Goal: Information Seeking & Learning: Learn about a topic

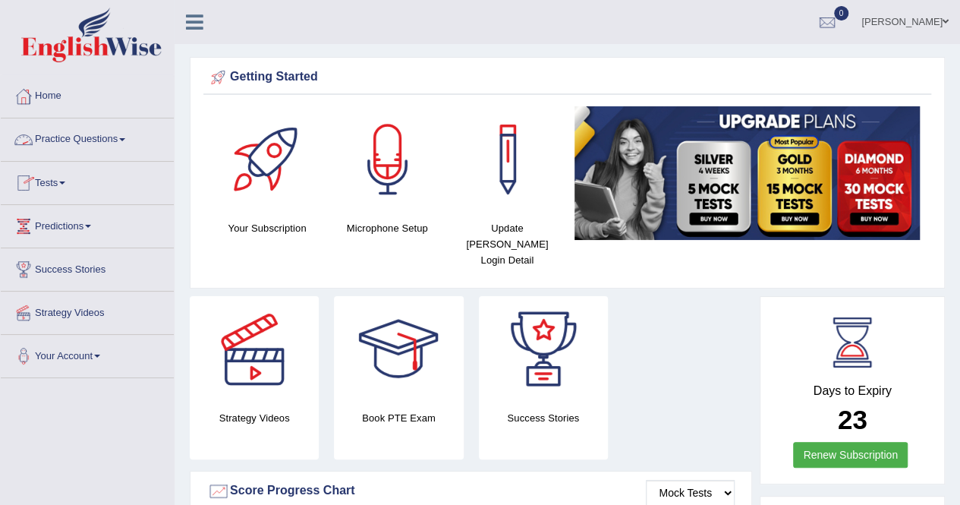
click at [131, 138] on link "Practice Questions" at bounding box center [87, 137] width 173 height 38
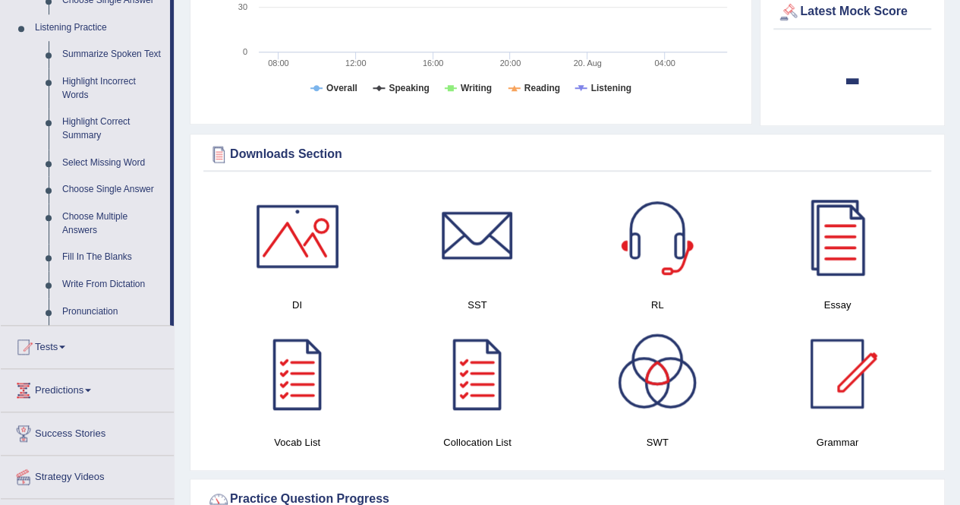
scroll to position [646, 0]
click at [103, 222] on link "Choose Multiple Answers" at bounding box center [112, 224] width 115 height 40
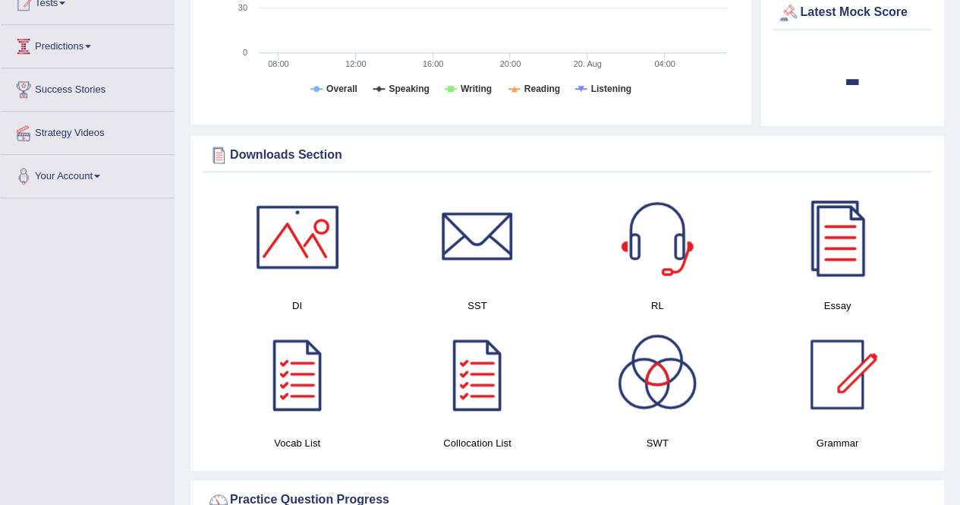
click at [103, 222] on div "Toggle navigation Home Practice Questions Speaking Practice Read Aloud Repeat S…" at bounding box center [480, 435] width 960 height 2163
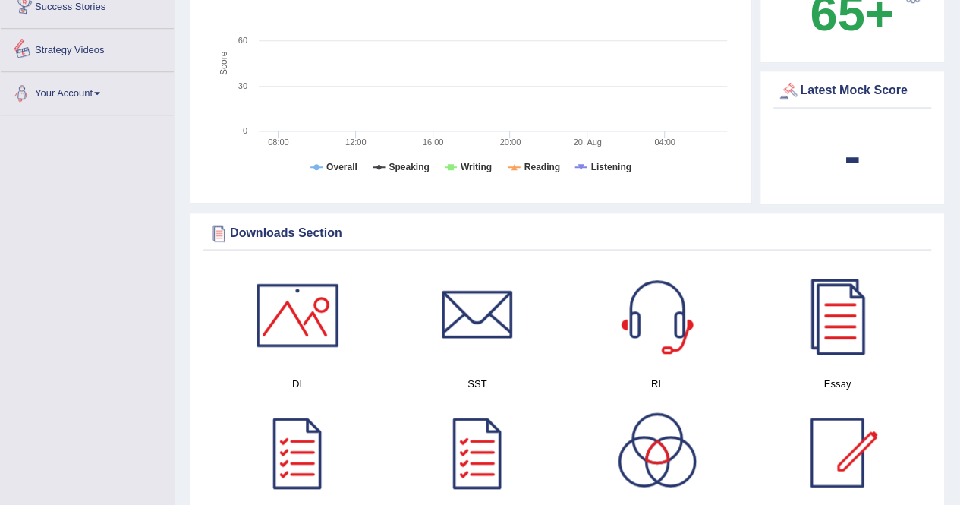
scroll to position [962, 0]
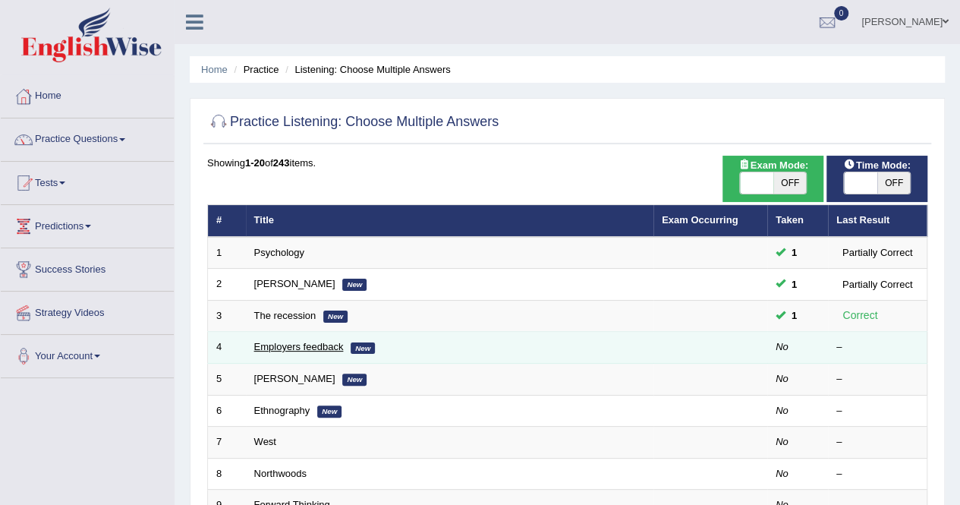
click at [327, 346] on link "Employers feedback" at bounding box center [299, 346] width 90 height 11
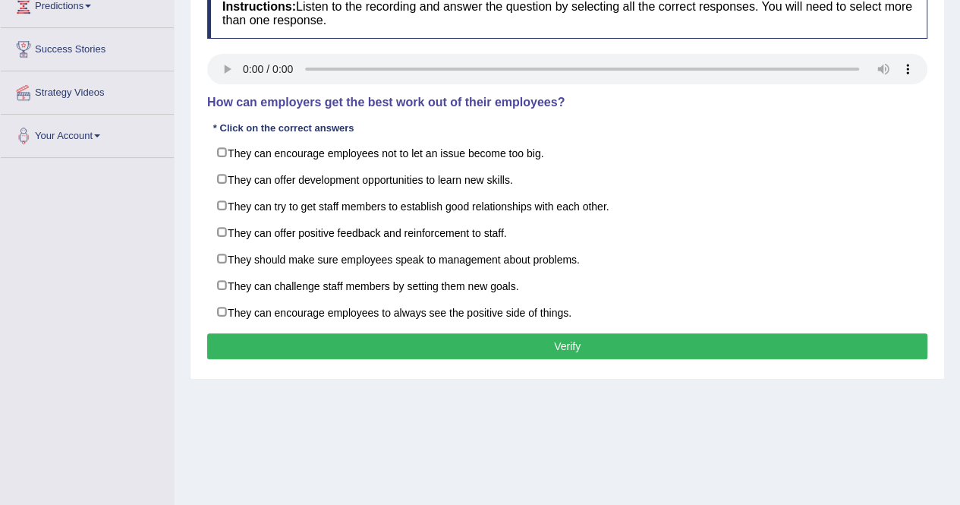
scroll to position [211, 0]
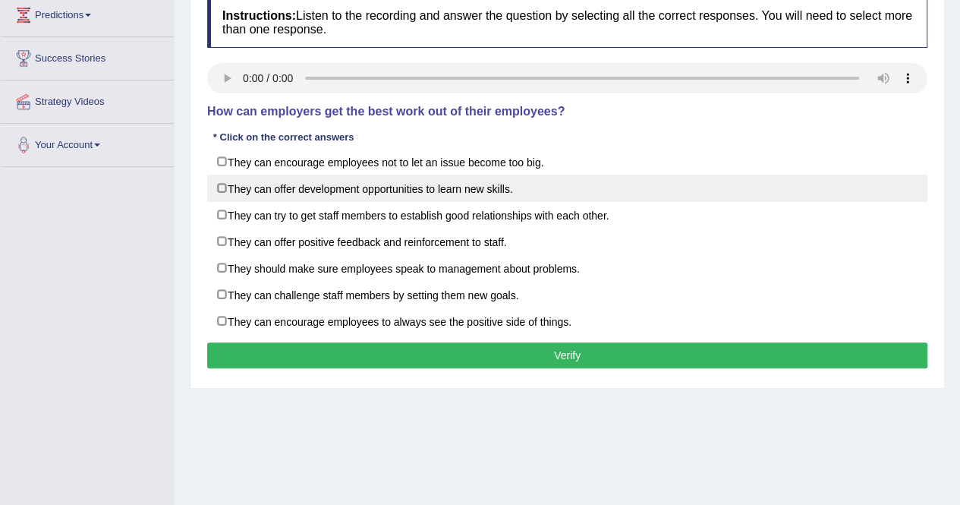
click at [217, 191] on label "They can offer development opportunities to learn new skills." at bounding box center [567, 188] width 720 height 27
checkbox input "true"
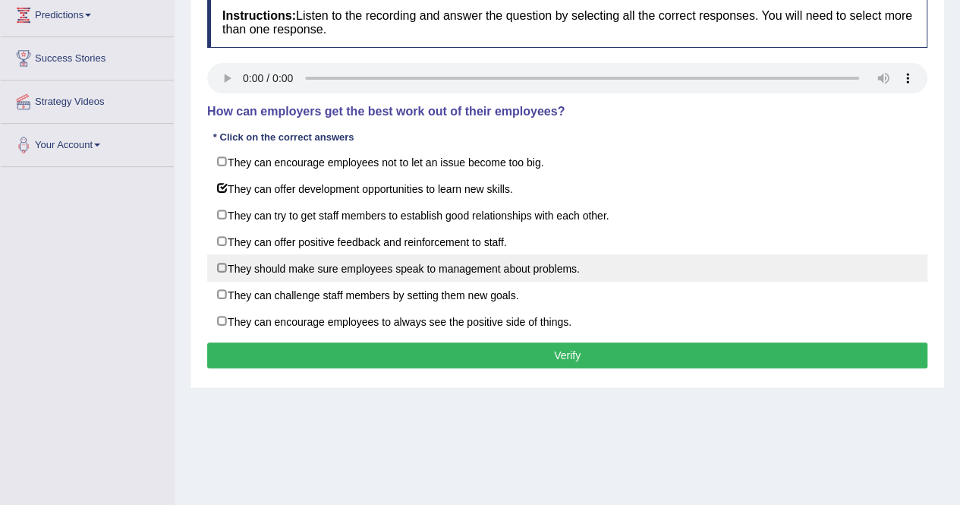
click at [215, 265] on label "They should make sure employees speak to management about problems." at bounding box center [567, 267] width 720 height 27
checkbox input "true"
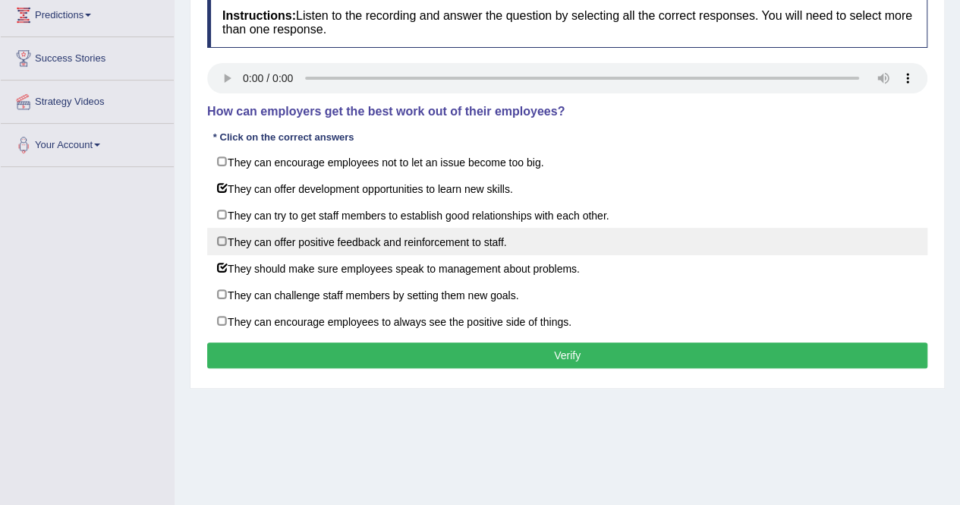
click at [216, 238] on label "They can offer positive feedback and reinforcement to staff." at bounding box center [567, 241] width 720 height 27
checkbox input "true"
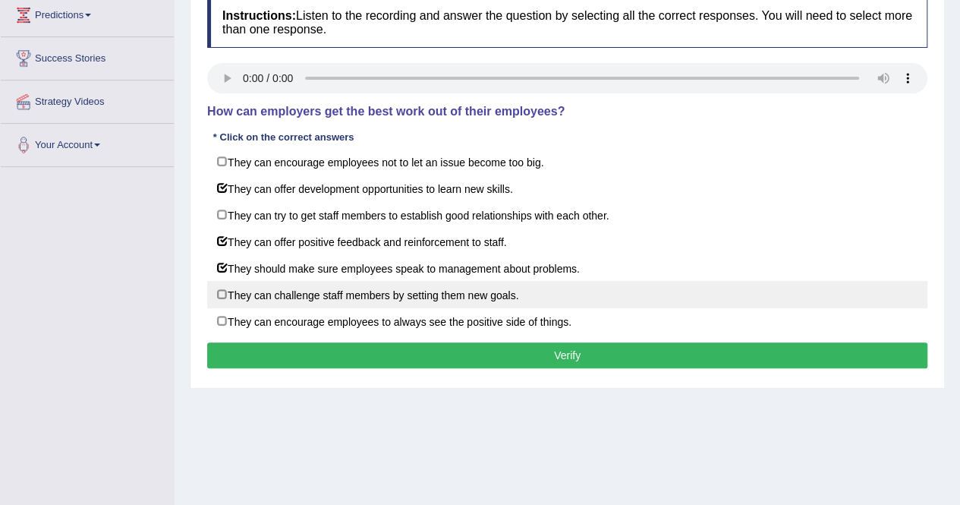
click at [222, 298] on label "They can challenge staff members by setting them new goals." at bounding box center [567, 294] width 720 height 27
checkbox input "true"
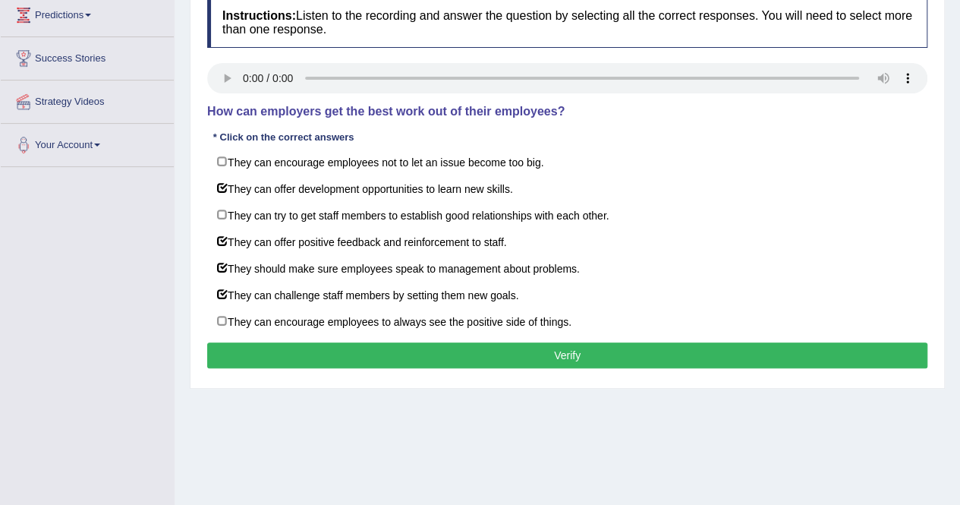
click at [329, 345] on button "Verify" at bounding box center [567, 355] width 720 height 26
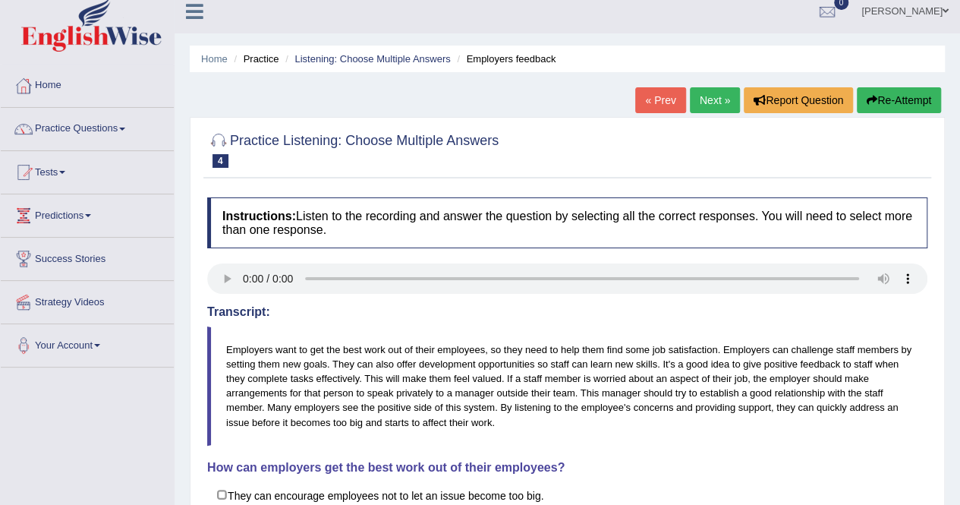
scroll to position [0, 0]
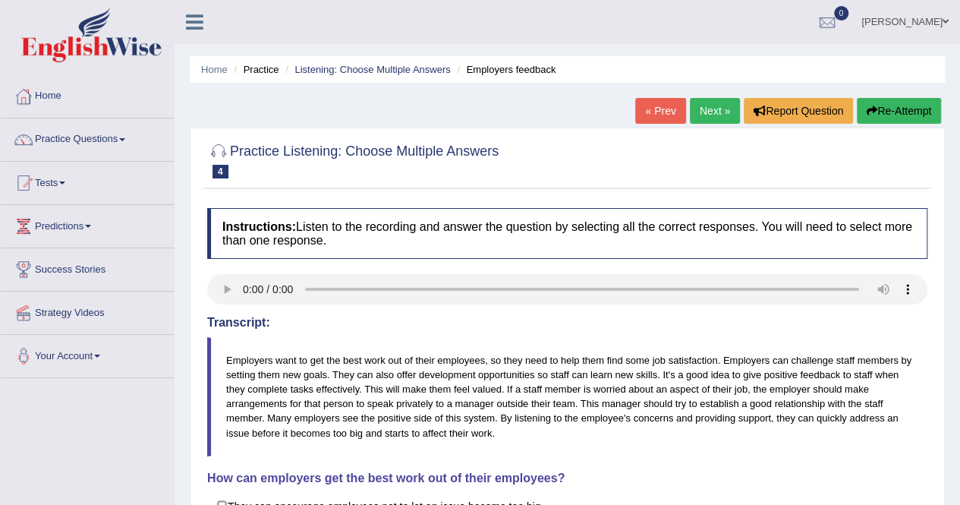
click at [709, 112] on link "Next »" at bounding box center [715, 111] width 50 height 26
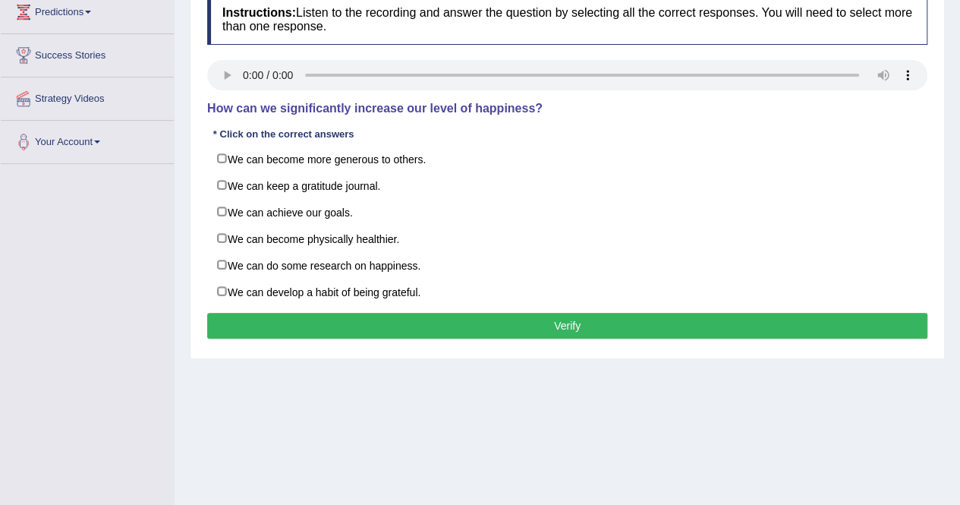
scroll to position [213, 0]
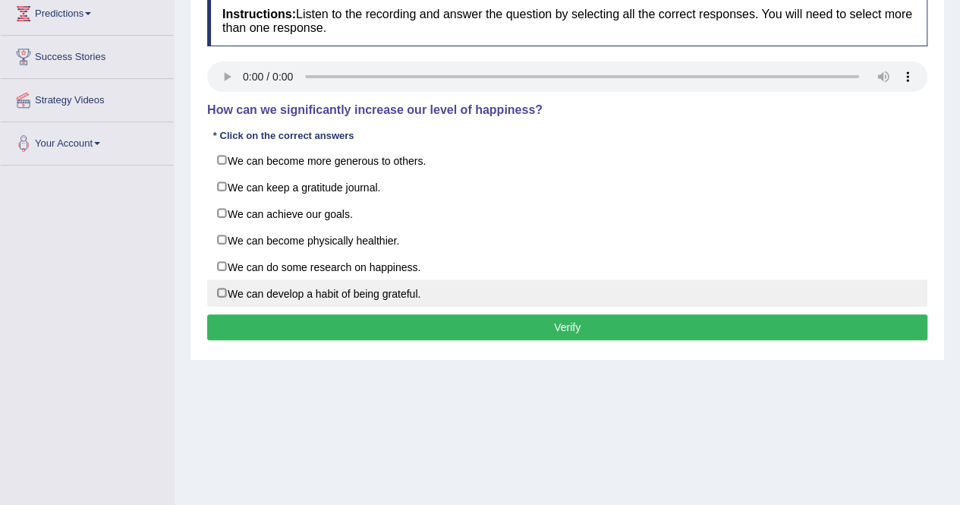
click at [226, 295] on label "We can develop a habit of being grateful." at bounding box center [567, 292] width 720 height 27
checkbox input "true"
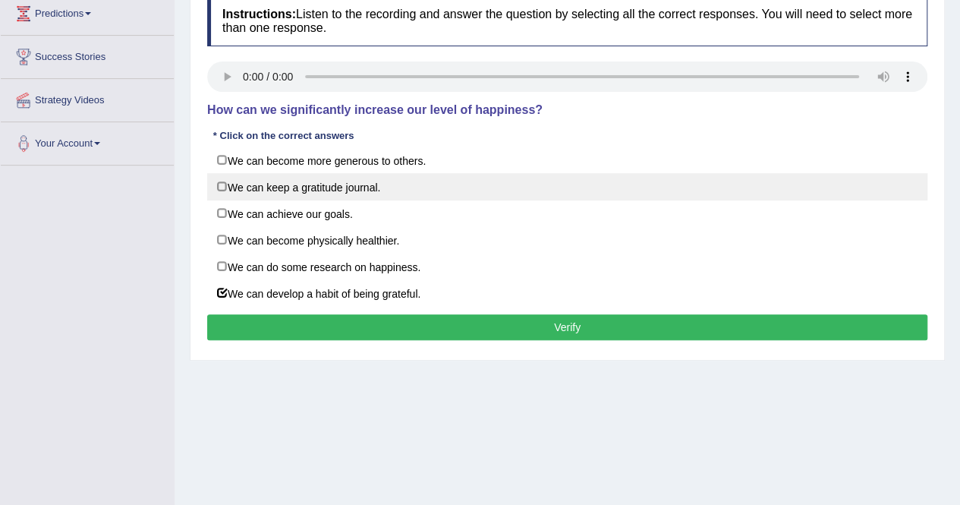
click at [219, 183] on label "We can keep a gratitude journal." at bounding box center [567, 186] width 720 height 27
checkbox input "true"
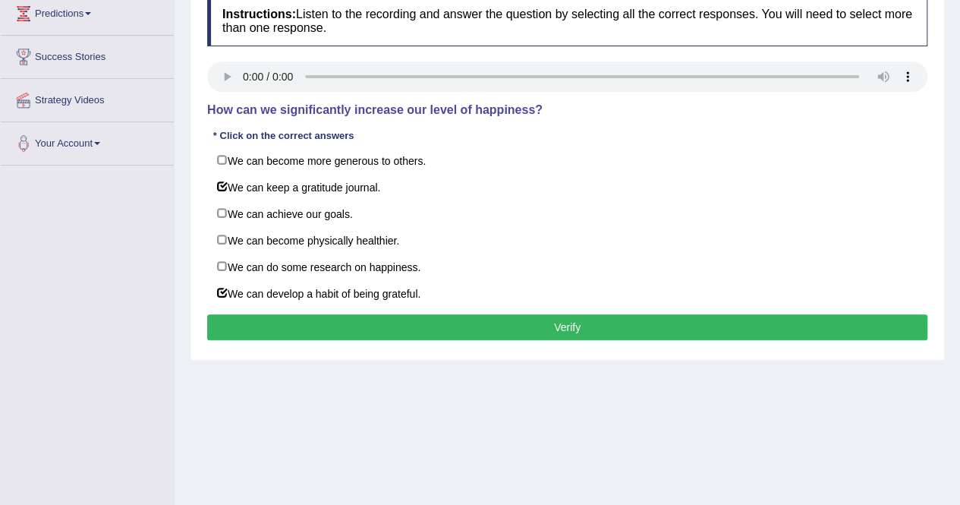
click at [565, 324] on button "Verify" at bounding box center [567, 327] width 720 height 26
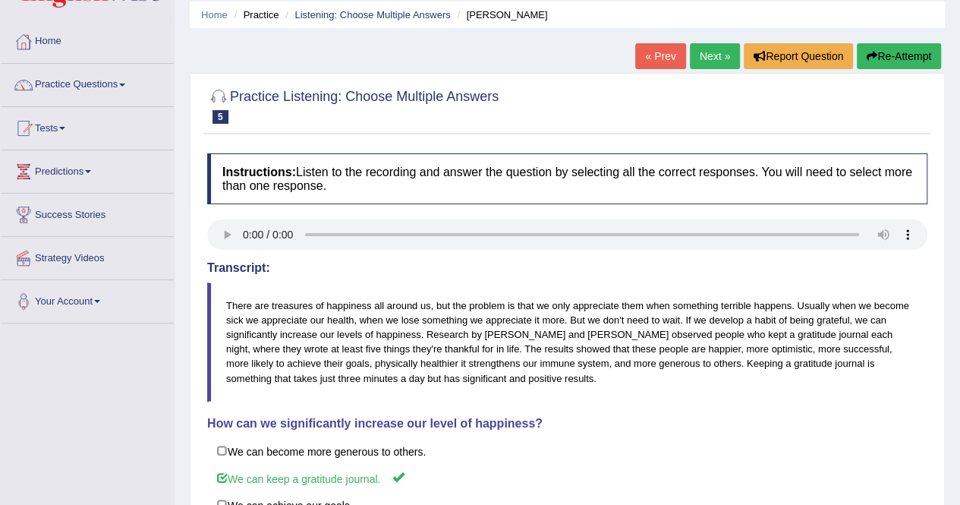
scroll to position [21, 0]
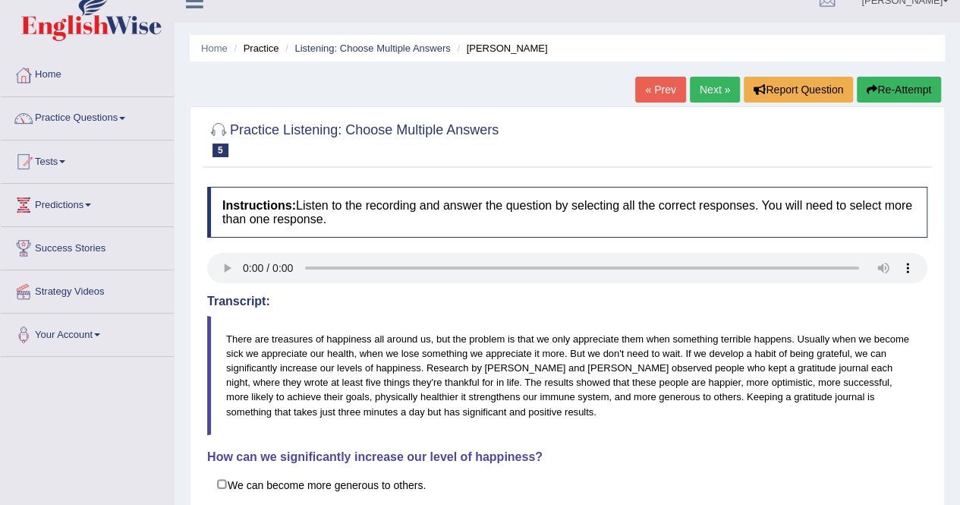
click at [706, 92] on link "Next »" at bounding box center [715, 90] width 50 height 26
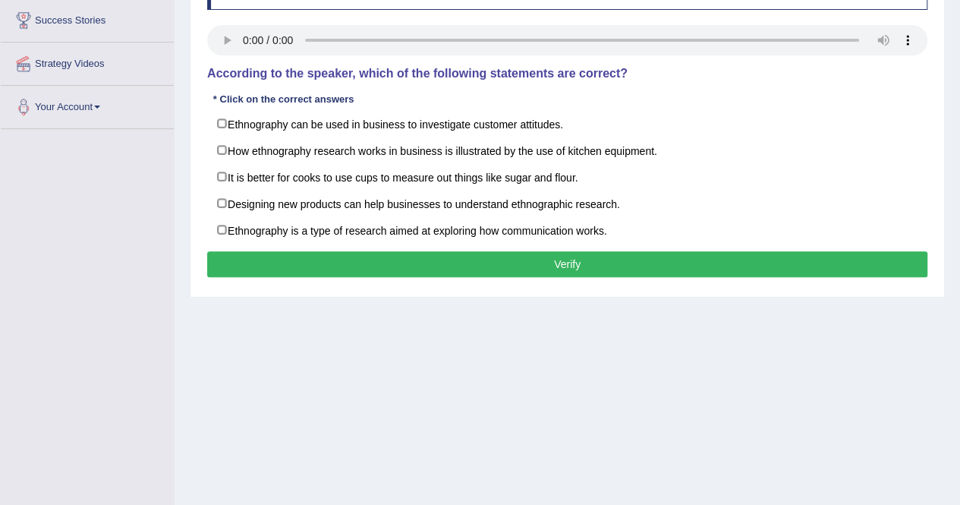
scroll to position [247, 0]
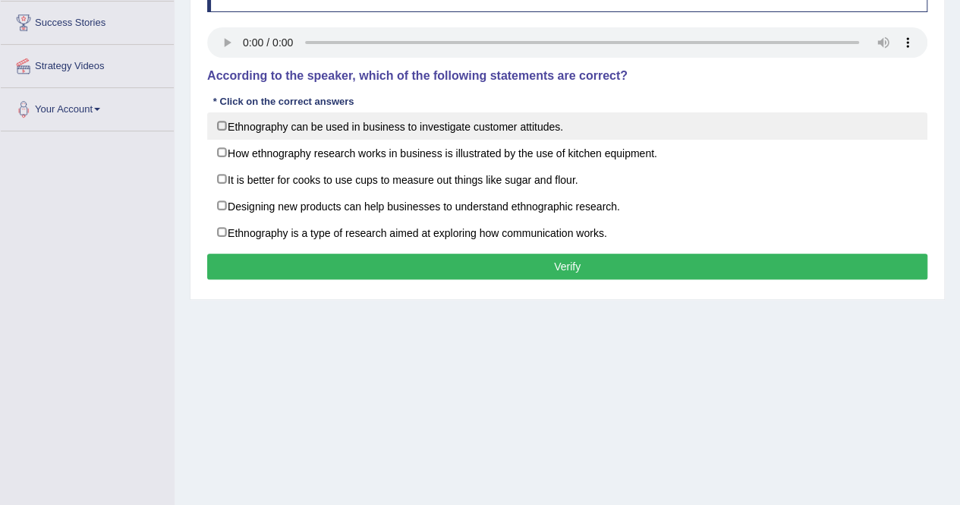
click at [222, 130] on label "Ethnography can be used in business to investigate customer attitudes." at bounding box center [567, 125] width 720 height 27
checkbox input "true"
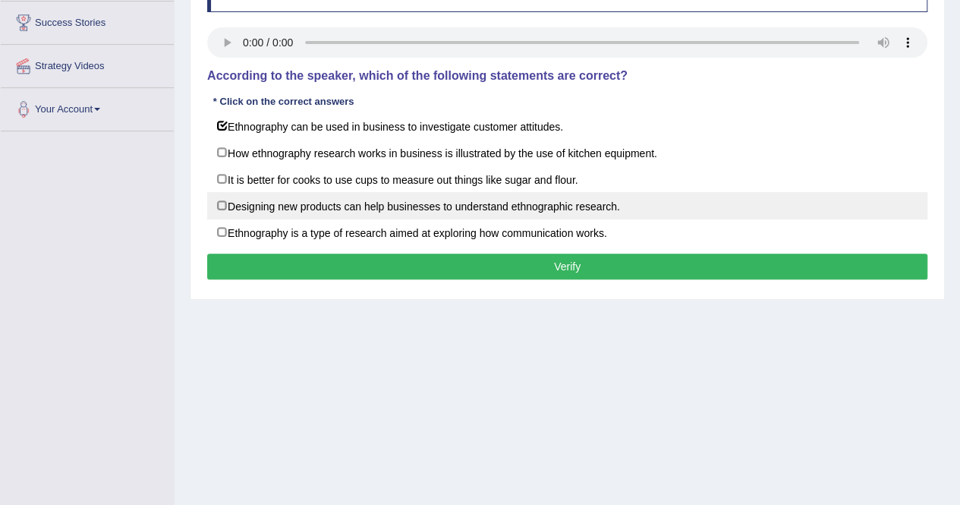
click at [229, 199] on label "Designing new products can help businesses to understand ethnographic research." at bounding box center [567, 205] width 720 height 27
click at [224, 208] on label "Designing new products can help businesses to understand ethnographic research." at bounding box center [567, 205] width 720 height 27
checkbox input "false"
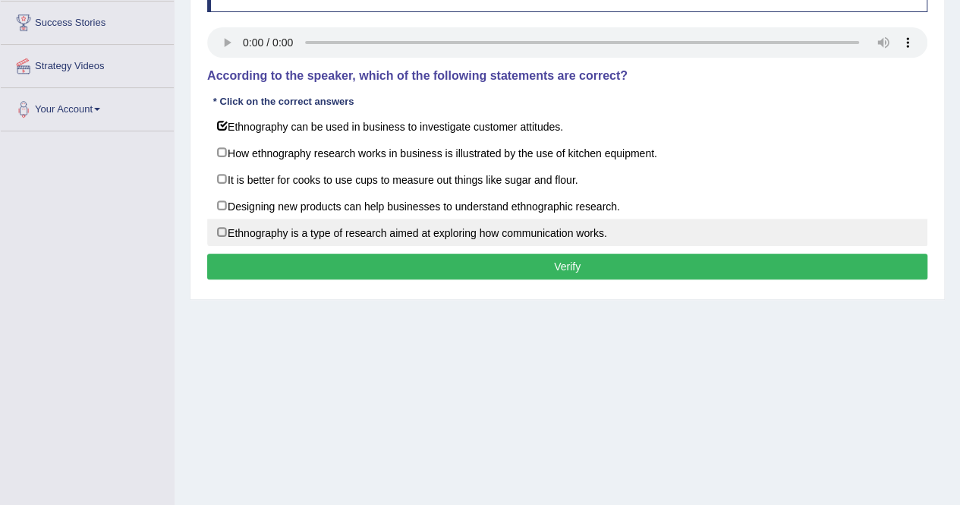
click at [222, 231] on label "Ethnography is a type of research aimed at exploring how communication works." at bounding box center [567, 232] width 720 height 27
checkbox input "true"
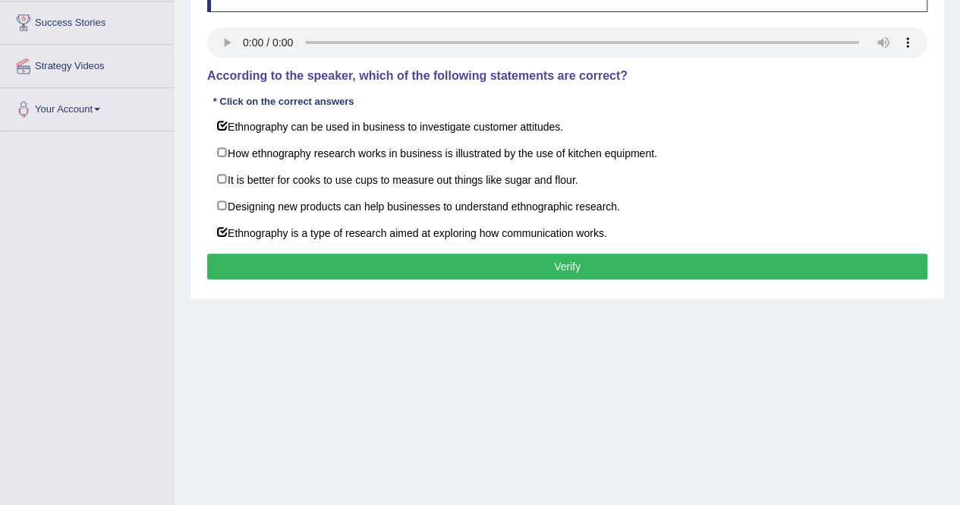
click at [556, 266] on button "Verify" at bounding box center [567, 267] width 720 height 26
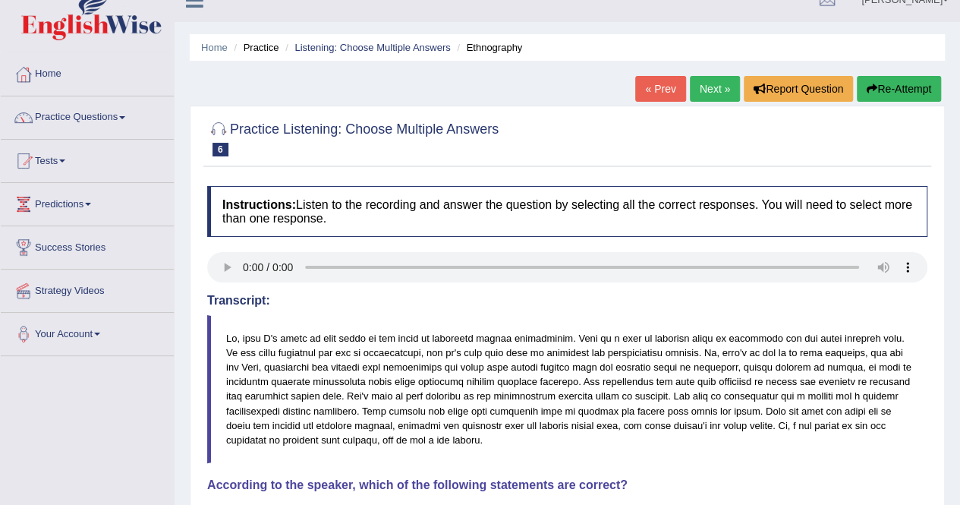
scroll to position [0, 0]
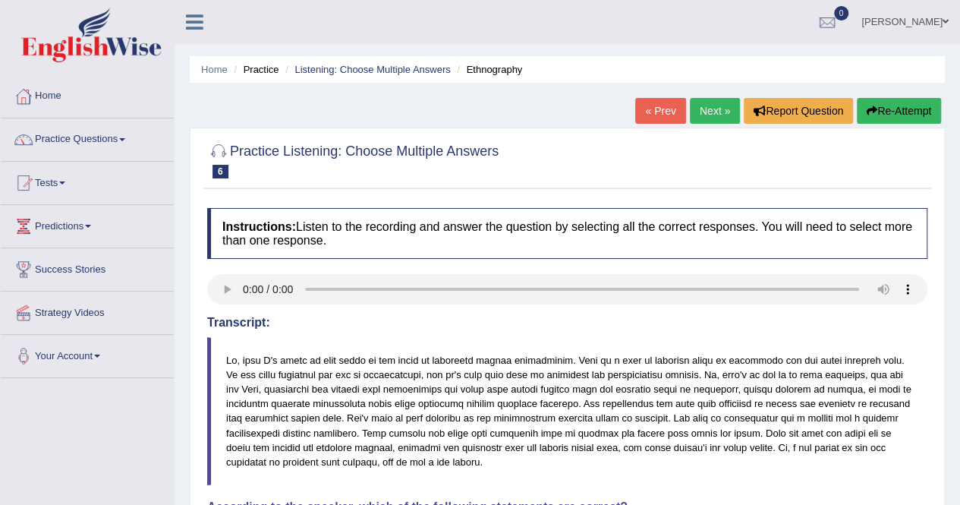
click at [705, 115] on link "Next »" at bounding box center [715, 111] width 50 height 26
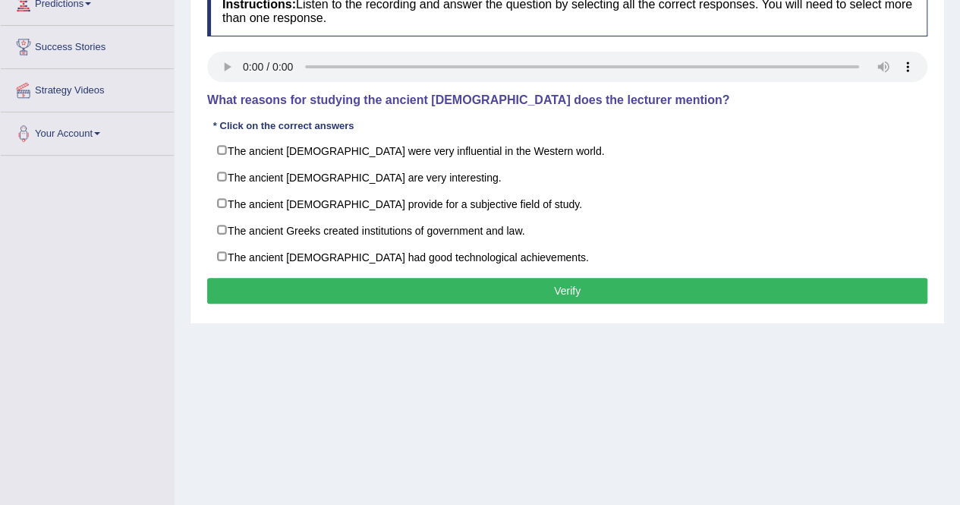
scroll to position [226, 0]
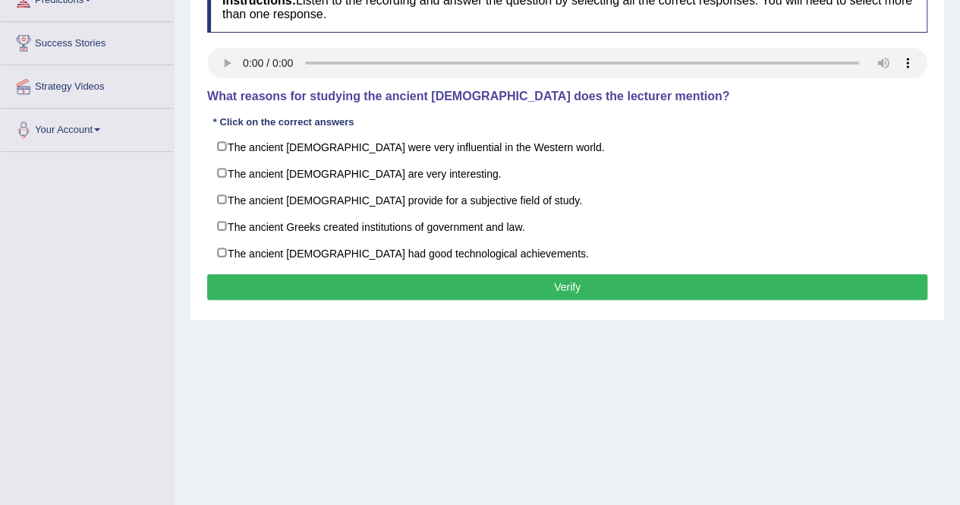
click at [835, 428] on div "Home Practice Listening: Choose Multiple Answers West « Prev Next » Report Ques…" at bounding box center [568, 153] width 786 height 759
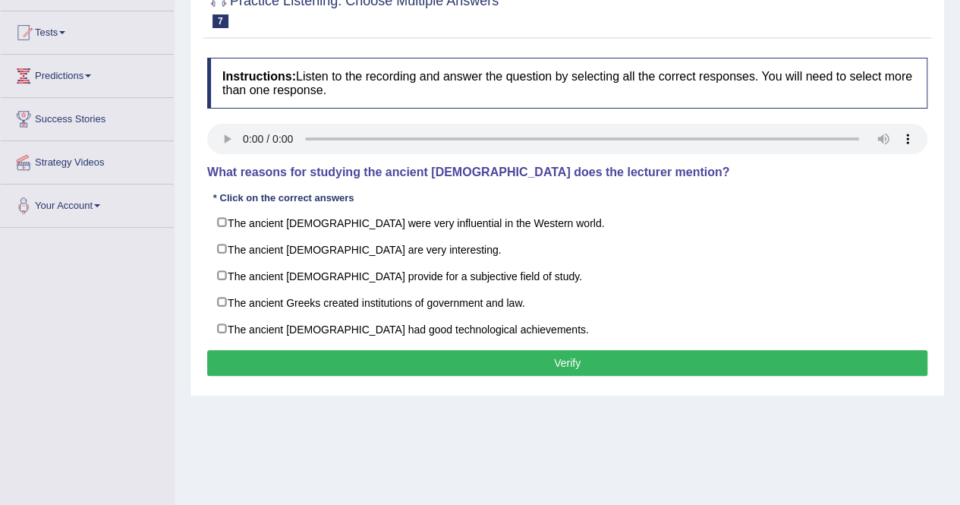
scroll to position [150, 0]
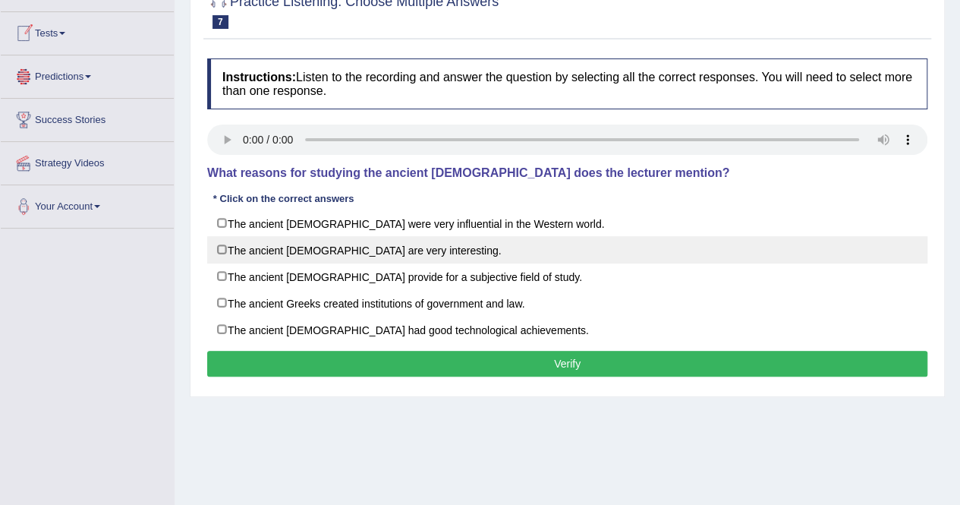
click at [223, 251] on label "The ancient Greeks are very interesting." at bounding box center [567, 249] width 720 height 27
checkbox input "true"
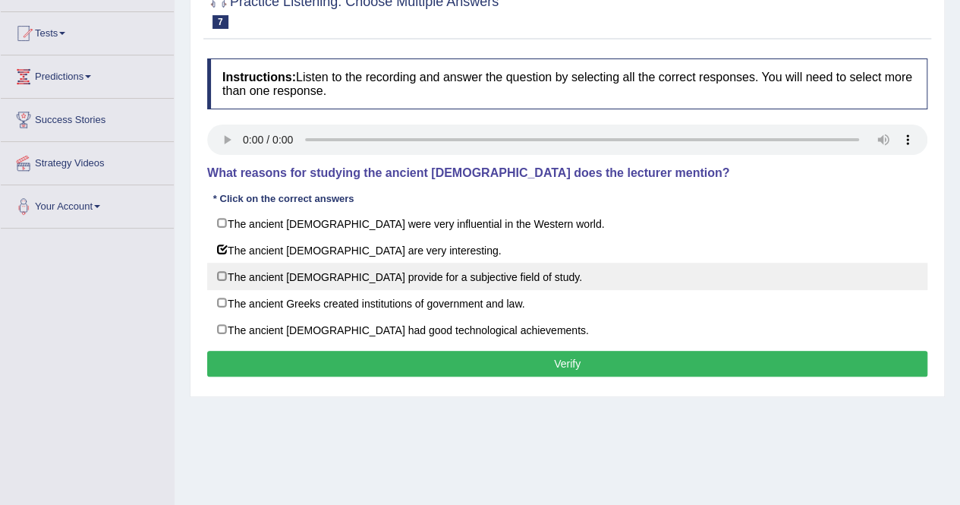
click at [218, 276] on label "The ancient Greeks provide for a subjective field of study." at bounding box center [567, 276] width 720 height 27
checkbox input "true"
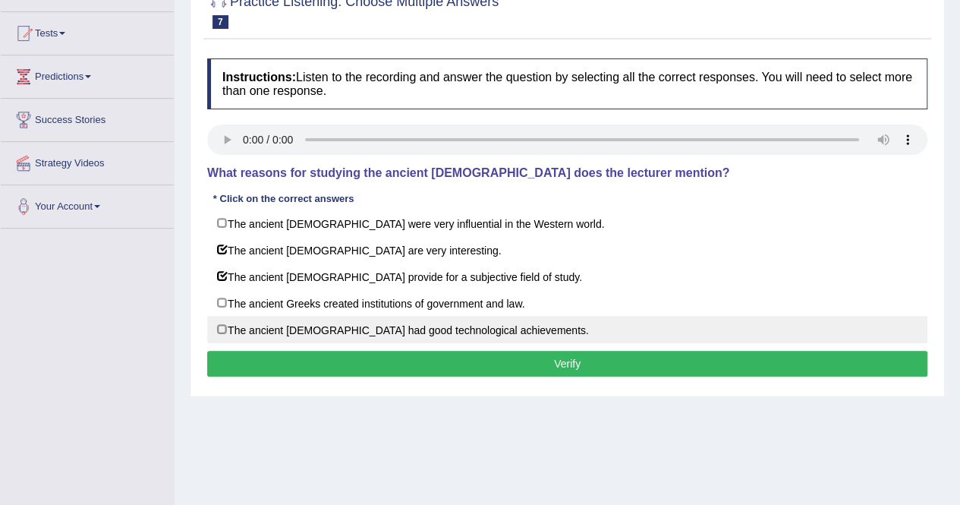
click at [222, 332] on label "The ancient Greeks had good technological achievements." at bounding box center [567, 329] width 720 height 27
checkbox input "true"
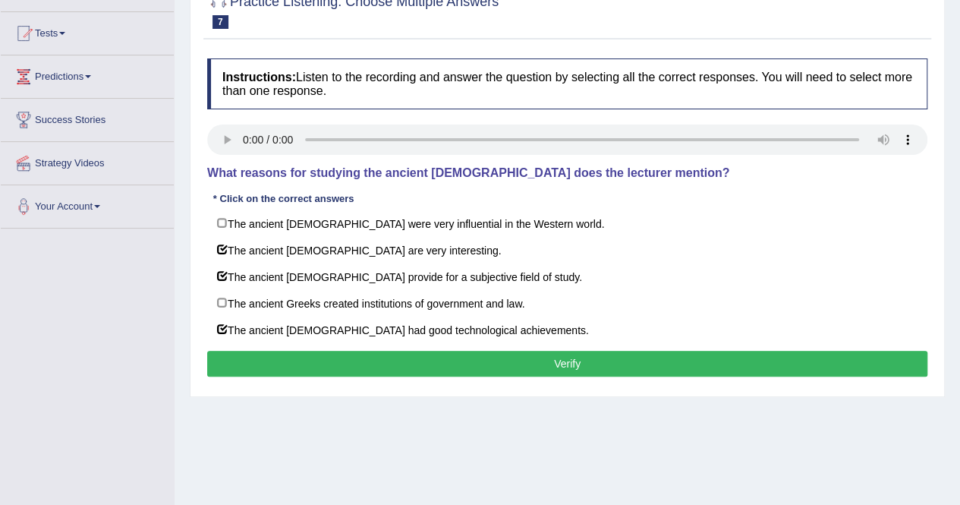
click at [757, 364] on button "Verify" at bounding box center [567, 364] width 720 height 26
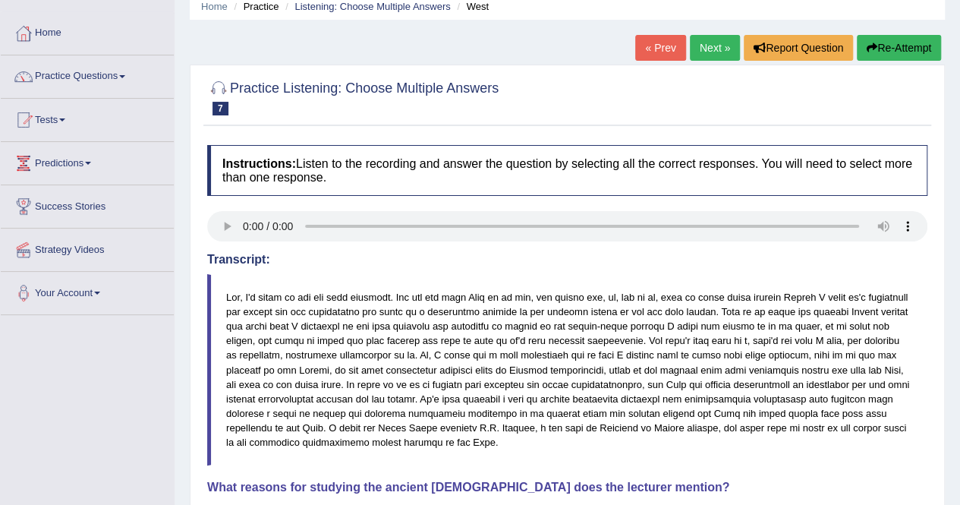
scroll to position [57, 0]
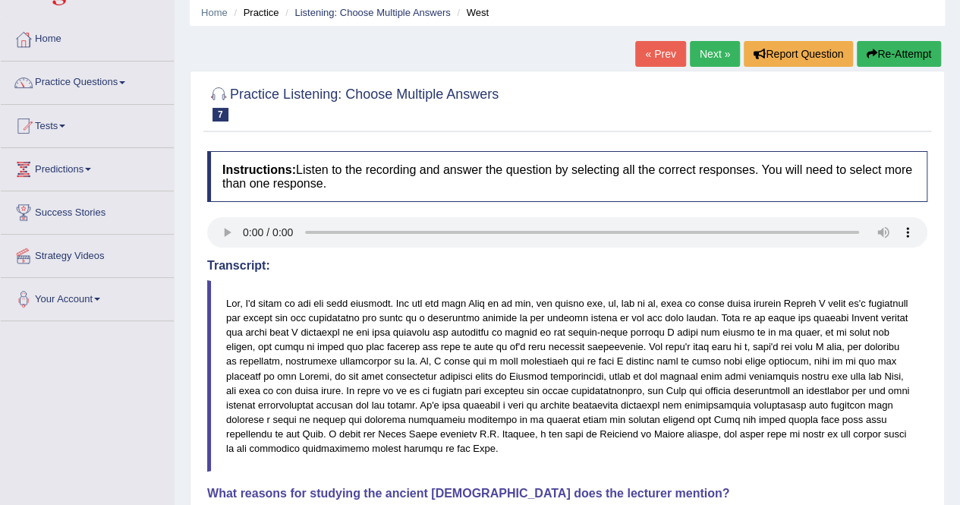
click at [715, 53] on link "Next »" at bounding box center [715, 54] width 50 height 26
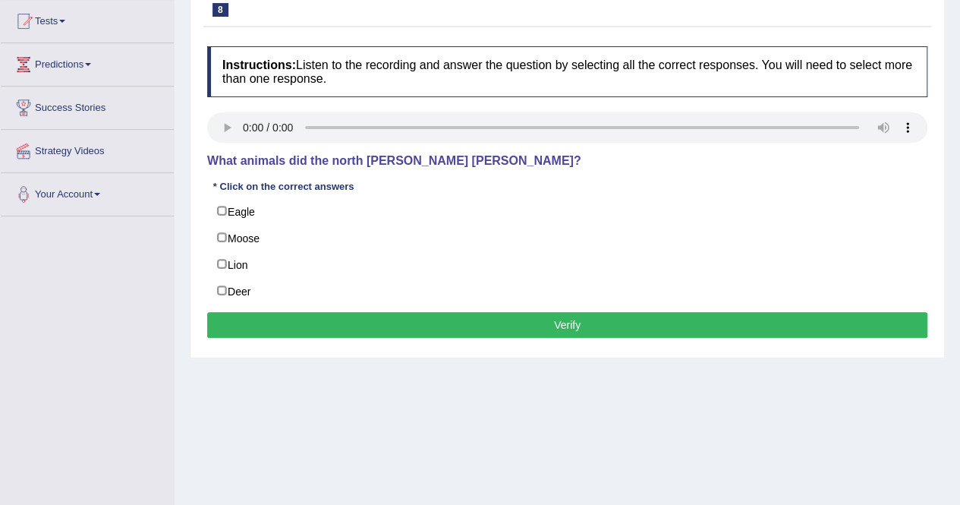
scroll to position [161, 0]
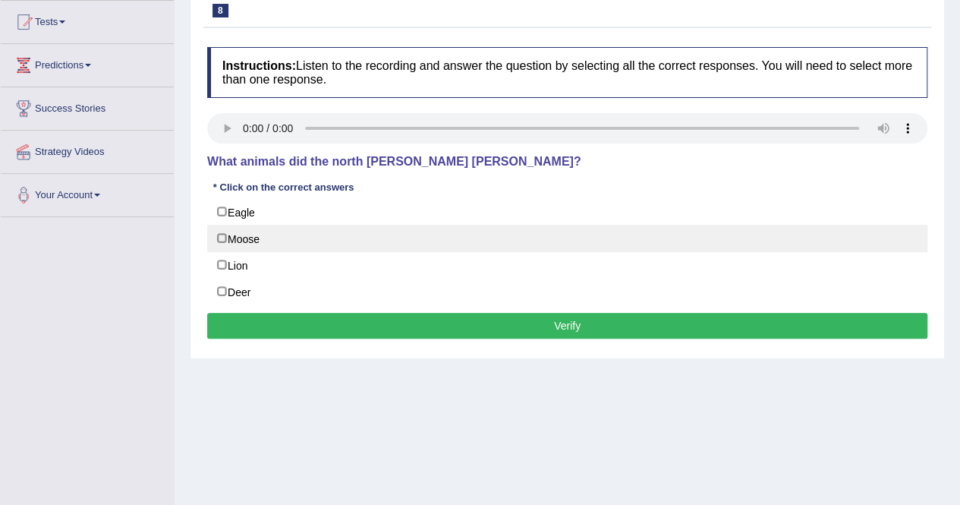
click at [222, 235] on label "Moose" at bounding box center [567, 238] width 720 height 27
checkbox input "true"
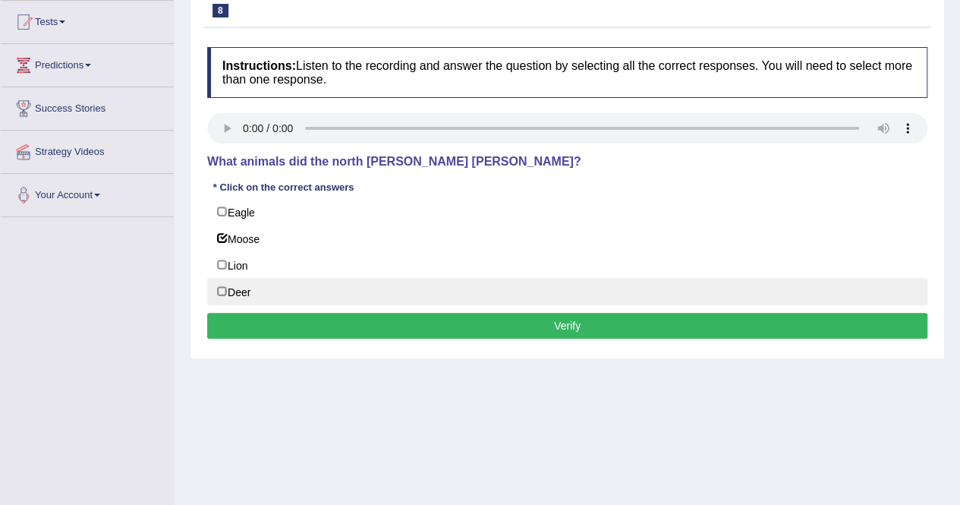
click at [225, 290] on label "Deer" at bounding box center [567, 291] width 720 height 27
checkbox input "true"
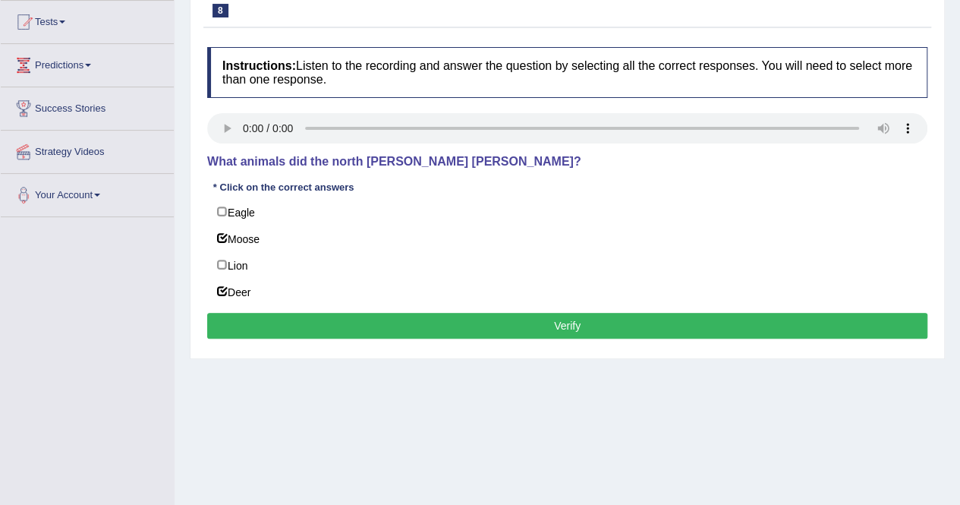
click at [746, 329] on button "Verify" at bounding box center [567, 326] width 720 height 26
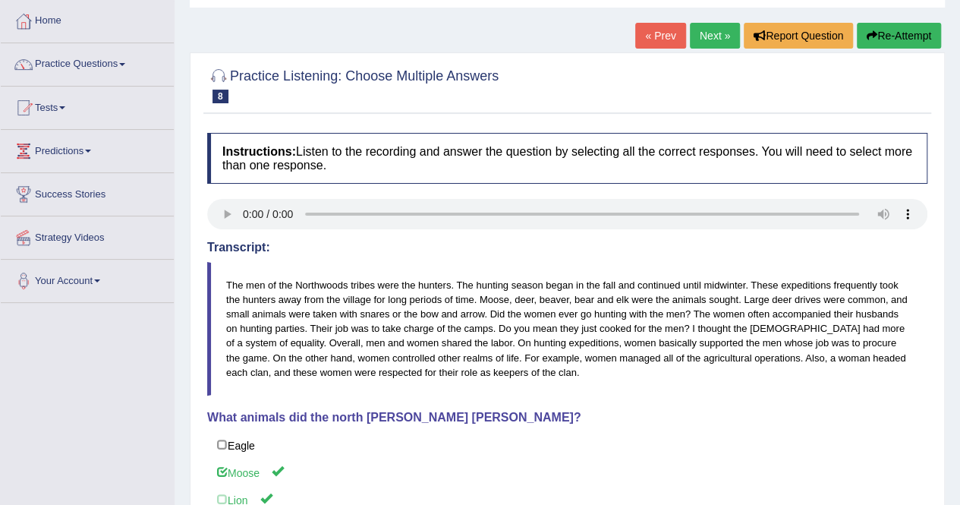
scroll to position [72, 0]
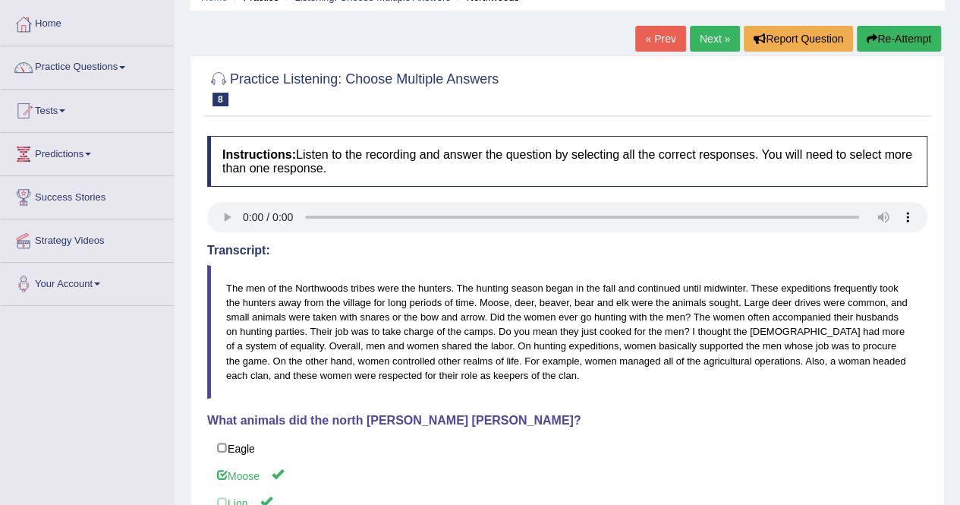
click at [710, 39] on link "Next »" at bounding box center [715, 39] width 50 height 26
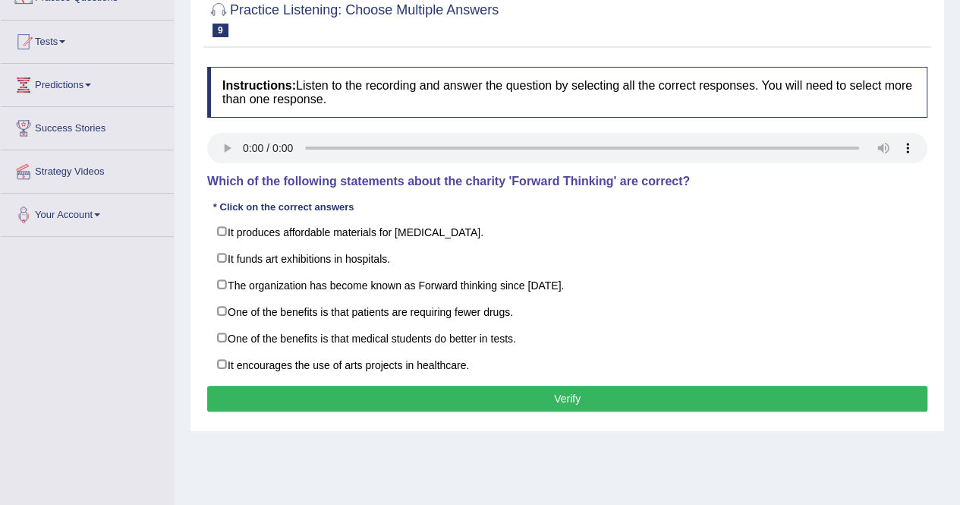
scroll to position [141, 0]
click at [818, 394] on button "Verify" at bounding box center [567, 399] width 720 height 26
click at [191, 326] on div "Practice Listening: Choose Multiple Answers 9 Forward Thinking Instructions: Li…" at bounding box center [567, 209] width 755 height 446
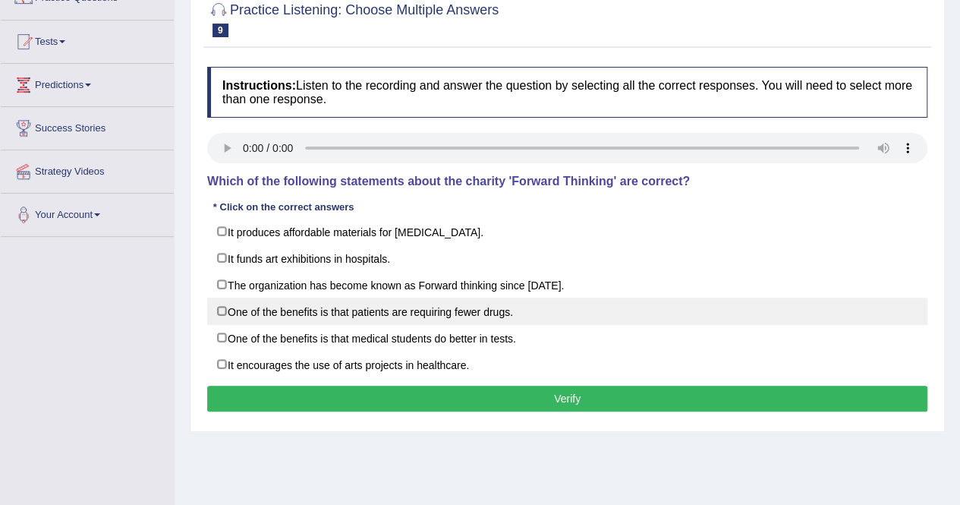
click at [231, 312] on label "One of the benefits is that patients are requiring fewer drugs." at bounding box center [567, 311] width 720 height 27
checkbox input "true"
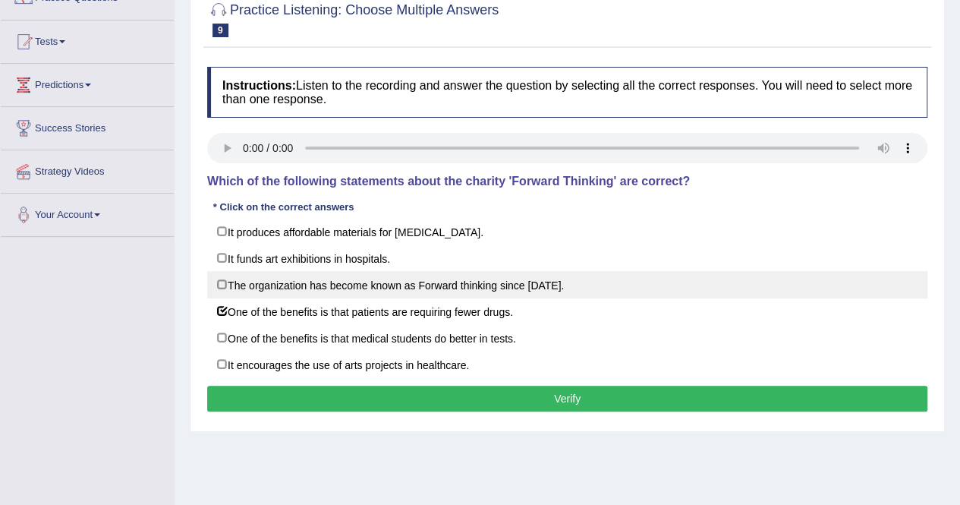
click at [225, 284] on label "The organization has become known as Forward thinking since [DATE]." at bounding box center [567, 284] width 720 height 27
checkbox input "true"
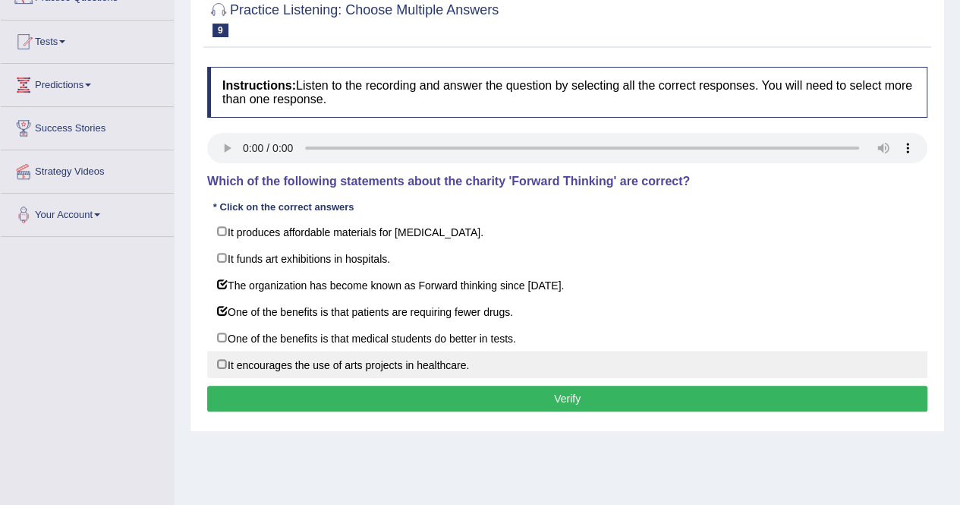
click at [219, 359] on label "It encourages the use of arts projects in healthcare." at bounding box center [567, 364] width 720 height 27
checkbox input "true"
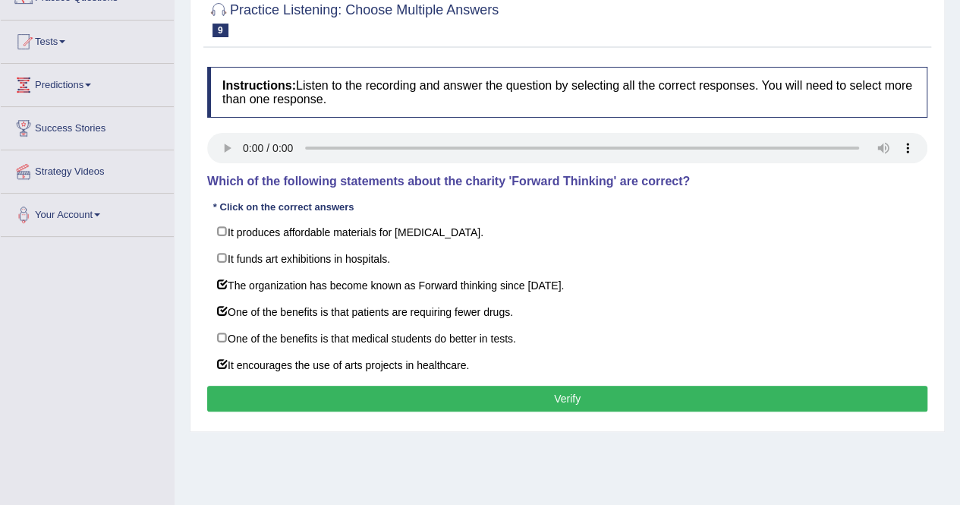
click at [586, 397] on button "Verify" at bounding box center [567, 399] width 720 height 26
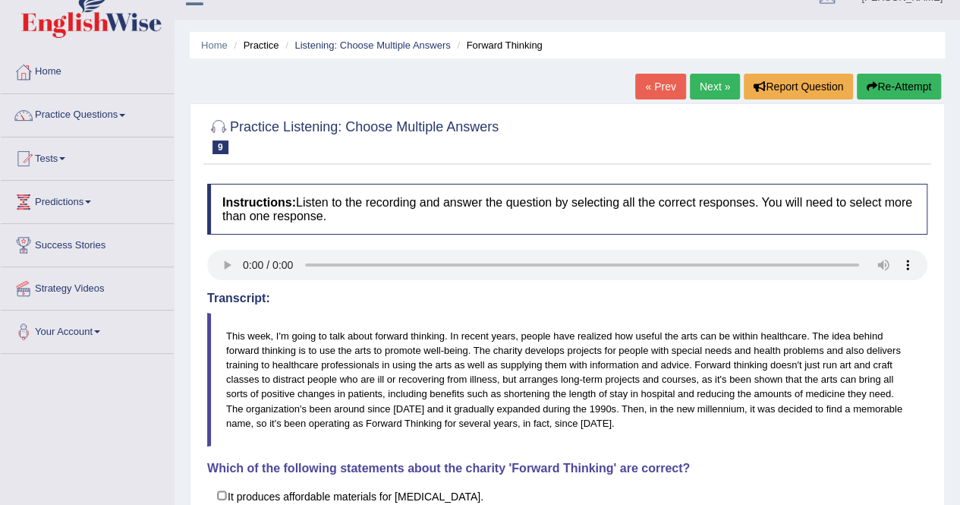
scroll to position [0, 0]
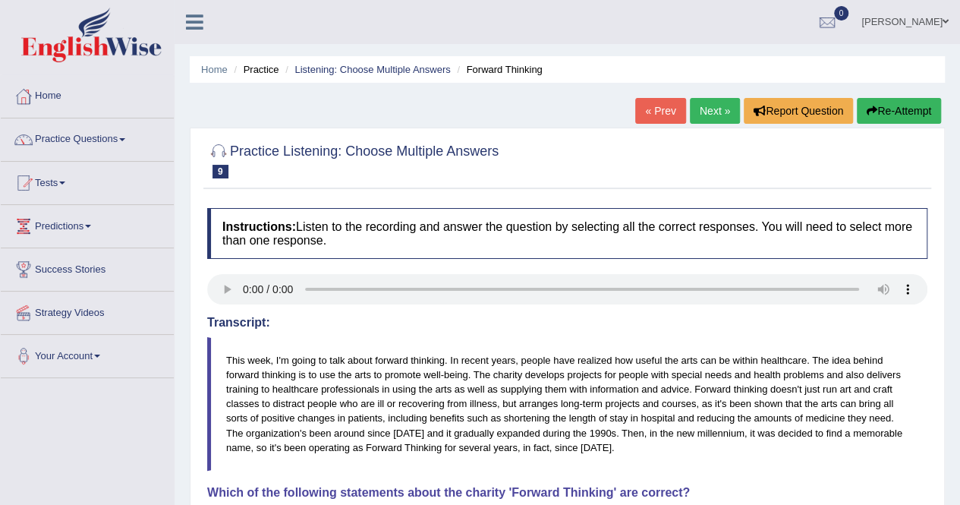
click at [714, 111] on link "Next »" at bounding box center [715, 111] width 50 height 26
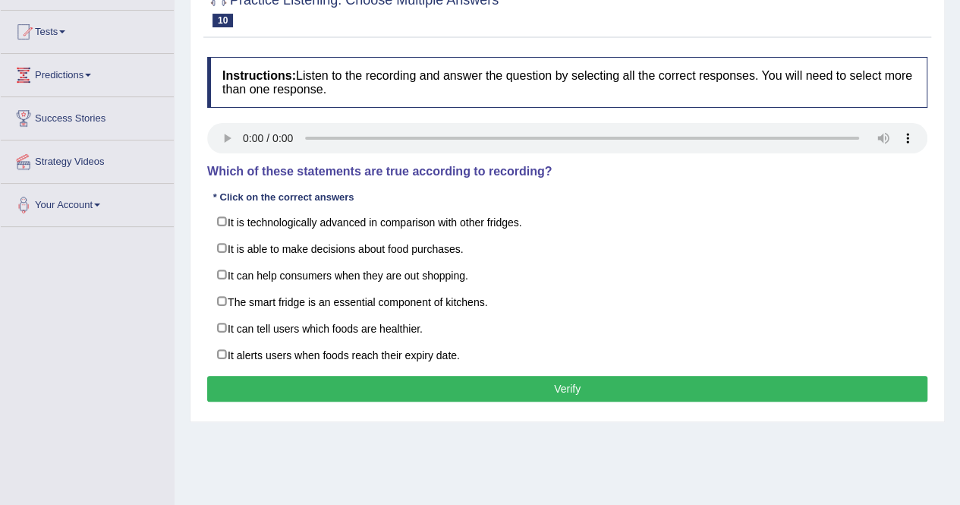
scroll to position [156, 0]
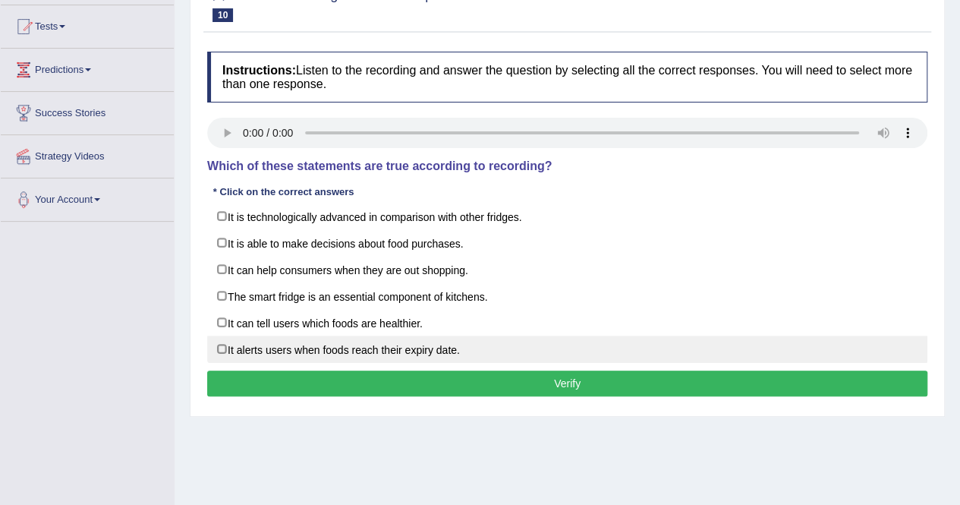
click at [219, 348] on label "It alerts users when foods reach their expiry date." at bounding box center [567, 349] width 720 height 27
click at [224, 336] on label "It alerts users when foods reach their expiry date." at bounding box center [567, 349] width 720 height 27
checkbox input "false"
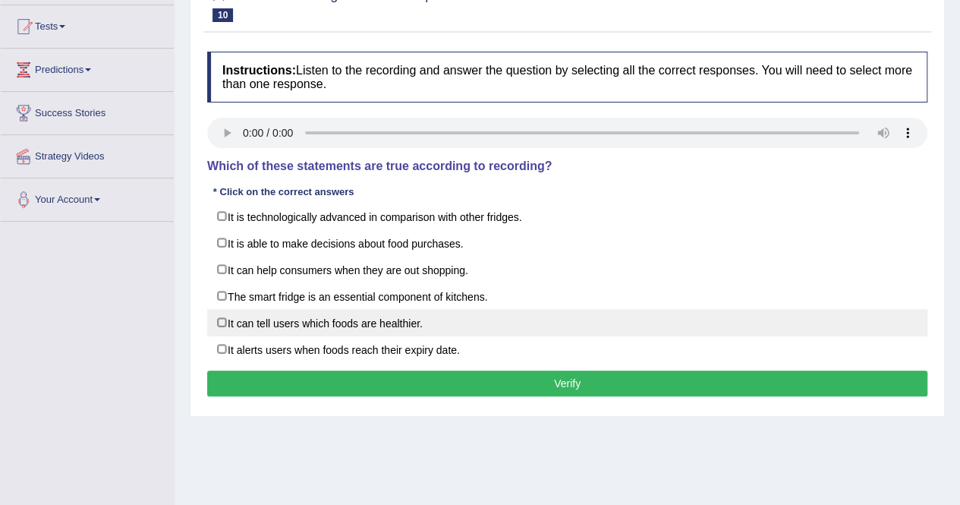
click at [221, 319] on label "It can tell users which foods are healthier." at bounding box center [567, 322] width 720 height 27
checkbox input "true"
click at [217, 348] on label "It alerts users when foods reach their expiry date." at bounding box center [567, 349] width 720 height 27
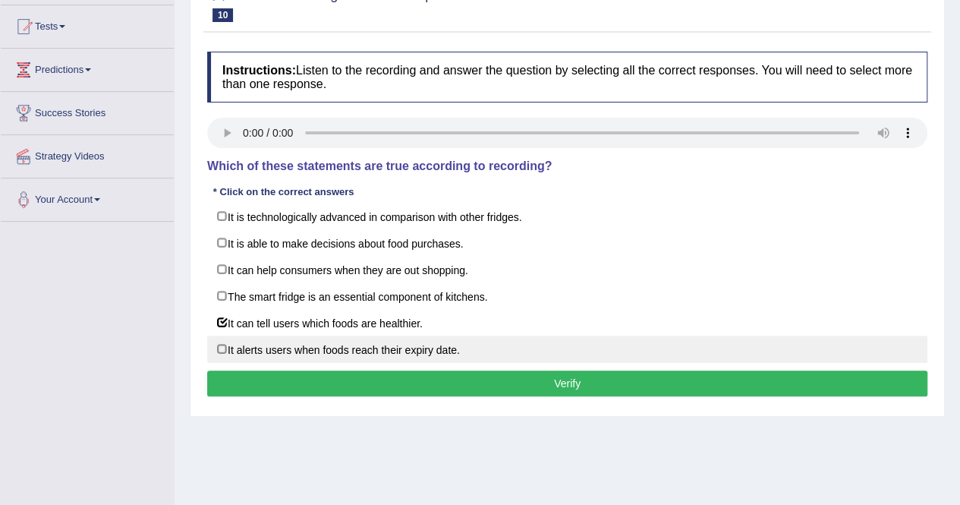
checkbox input "true"
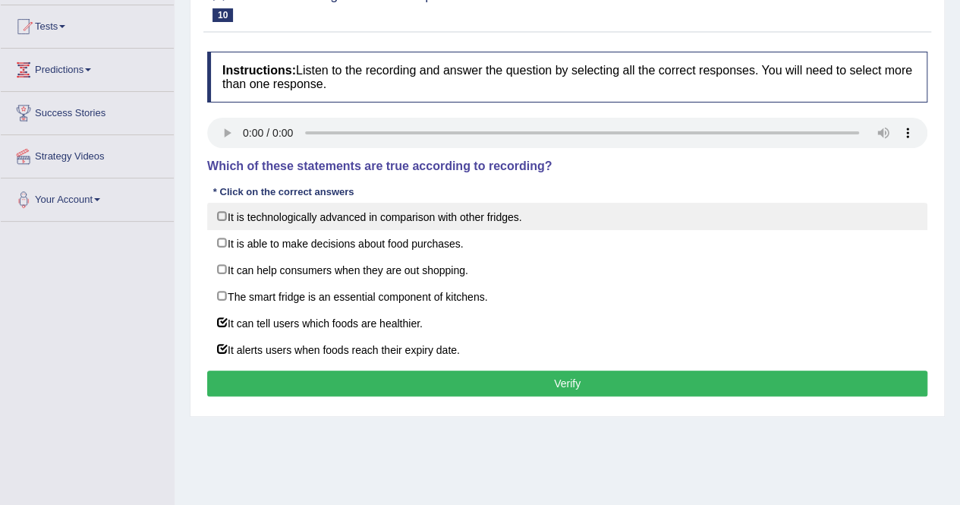
click at [225, 220] on label "It is technologically advanced in comparison with other fridges." at bounding box center [567, 216] width 720 height 27
checkbox input "true"
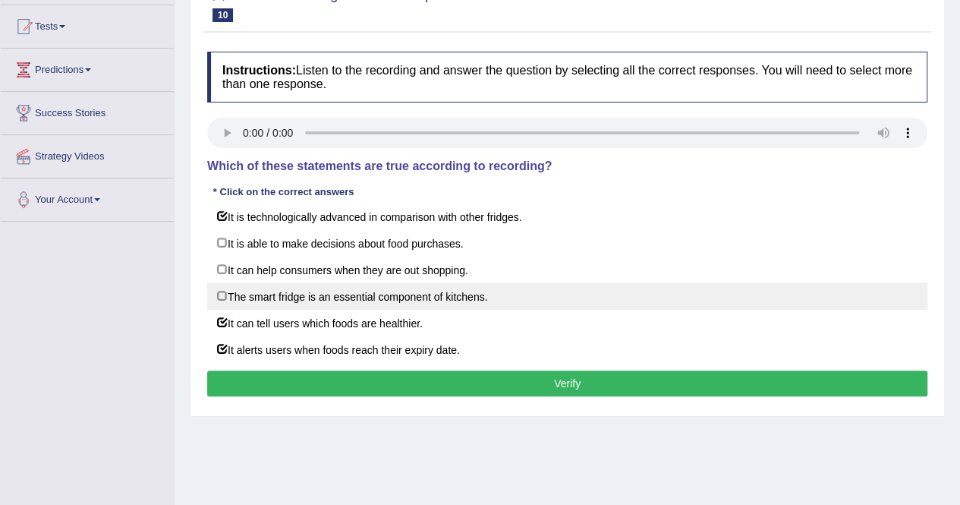
click at [230, 304] on label "The smart fridge is an essential component of kitchens." at bounding box center [567, 295] width 720 height 27
checkbox input "true"
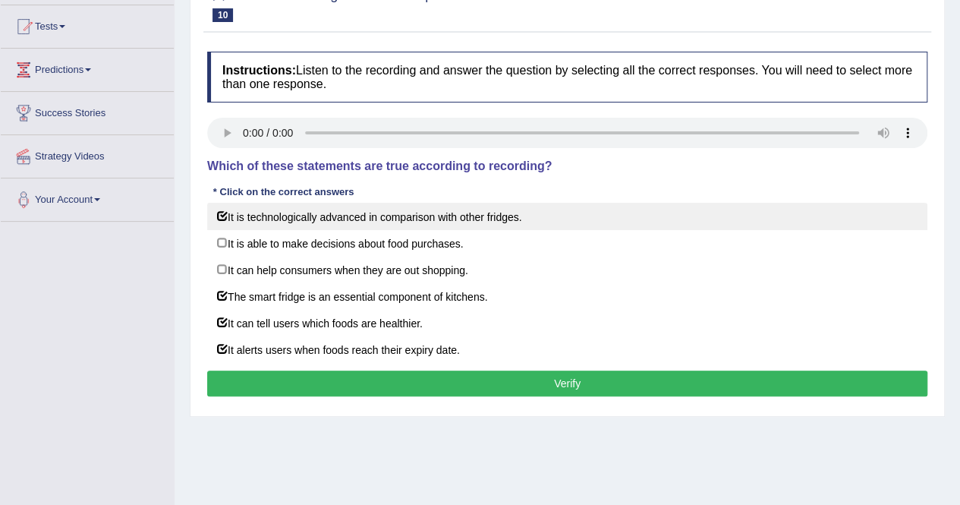
click at [217, 214] on label "It is technologically advanced in comparison with other fridges." at bounding box center [567, 216] width 720 height 27
checkbox input "false"
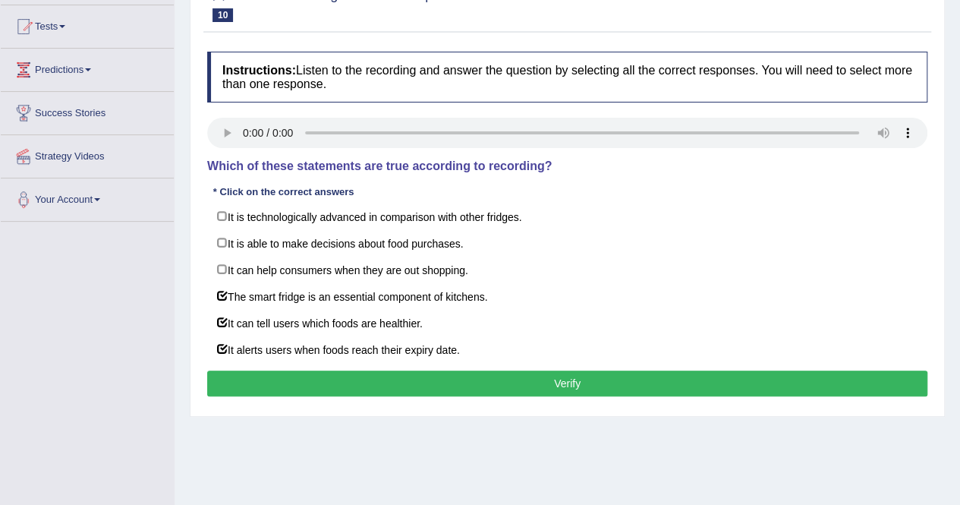
click at [609, 386] on button "Verify" at bounding box center [567, 383] width 720 height 26
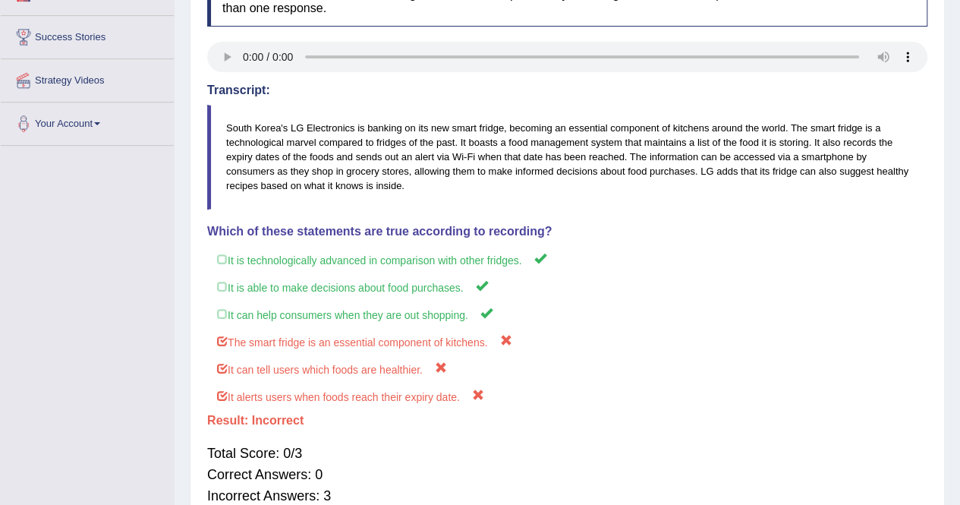
scroll to position [0, 0]
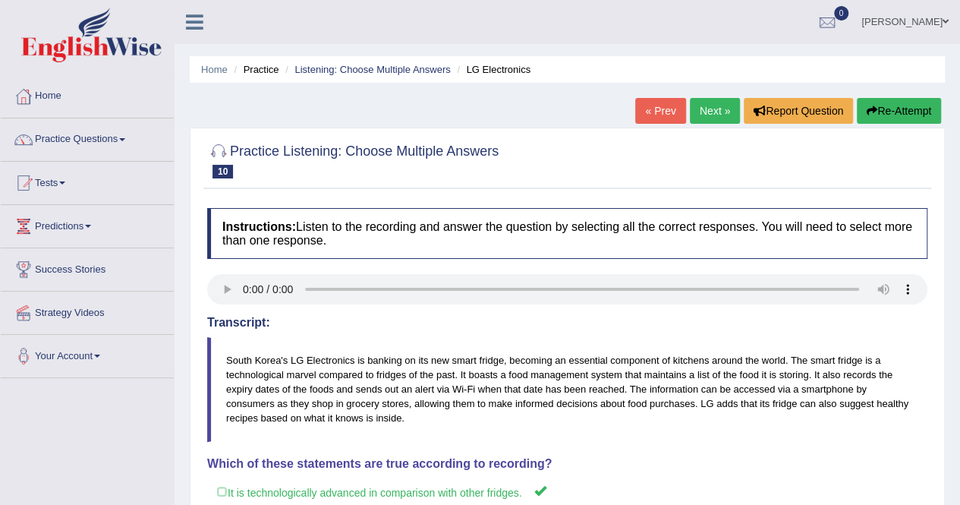
click at [696, 115] on link "Next »" at bounding box center [715, 111] width 50 height 26
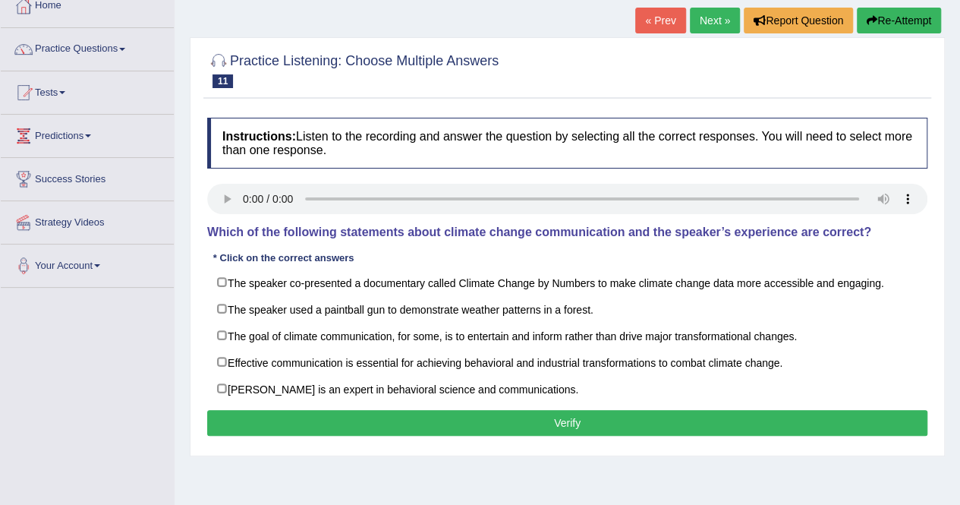
scroll to position [91, 0]
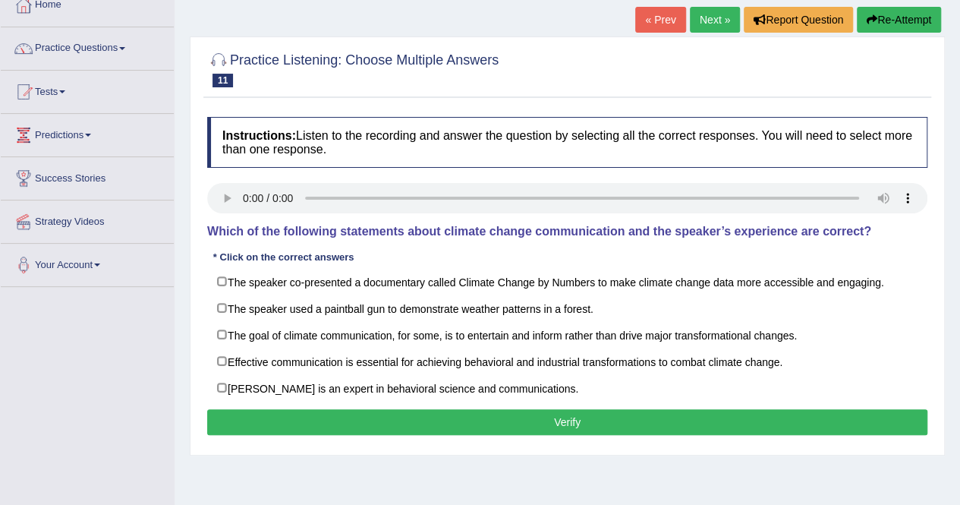
click at [563, 471] on div "Home Practice Listening: Choose Multiple Answers Monte Carlo « Prev Next » Repo…" at bounding box center [568, 288] width 786 height 759
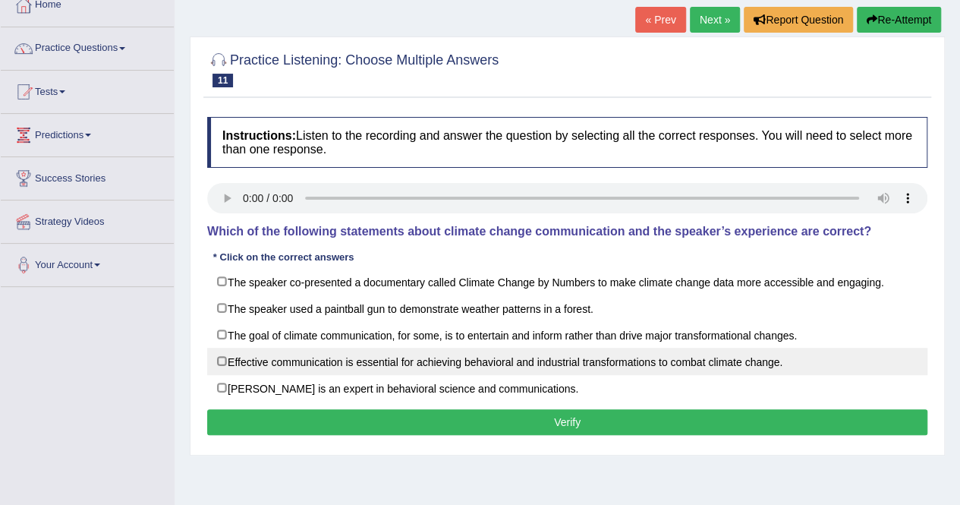
click at [222, 362] on label "Effective communication is essential for achieving behavioral and industrial tr…" at bounding box center [567, 361] width 720 height 27
checkbox input "true"
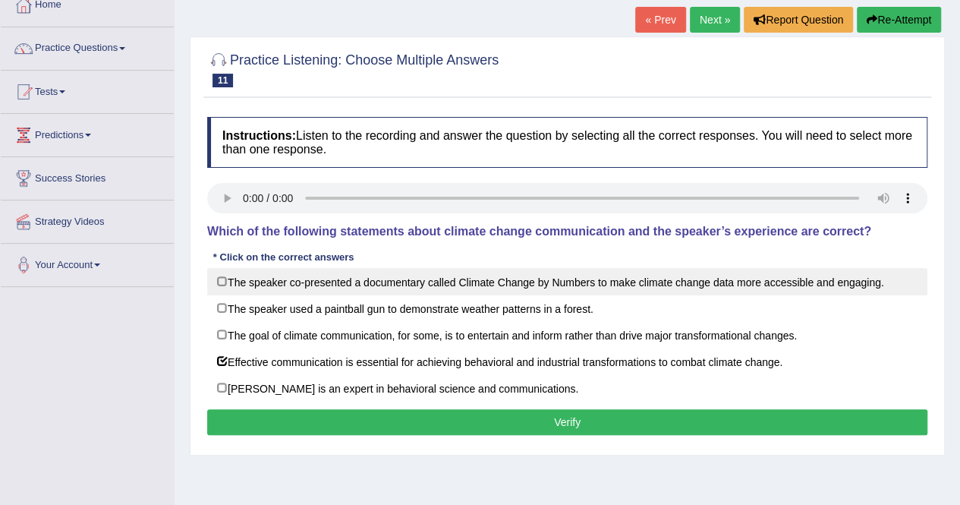
click at [222, 282] on label "The speaker co-presented a documentary called Climate Change by Numbers to make…" at bounding box center [567, 281] width 720 height 27
checkbox input "true"
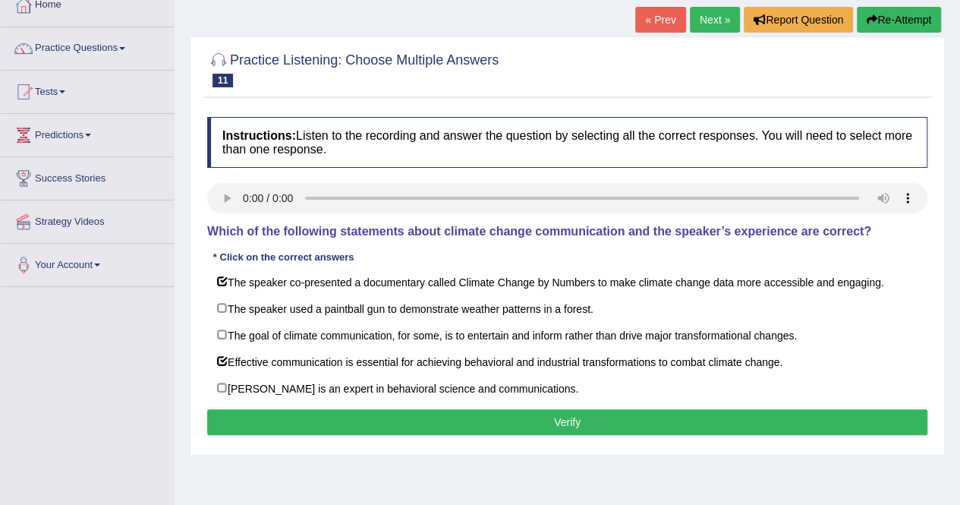
click at [571, 419] on button "Verify" at bounding box center [567, 422] width 720 height 26
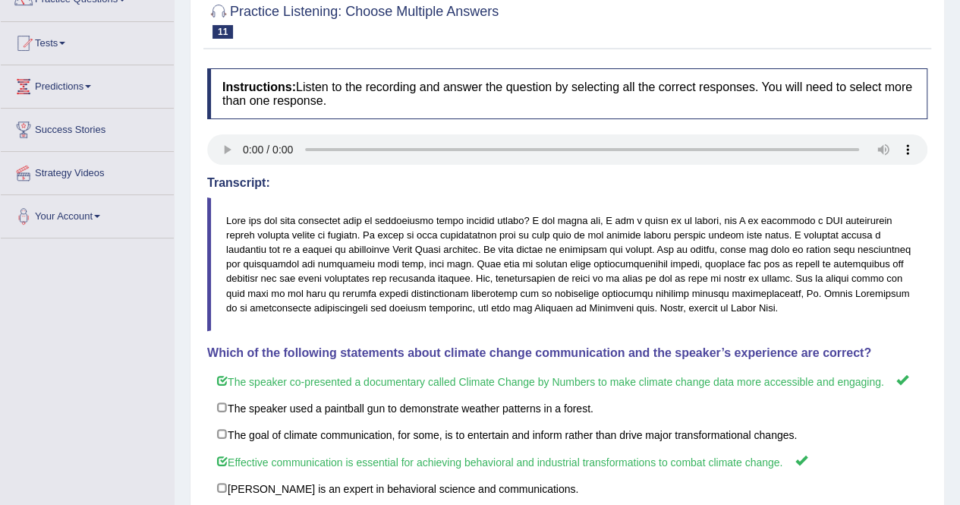
scroll to position [0, 0]
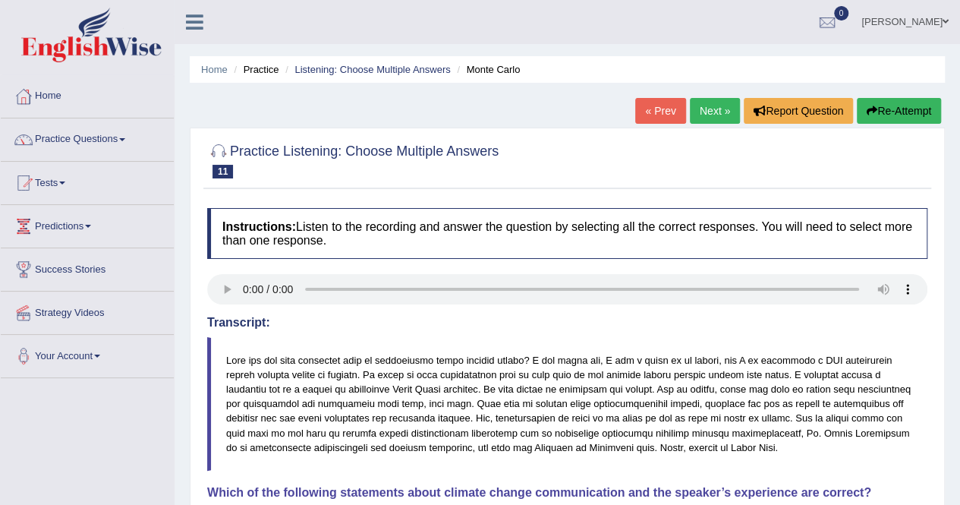
click at [709, 104] on link "Next »" at bounding box center [715, 111] width 50 height 26
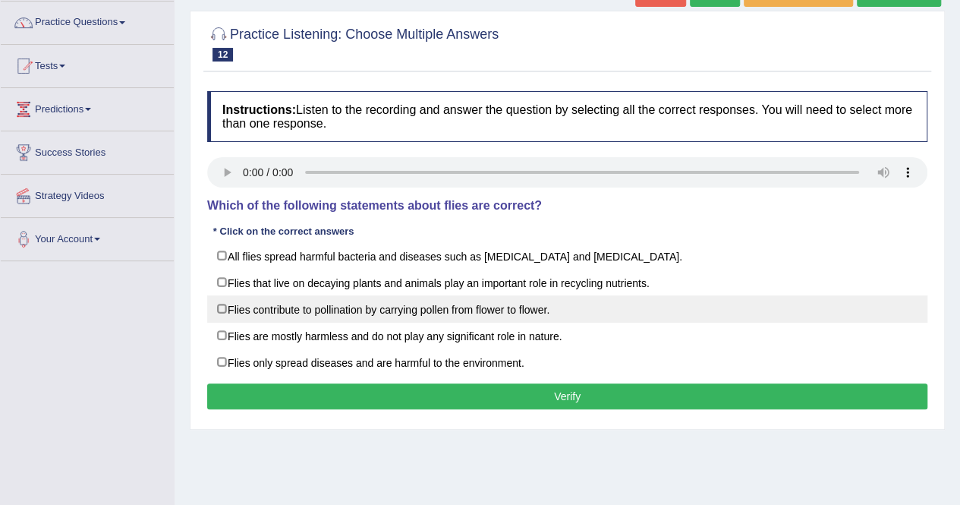
click at [225, 309] on label "Flies contribute to pollination by carrying pollen from flower to flower." at bounding box center [567, 308] width 720 height 27
checkbox input "true"
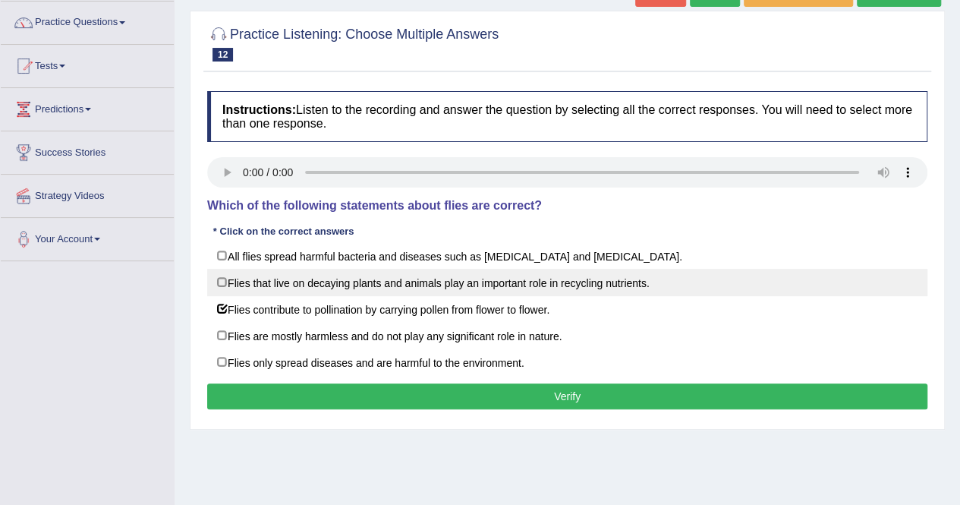
click at [224, 282] on label "Flies that live on decaying plants and animals play an important role in recycl…" at bounding box center [567, 282] width 720 height 27
checkbox input "true"
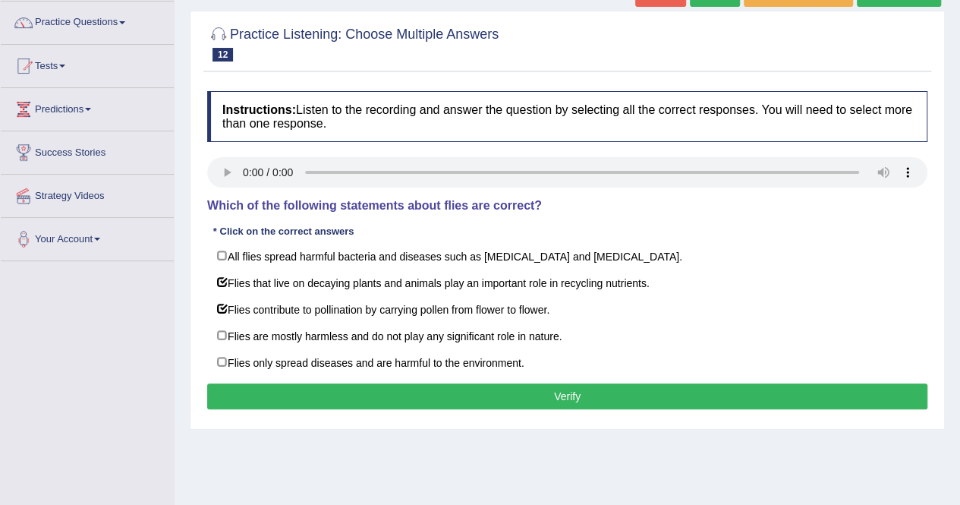
click at [580, 393] on button "Verify" at bounding box center [567, 396] width 720 height 26
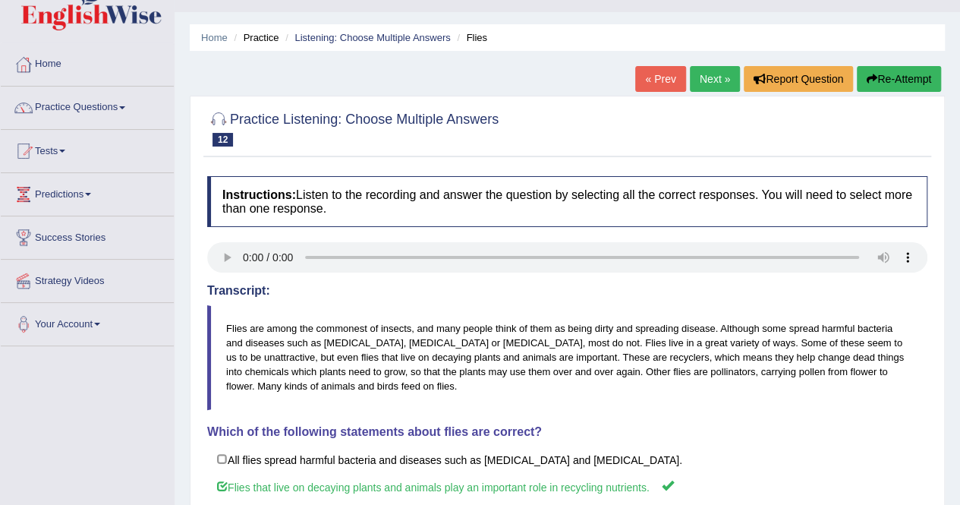
scroll to position [27, 0]
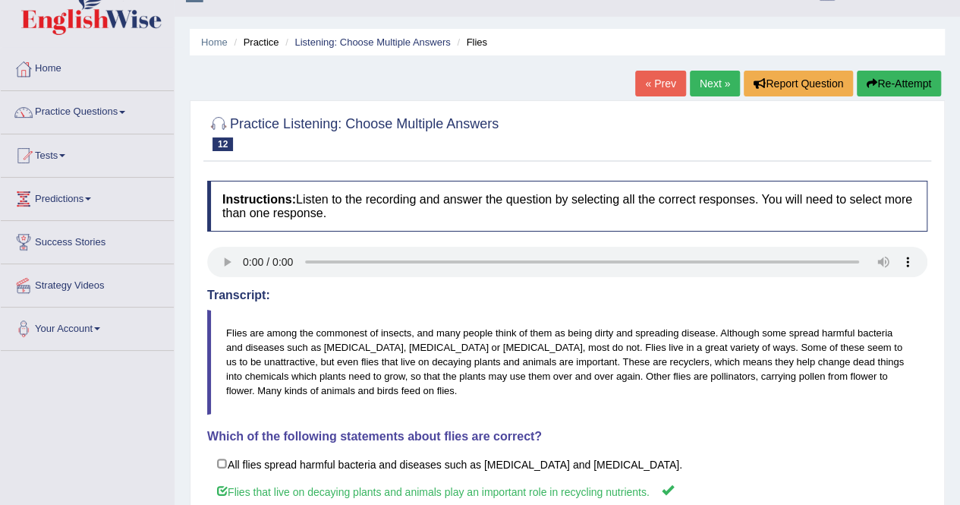
click at [706, 84] on link "Next »" at bounding box center [715, 84] width 50 height 26
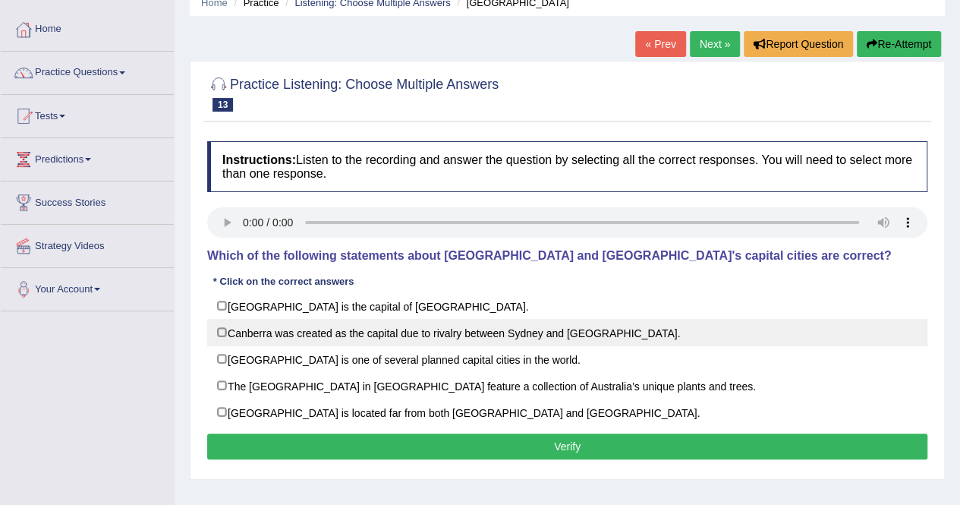
scroll to position [68, 0]
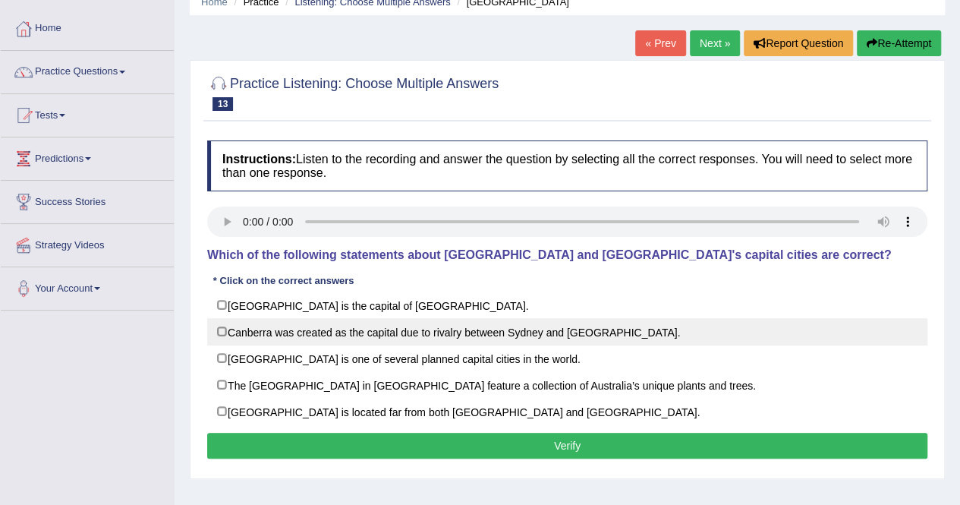
click at [226, 326] on label "Canberra was created as the capital due to rivalry between Sydney and Melbourne." at bounding box center [567, 331] width 720 height 27
checkbox input "true"
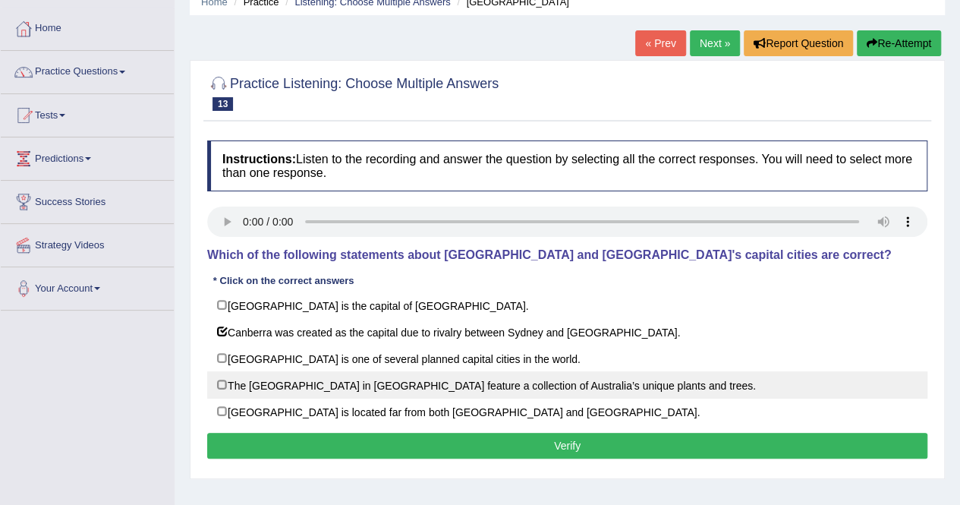
click at [220, 385] on label "The National Botanic Gardens in Canberra feature a collection of Australia’s un…" at bounding box center [567, 384] width 720 height 27
checkbox input "true"
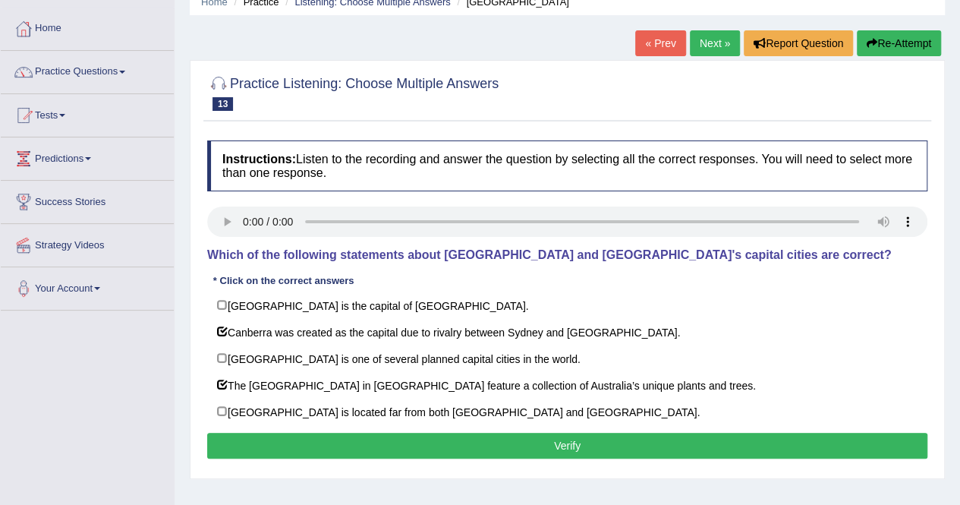
click at [570, 435] on button "Verify" at bounding box center [567, 446] width 720 height 26
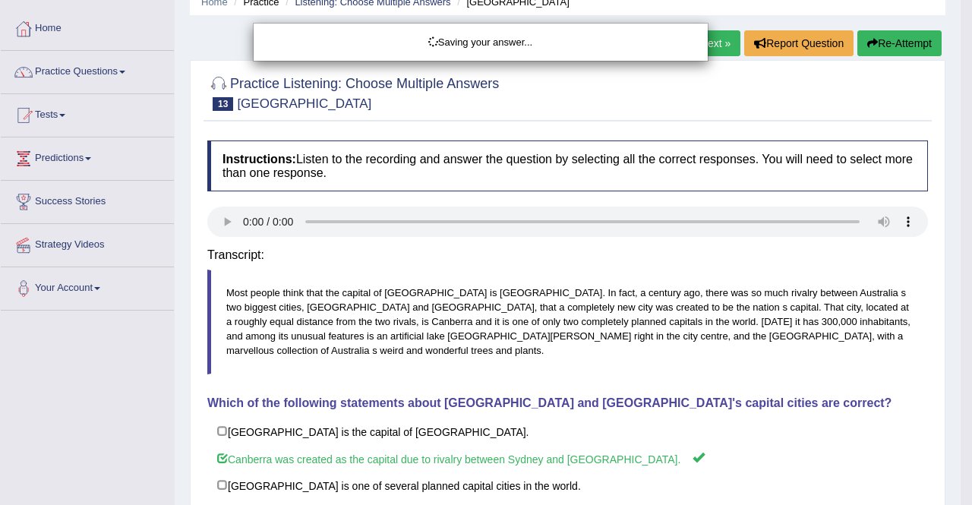
click at [570, 435] on body "Toggle navigation Home Practice Questions Speaking Practice Read Aloud Repeat S…" at bounding box center [486, 184] width 972 height 505
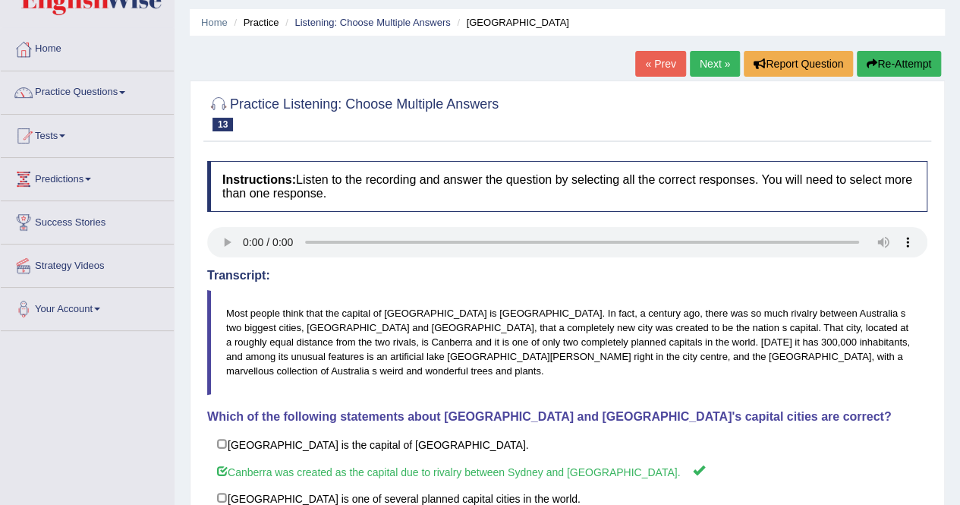
scroll to position [46, 0]
click at [705, 61] on link "Next »" at bounding box center [715, 65] width 50 height 26
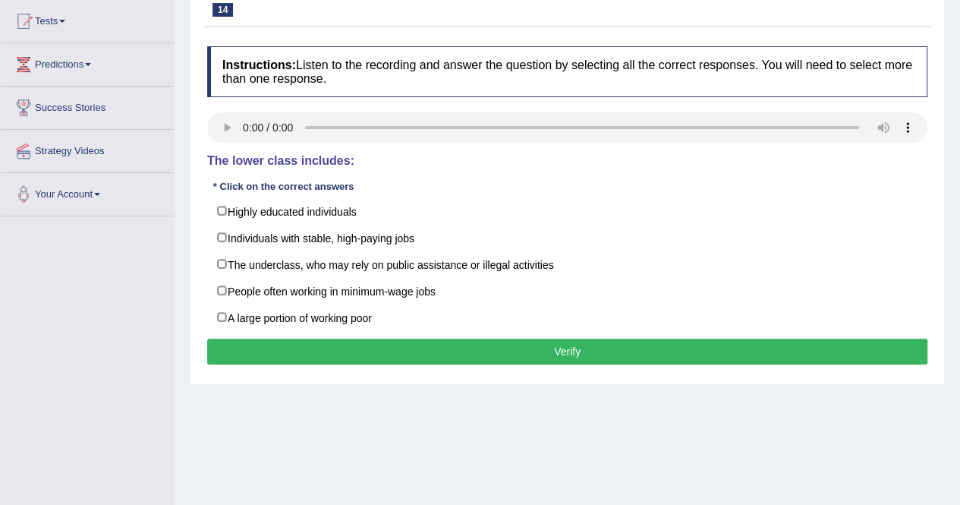
scroll to position [162, 0]
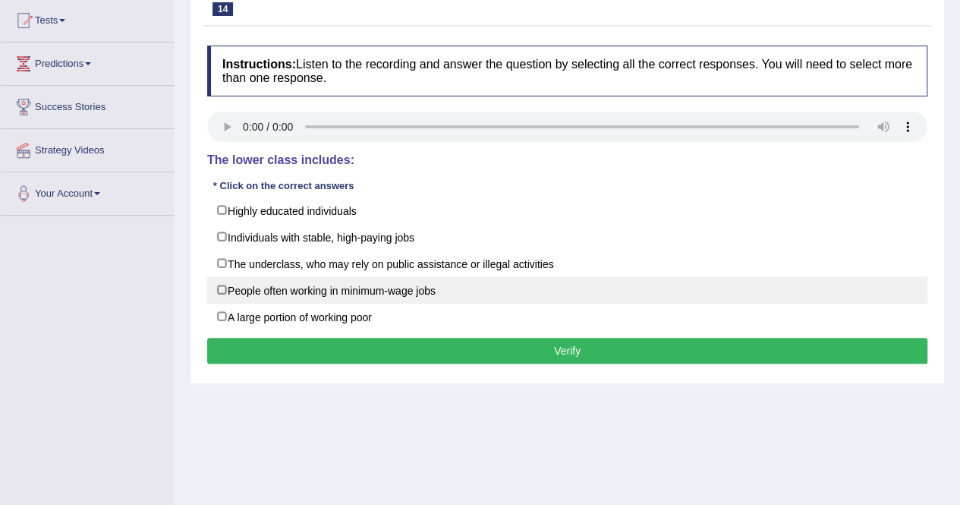
click at [222, 289] on label "People often working in minimum-wage jobs" at bounding box center [567, 289] width 720 height 27
checkbox input "true"
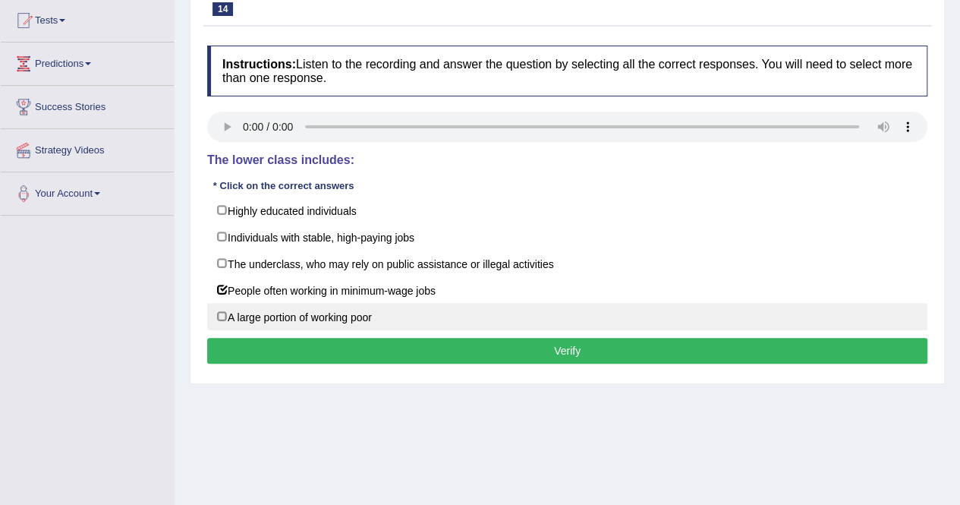
click at [224, 318] on label "A large portion of working poor" at bounding box center [567, 316] width 720 height 27
checkbox input "true"
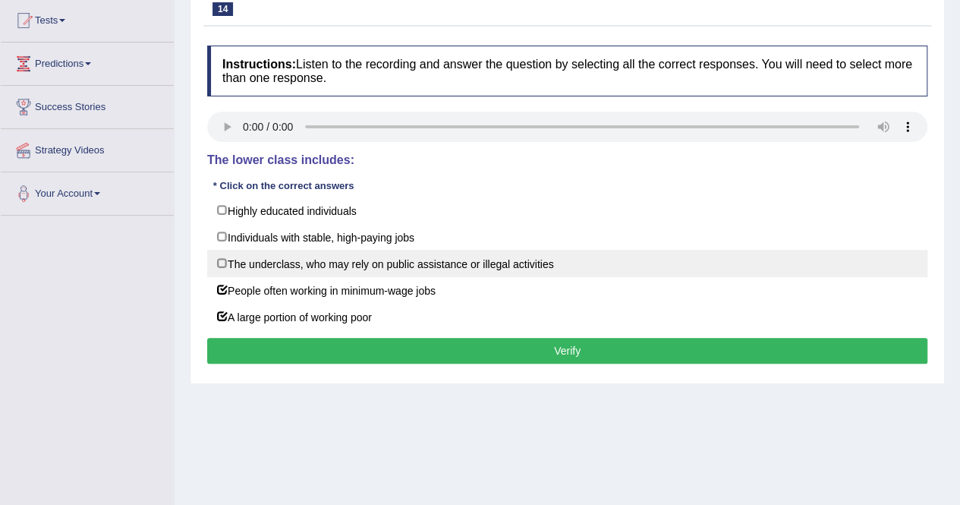
click at [221, 256] on label "The underclass, who may rely on public assistance or illegal activities" at bounding box center [567, 263] width 720 height 27
checkbox input "true"
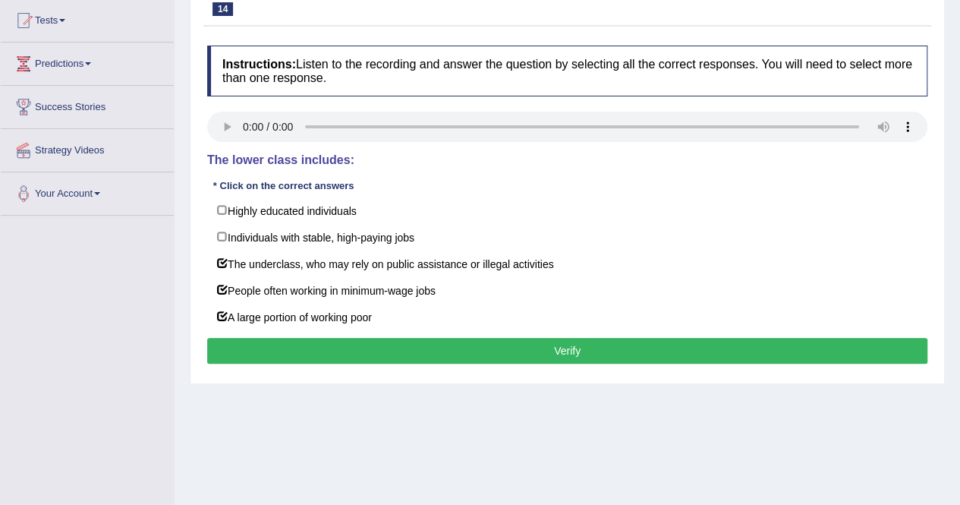
click at [569, 345] on button "Verify" at bounding box center [567, 351] width 720 height 26
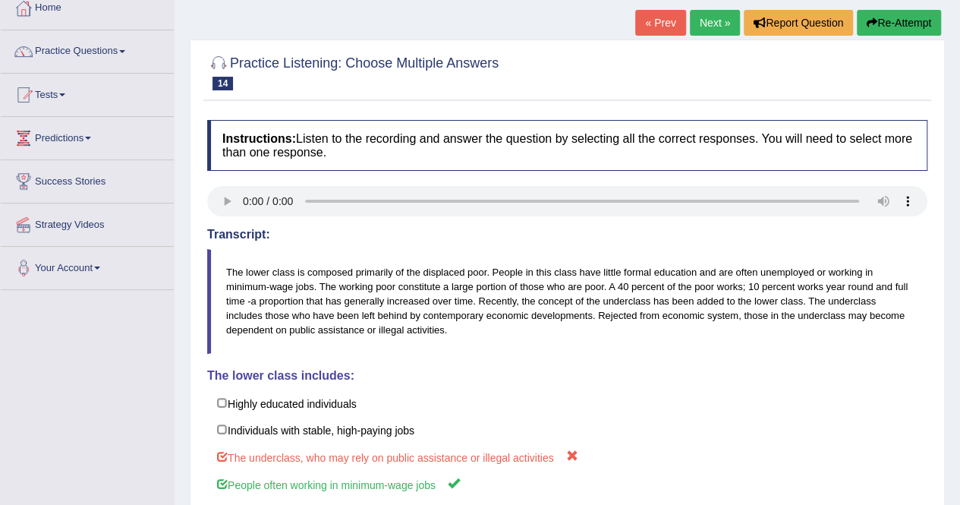
scroll to position [0, 0]
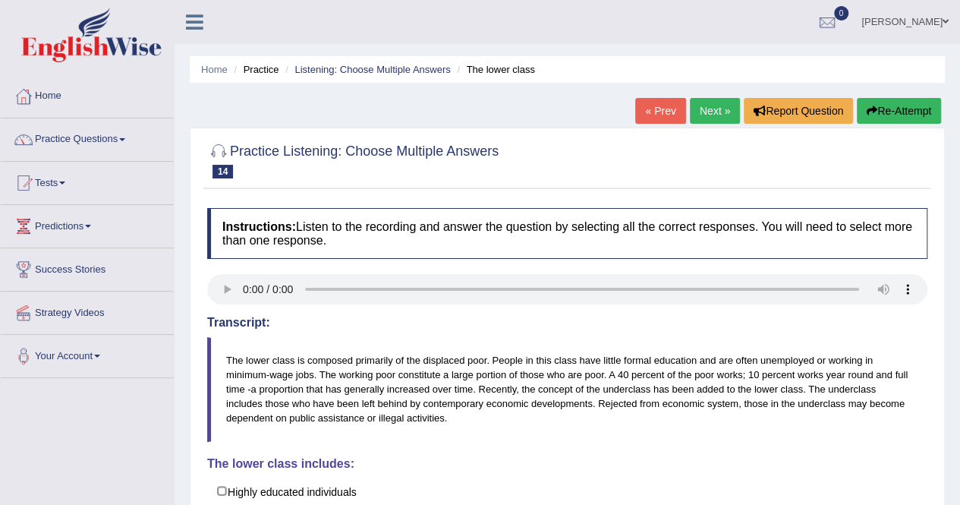
click at [701, 108] on link "Next »" at bounding box center [715, 111] width 50 height 26
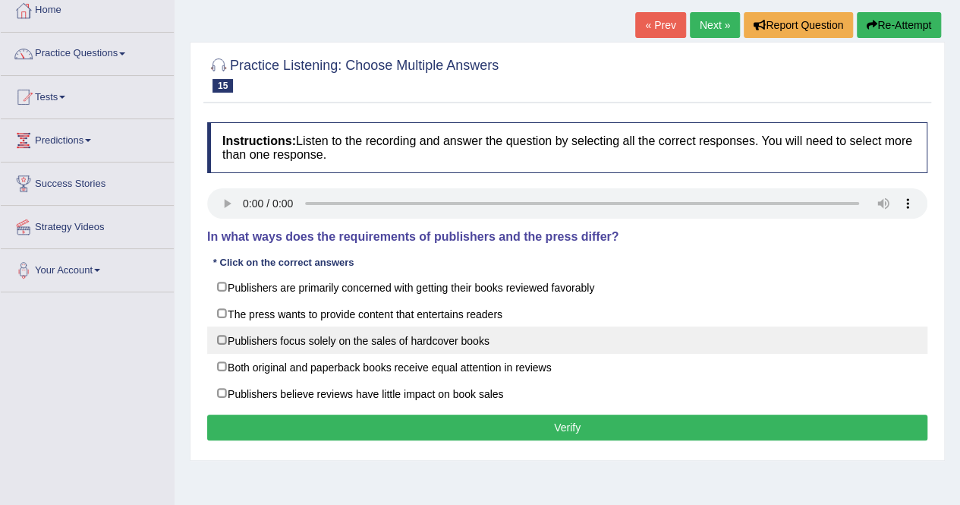
scroll to position [87, 0]
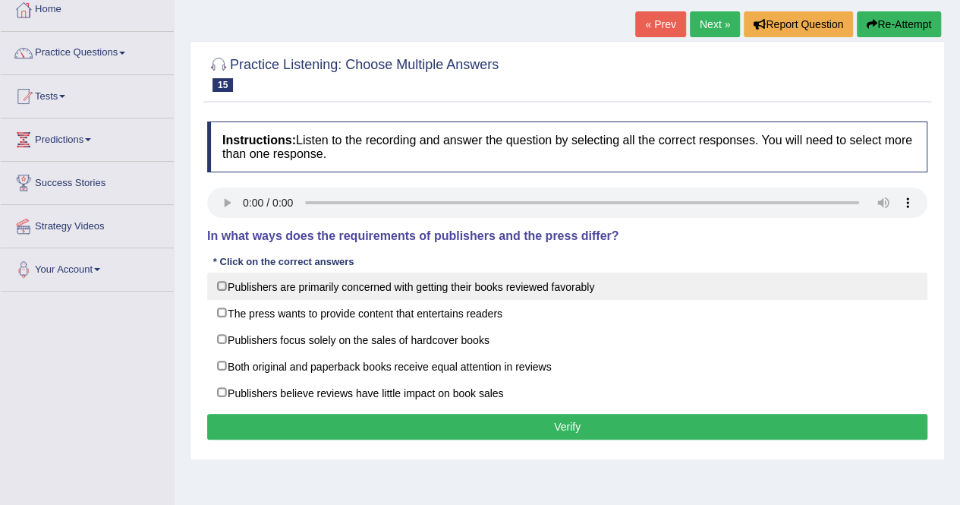
click at [223, 285] on label "Publishers are primarily concerned with getting their books reviewed favorably" at bounding box center [567, 286] width 720 height 27
checkbox input "true"
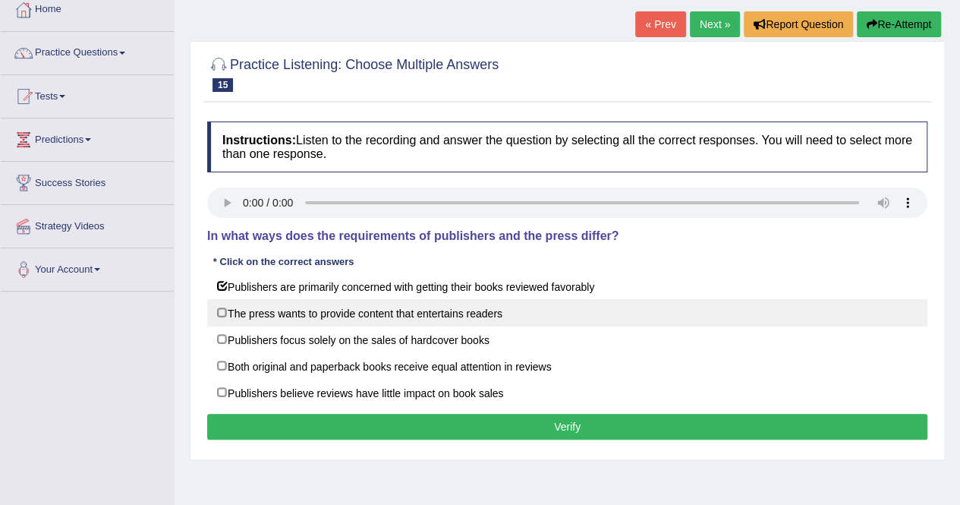
click at [226, 323] on label "The press wants to provide content that entertains readers" at bounding box center [567, 312] width 720 height 27
checkbox input "true"
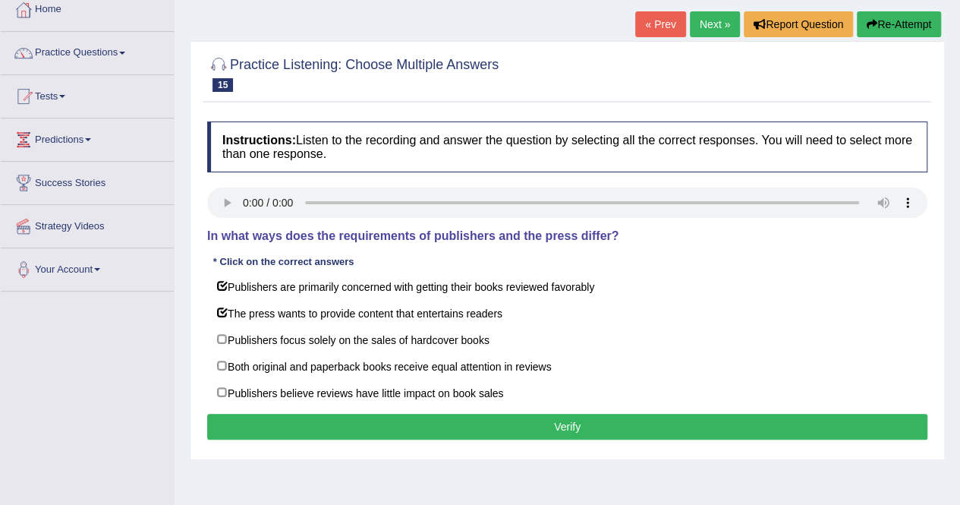
click at [560, 419] on button "Verify" at bounding box center [567, 427] width 720 height 26
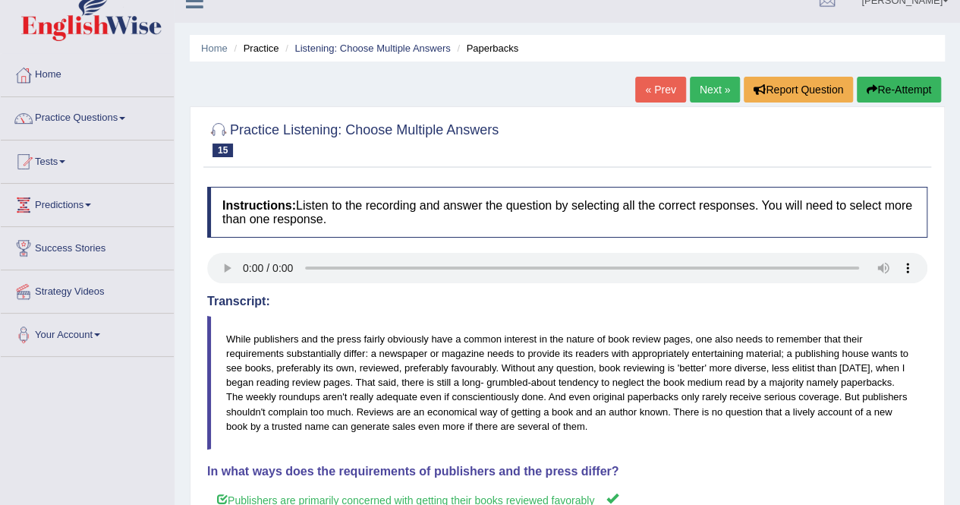
scroll to position [0, 0]
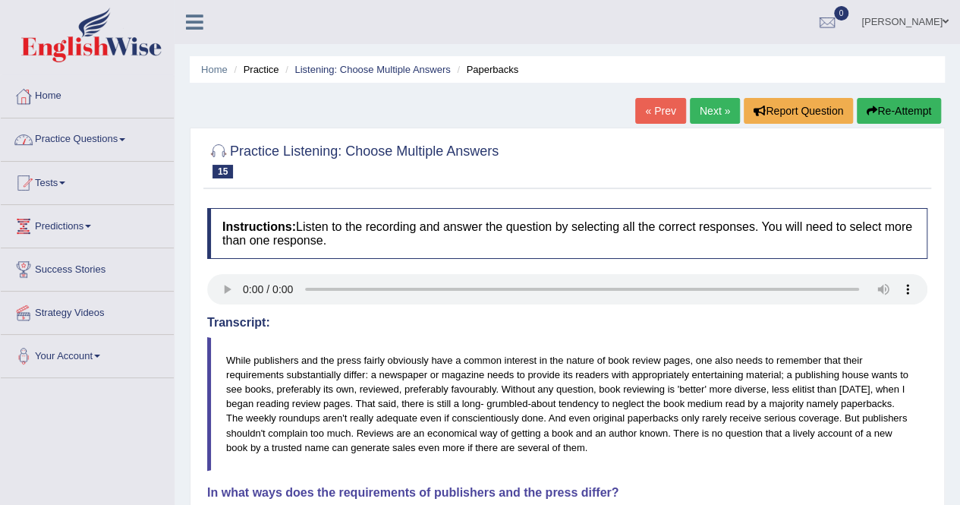
click at [125, 136] on link "Practice Questions" at bounding box center [87, 137] width 173 height 38
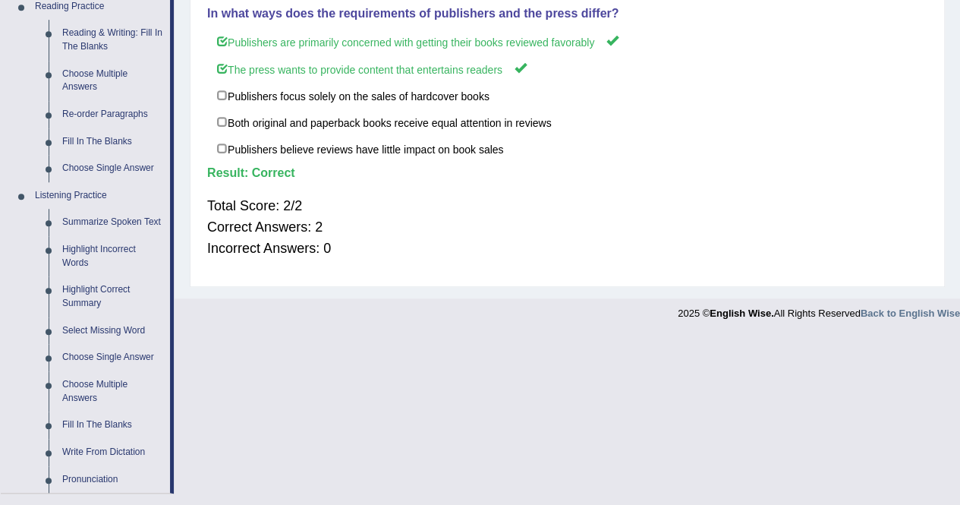
scroll to position [501, 0]
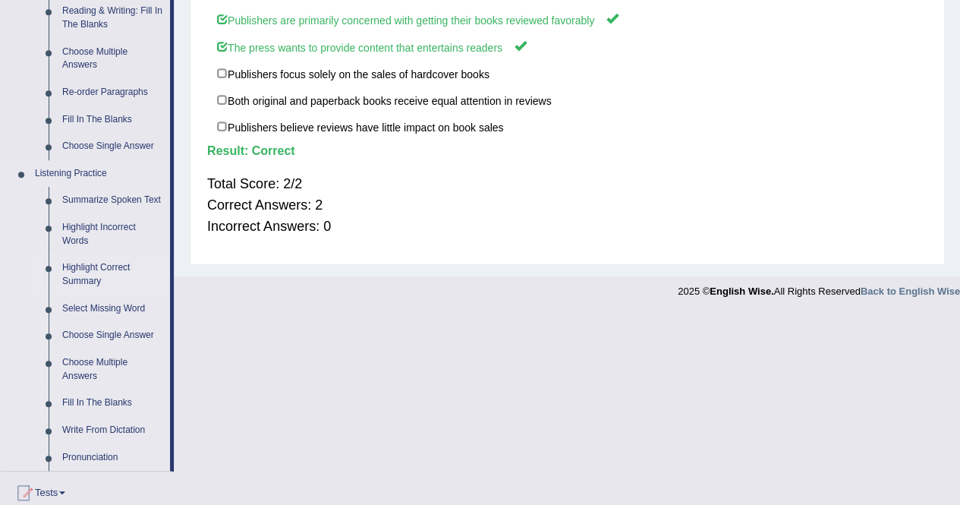
click at [97, 276] on link "Highlight Correct Summary" at bounding box center [112, 274] width 115 height 40
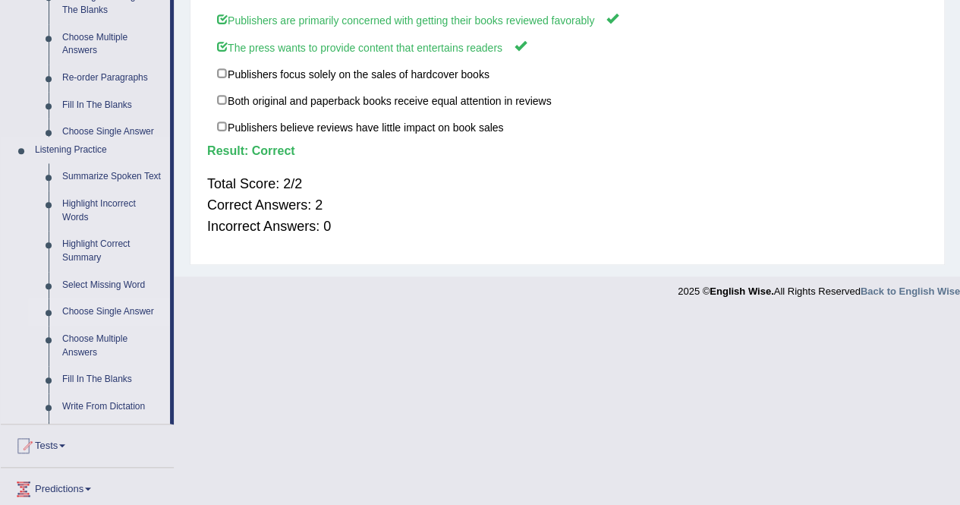
click at [97, 276] on ul "Home Practice Questions Speaking Practice Read Aloud Repeat Sentence Describe I…" at bounding box center [87, 107] width 173 height 1067
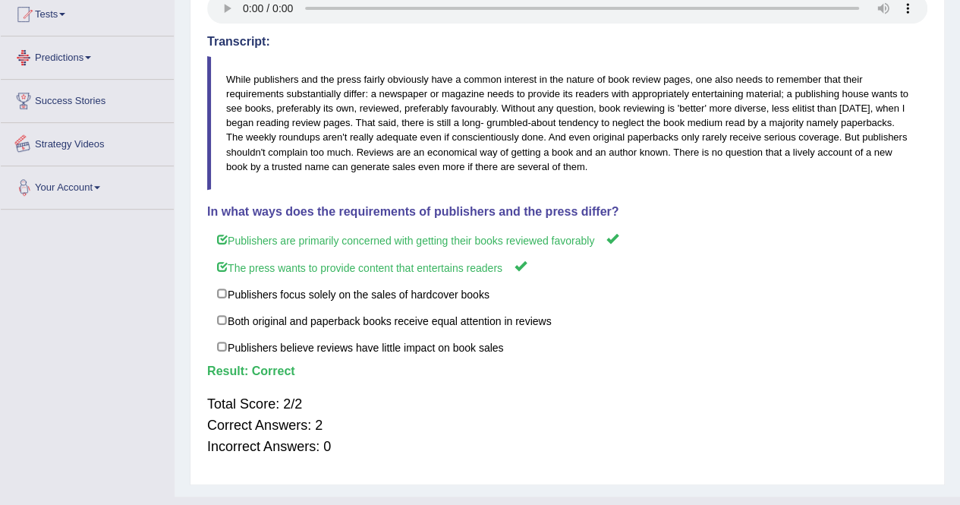
scroll to position [308, 0]
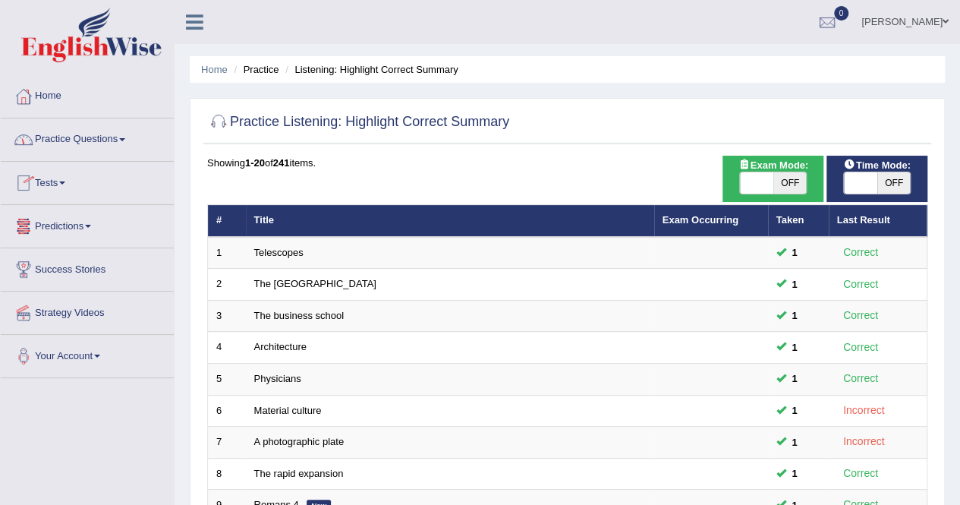
click at [125, 140] on span at bounding box center [122, 139] width 6 height 3
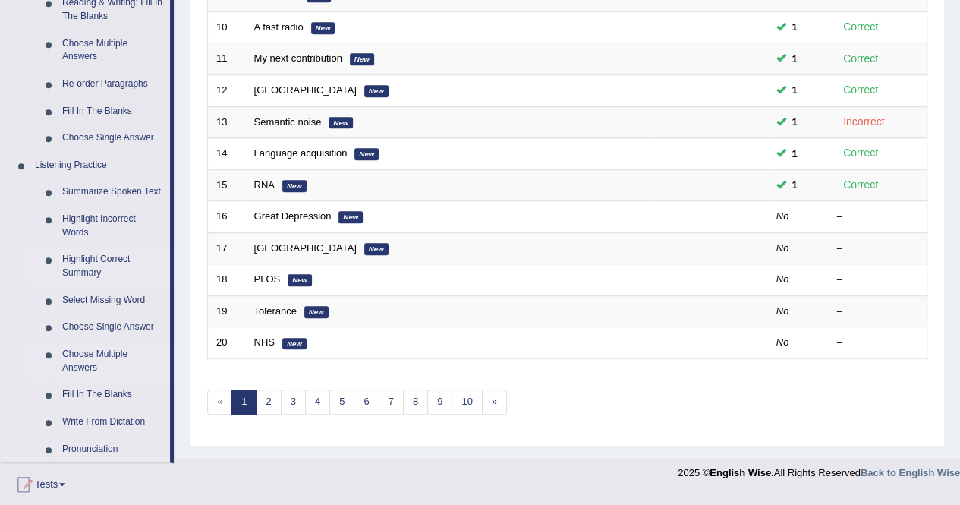
scroll to position [510, 0]
click at [130, 324] on link "Choose Single Answer" at bounding box center [112, 326] width 115 height 27
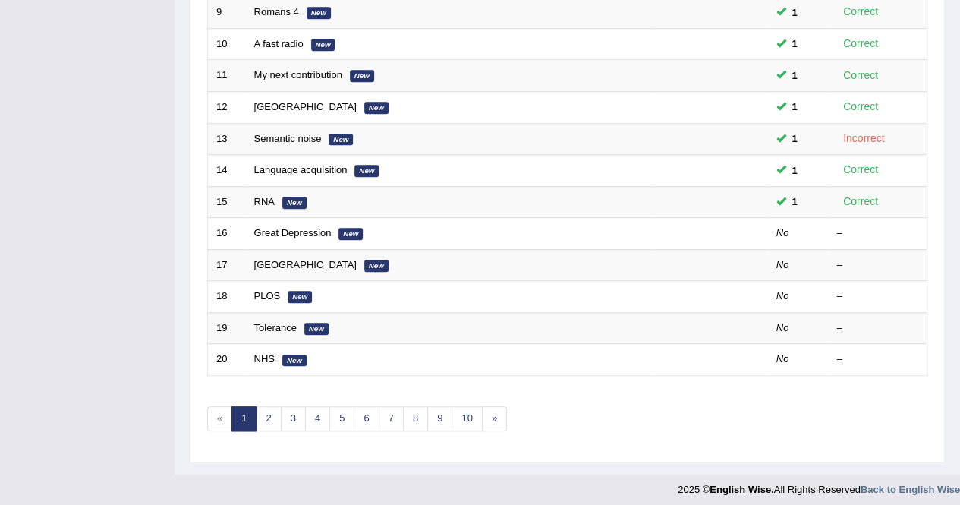
scroll to position [197, 0]
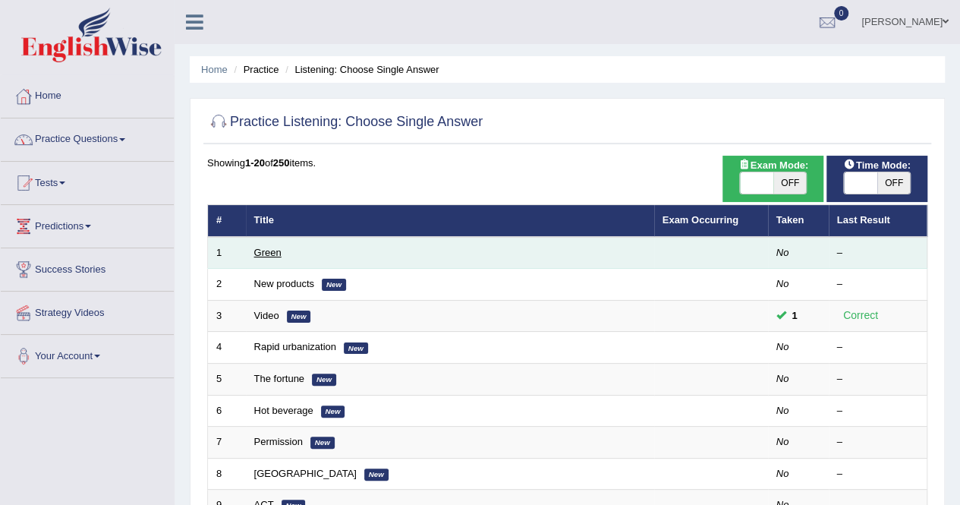
click at [267, 251] on link "Green" at bounding box center [267, 252] width 27 height 11
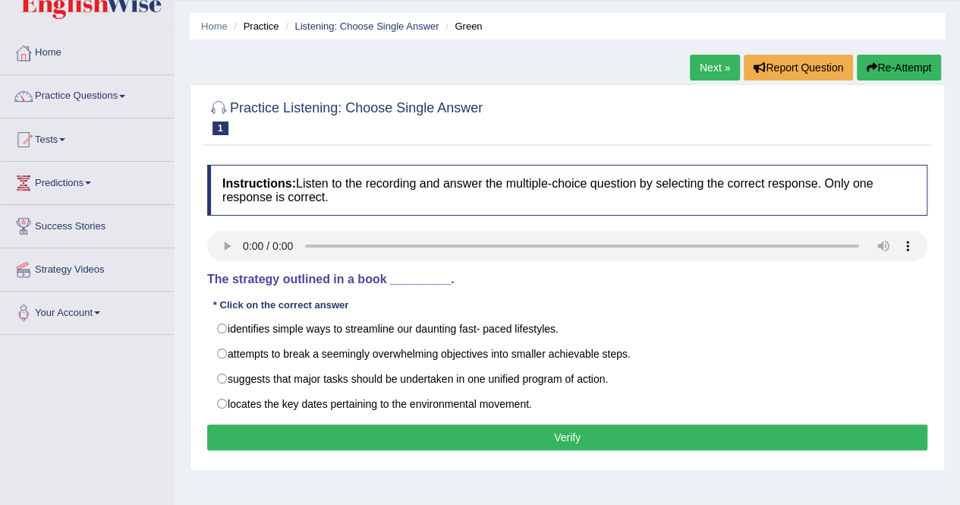
scroll to position [73, 0]
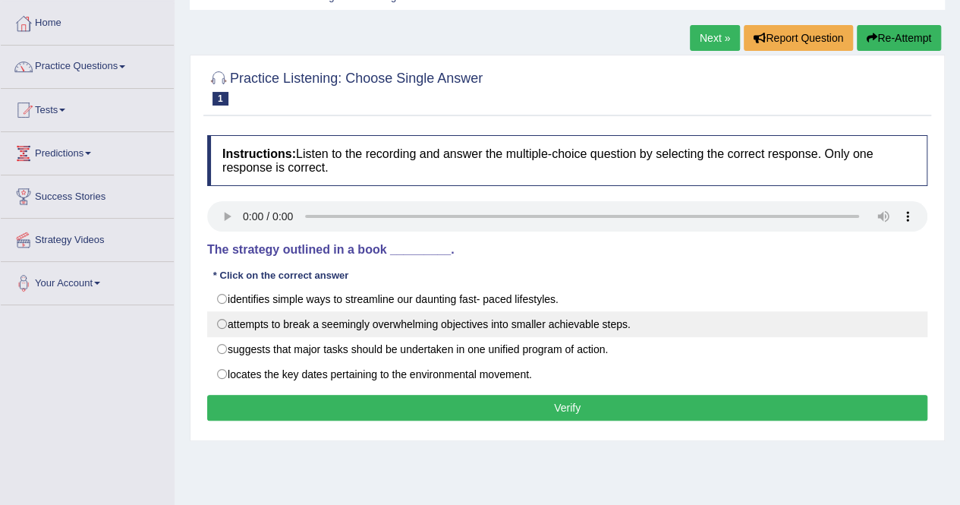
click at [223, 320] on label "attempts to break a seemingly overwhelming objectives into smaller achievable s…" at bounding box center [567, 324] width 720 height 26
radio input "true"
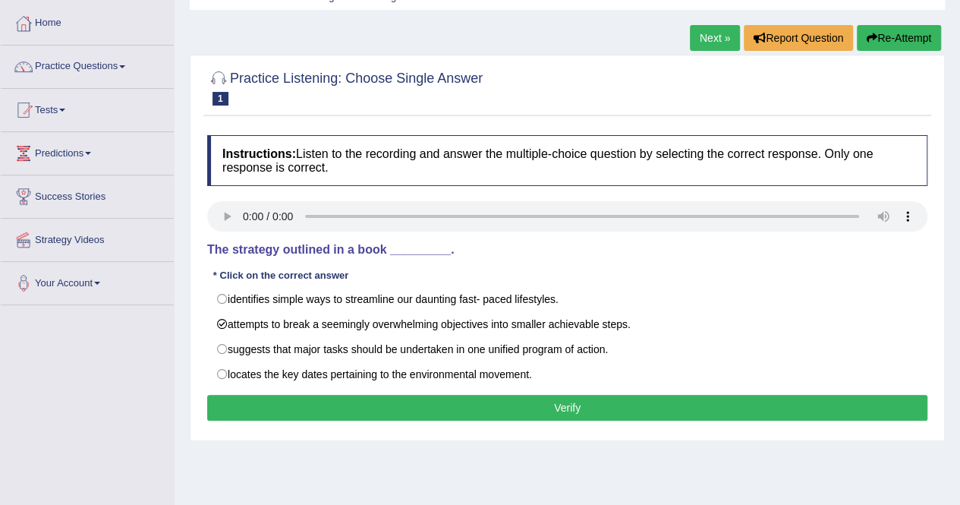
click at [566, 408] on button "Verify" at bounding box center [567, 408] width 720 height 26
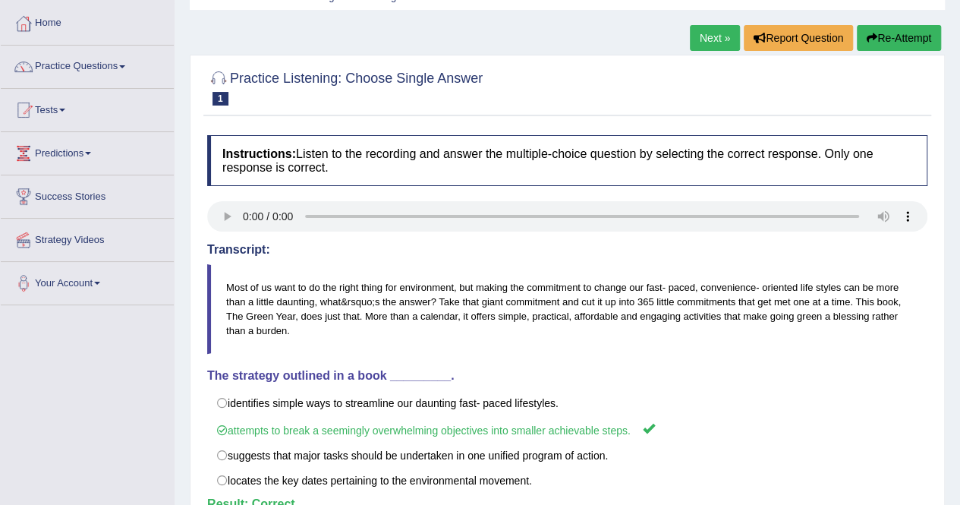
click at [715, 37] on link "Next »" at bounding box center [715, 38] width 50 height 26
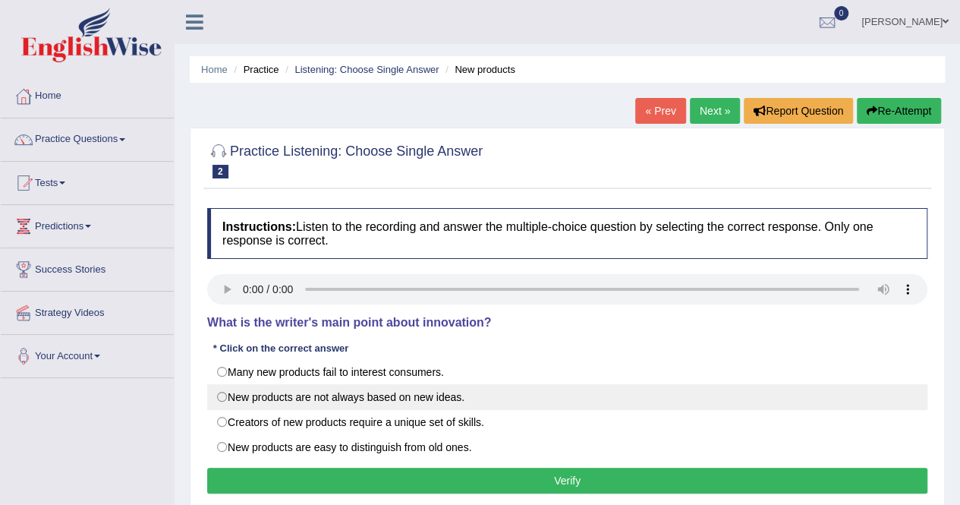
click at [223, 391] on label "New products are not always based on new ideas." at bounding box center [567, 397] width 720 height 26
radio input "true"
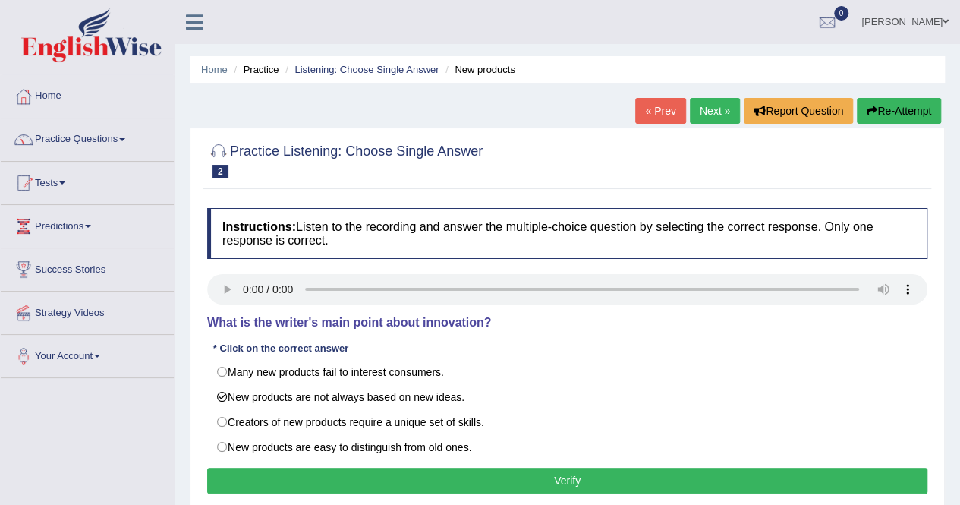
click at [586, 474] on button "Verify" at bounding box center [567, 481] width 720 height 26
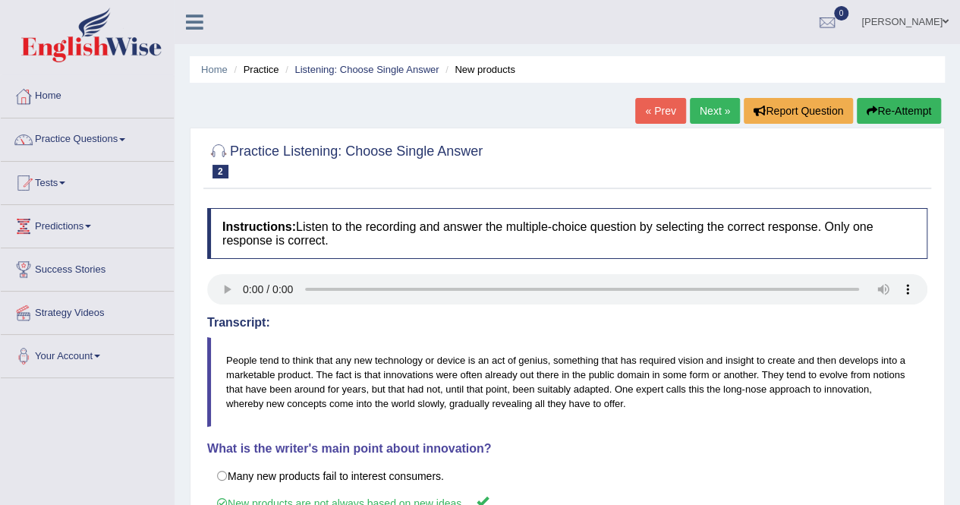
click at [697, 117] on link "Next »" at bounding box center [715, 111] width 50 height 26
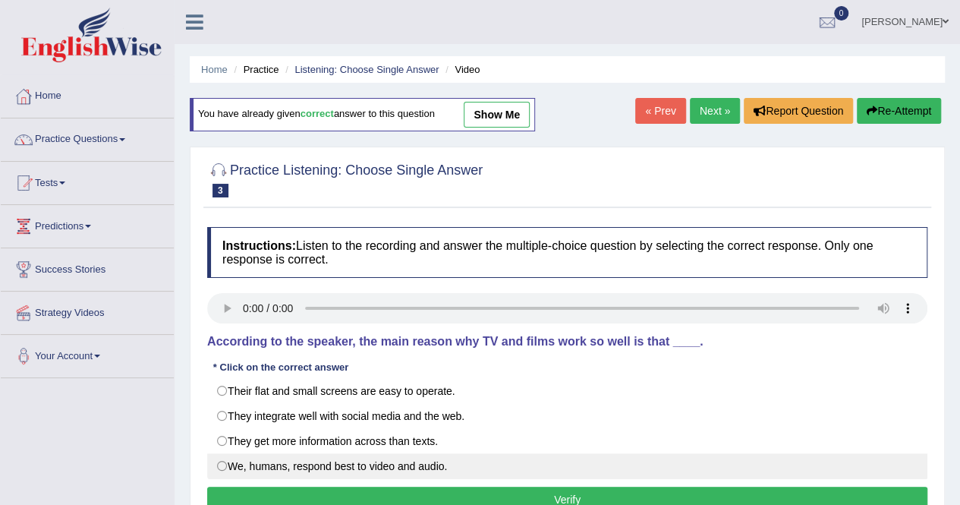
click at [223, 461] on label "We, humans, respond best to video and audio." at bounding box center [567, 466] width 720 height 26
radio input "true"
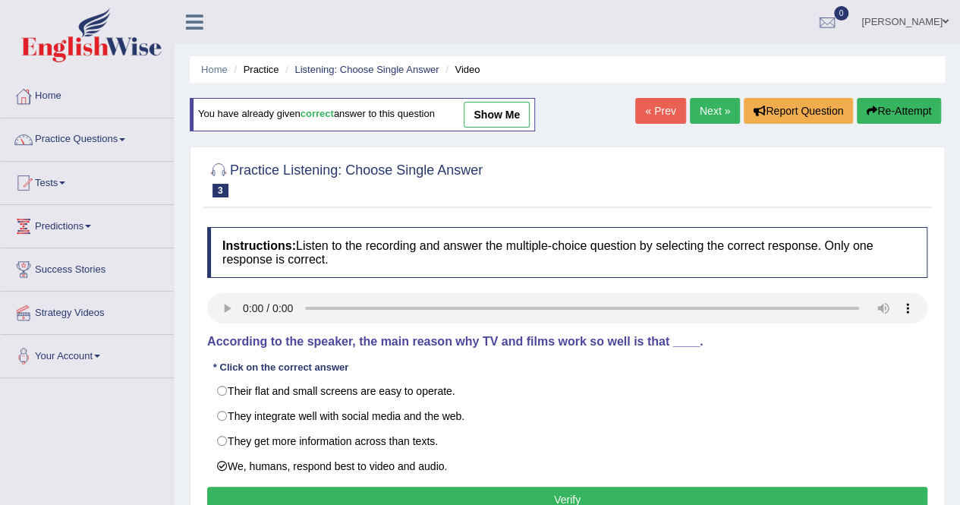
click at [446, 497] on button "Verify" at bounding box center [567, 500] width 720 height 26
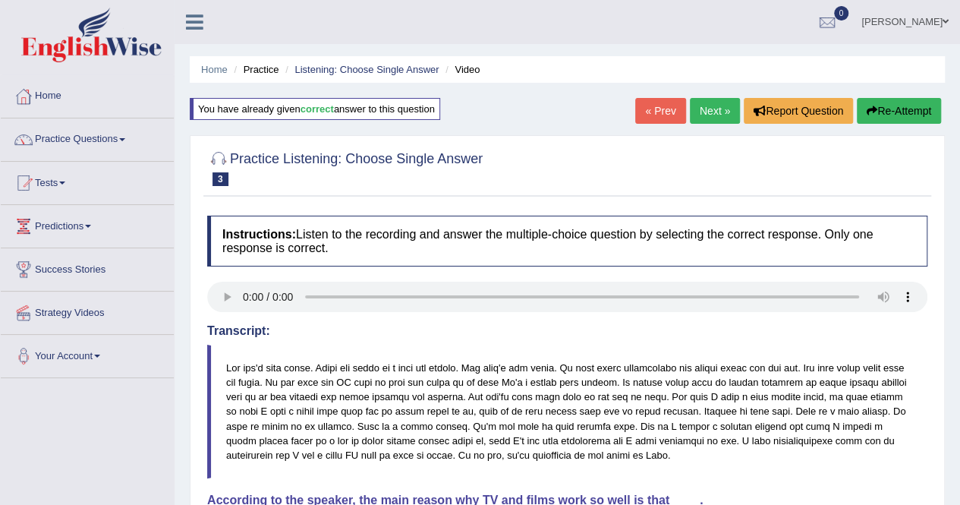
click at [714, 121] on link "Next »" at bounding box center [715, 111] width 50 height 26
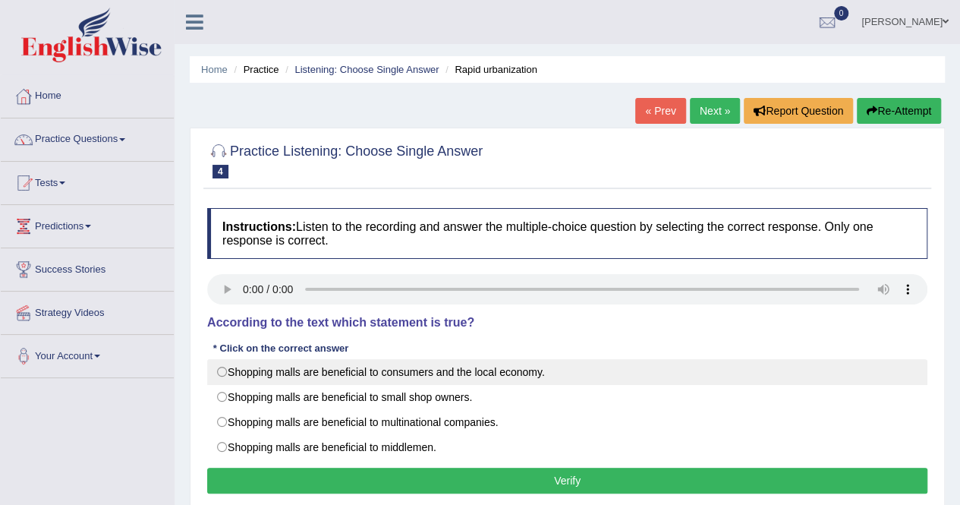
click at [225, 380] on label "Shopping malls are beneficial to consumers and the local economy." at bounding box center [567, 372] width 720 height 26
radio input "true"
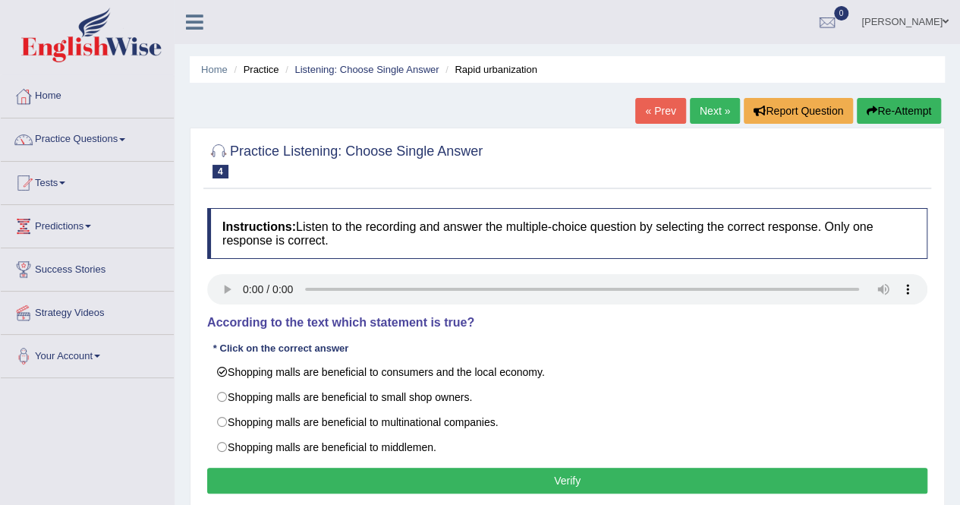
click at [566, 478] on button "Verify" at bounding box center [567, 481] width 720 height 26
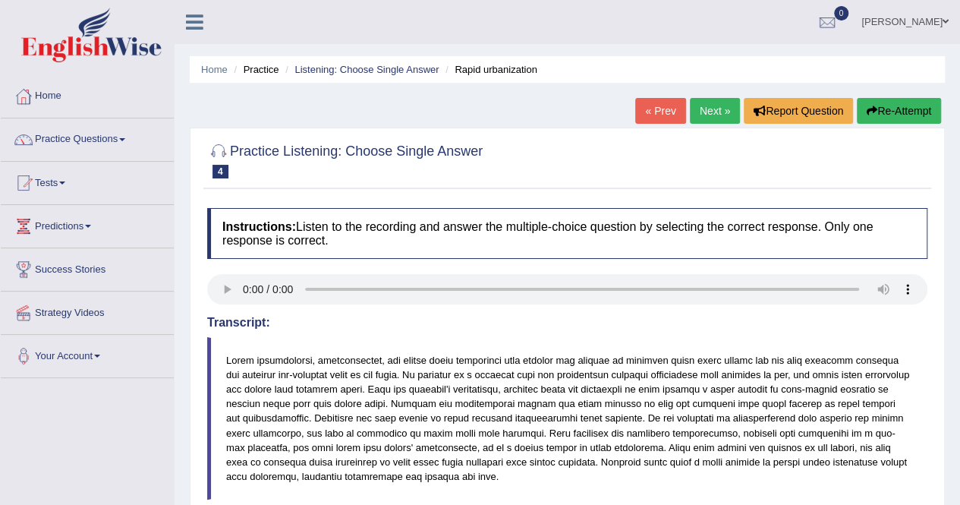
click at [705, 112] on link "Next »" at bounding box center [715, 111] width 50 height 26
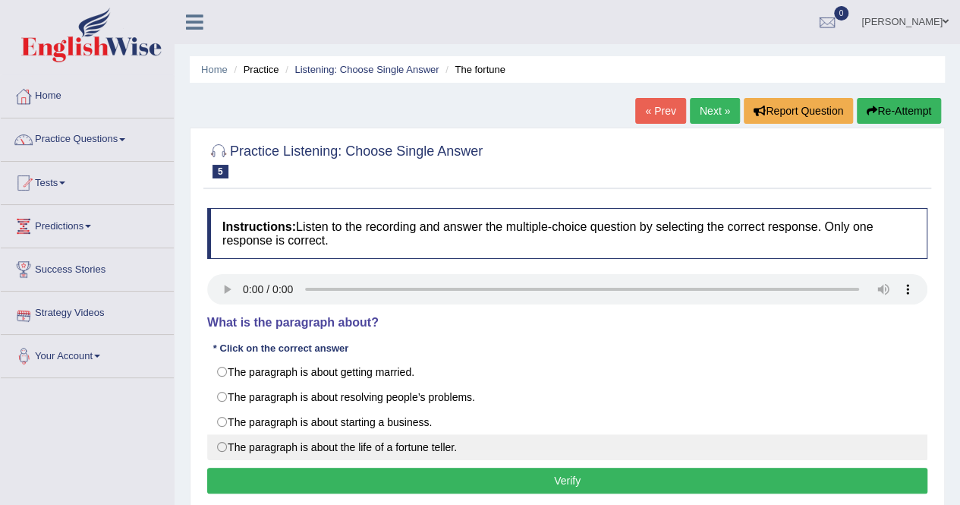
click at [226, 446] on label "The paragraph is about the life of a fortune teller." at bounding box center [567, 447] width 720 height 26
radio input "true"
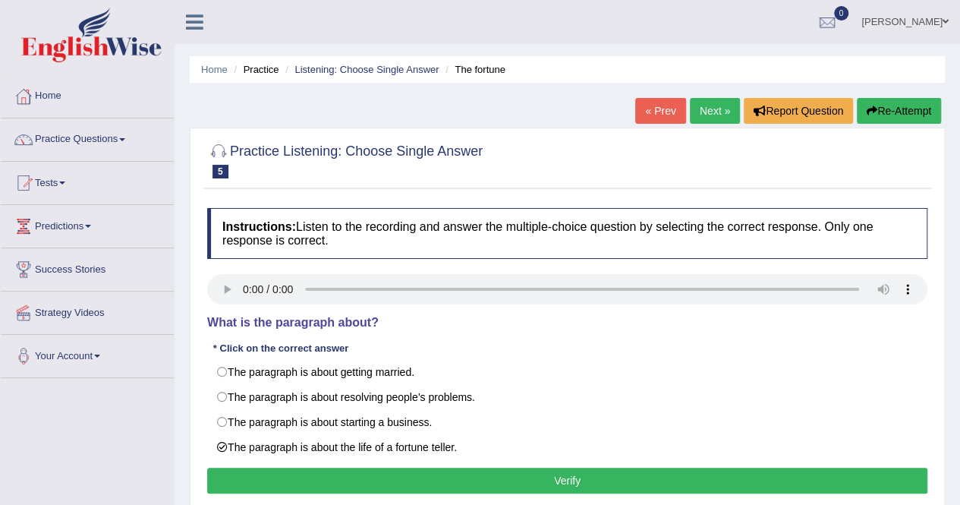
click at [558, 476] on button "Verify" at bounding box center [567, 481] width 720 height 26
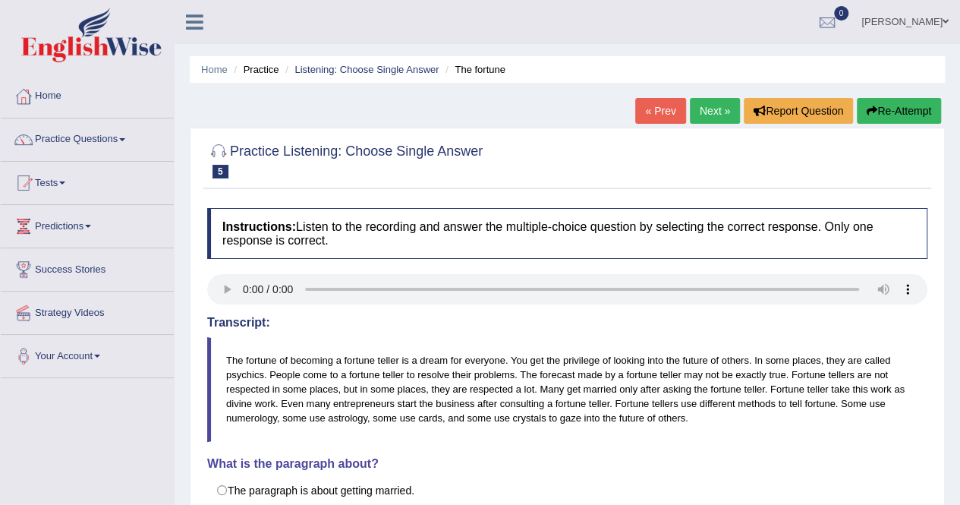
click at [713, 114] on link "Next »" at bounding box center [715, 111] width 50 height 26
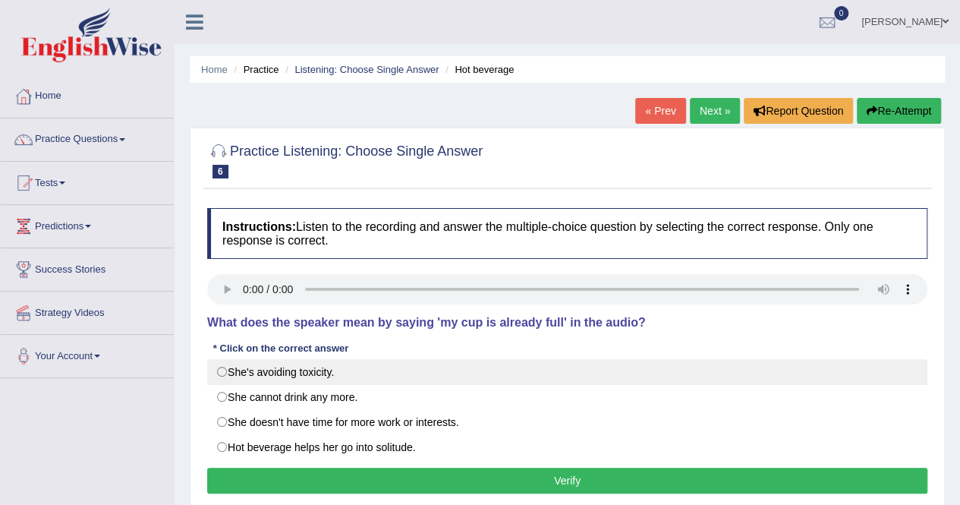
click at [220, 370] on label "She's avoiding toxicity." at bounding box center [567, 372] width 720 height 26
radio input "true"
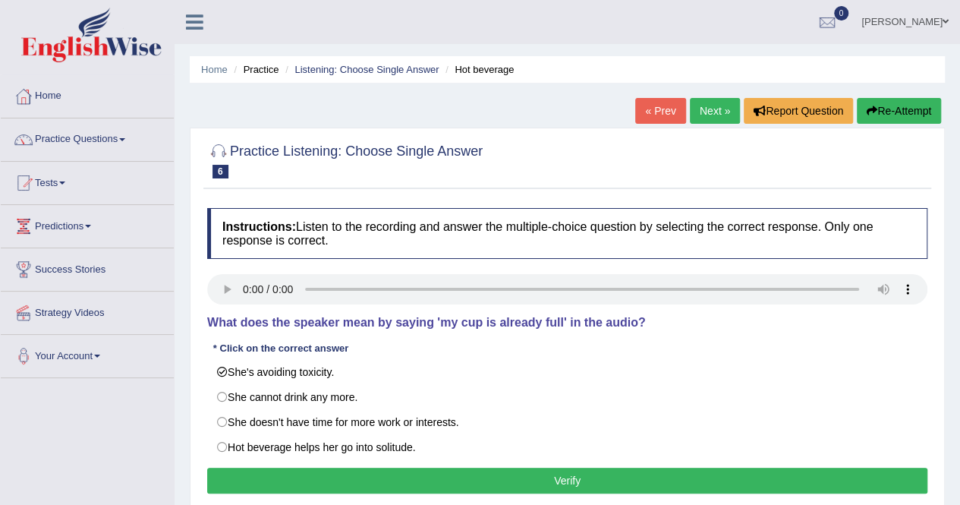
click at [483, 474] on button "Verify" at bounding box center [567, 481] width 720 height 26
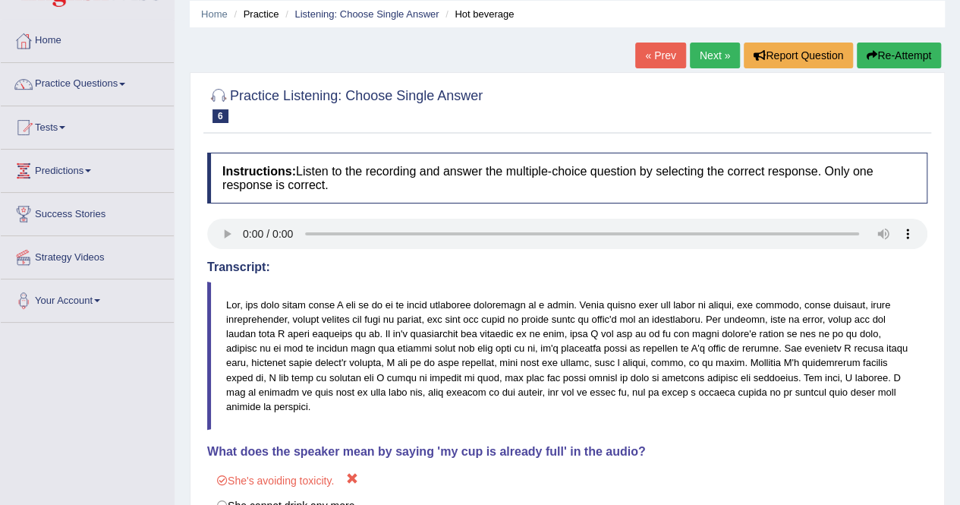
scroll to position [18, 0]
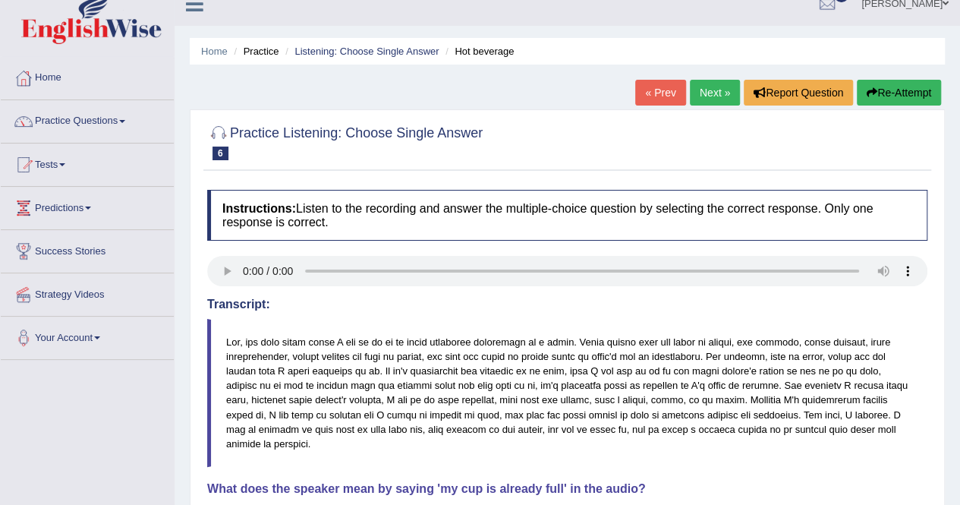
click at [718, 102] on link "Next »" at bounding box center [715, 93] width 50 height 26
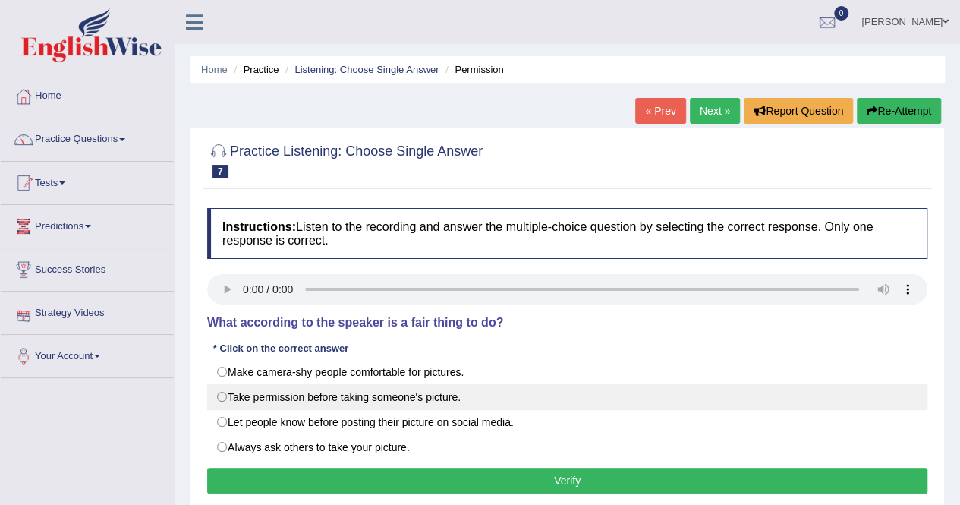
click at [230, 396] on label "Take permission before taking someone's picture." at bounding box center [567, 397] width 720 height 26
radio input "true"
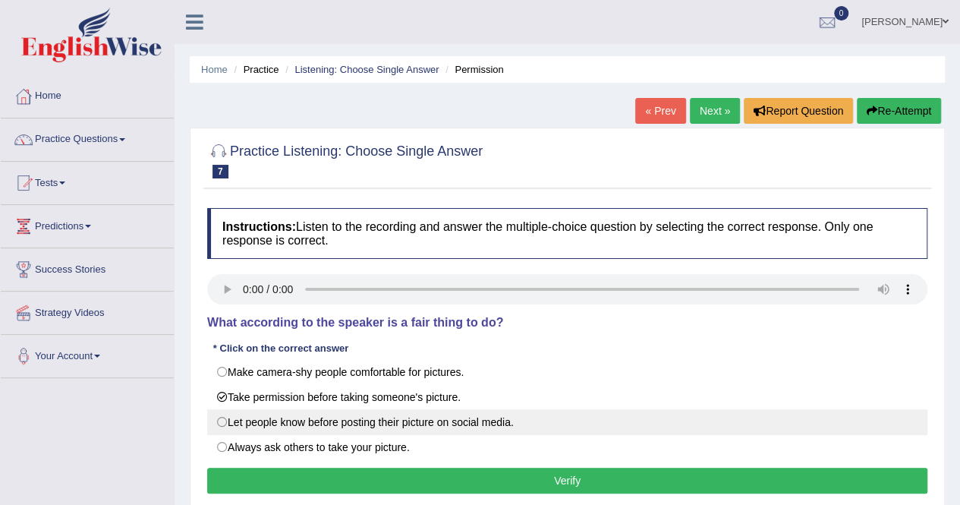
click at [230, 426] on label "Let people know before posting their picture on social media." at bounding box center [567, 422] width 720 height 26
radio input "true"
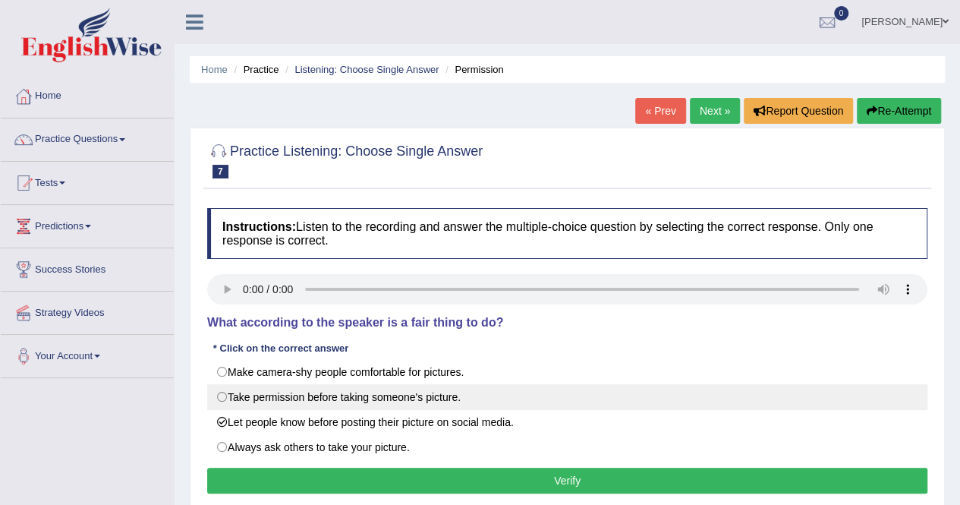
click at [230, 397] on label "Take permission before taking someone's picture." at bounding box center [567, 397] width 720 height 26
radio input "true"
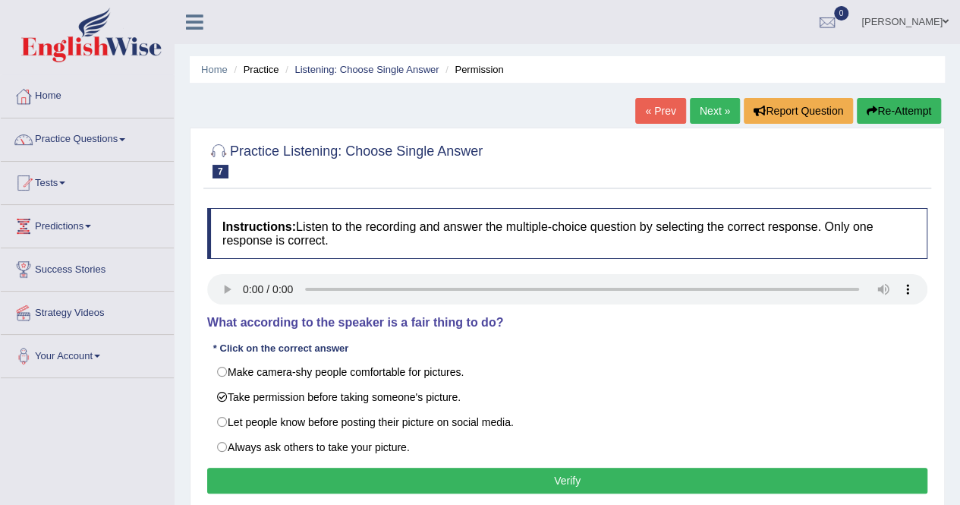
click at [515, 477] on button "Verify" at bounding box center [567, 481] width 720 height 26
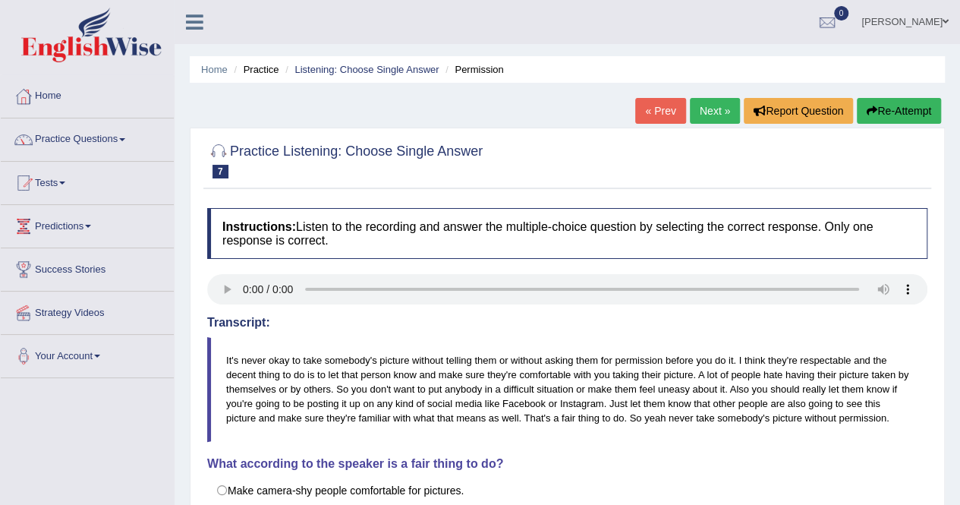
click at [717, 99] on link "Next »" at bounding box center [715, 111] width 50 height 26
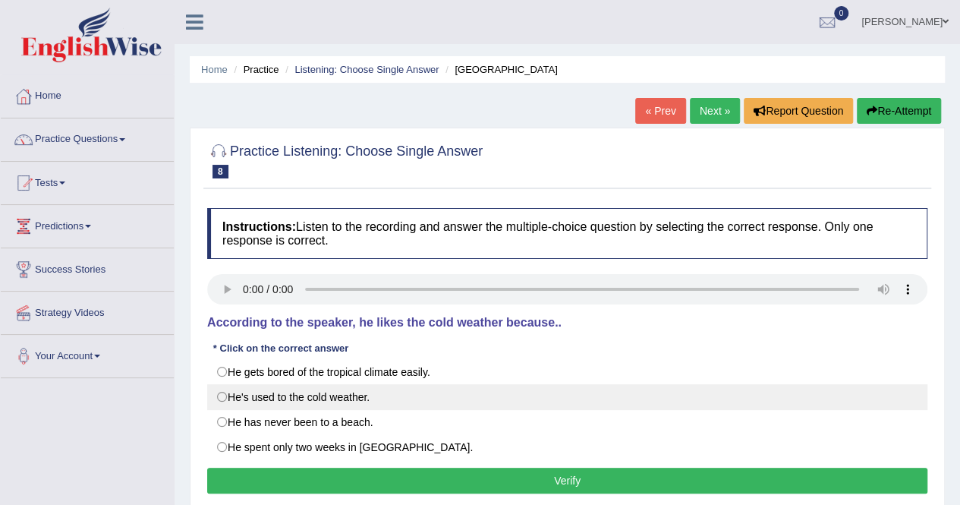
click at [218, 400] on label "He's used to the cold weather." at bounding box center [567, 397] width 720 height 26
radio input "true"
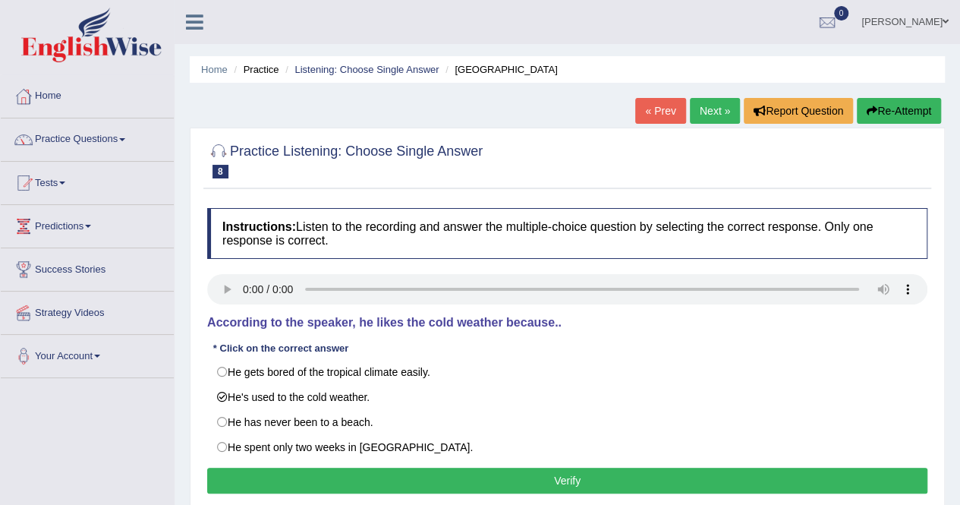
click at [570, 487] on button "Verify" at bounding box center [567, 481] width 720 height 26
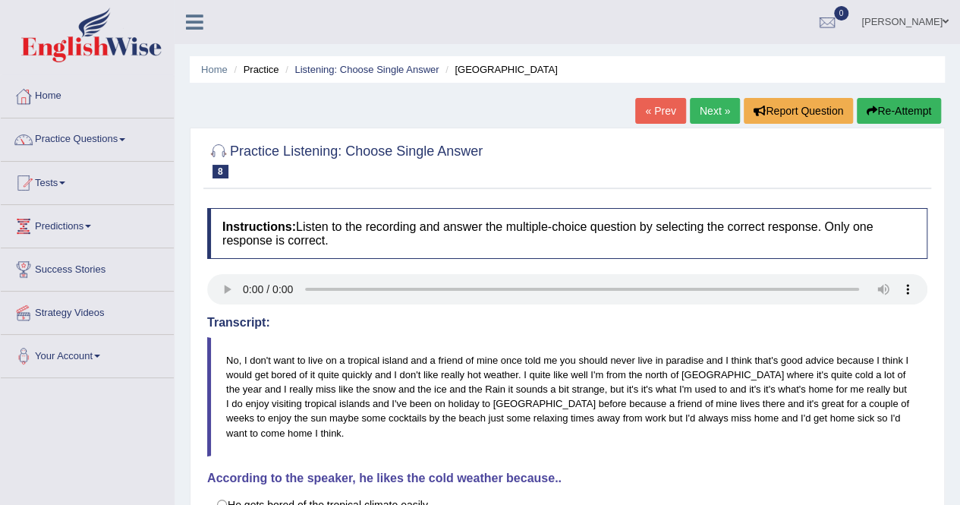
click at [714, 111] on link "Next »" at bounding box center [715, 111] width 50 height 26
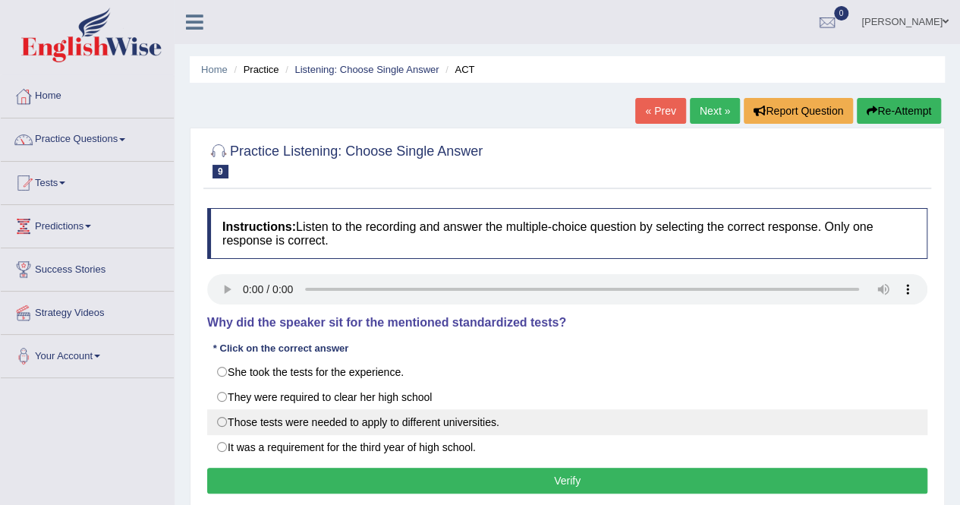
click at [226, 418] on label "Those tests were needed to apply to different universities." at bounding box center [567, 422] width 720 height 26
radio input "true"
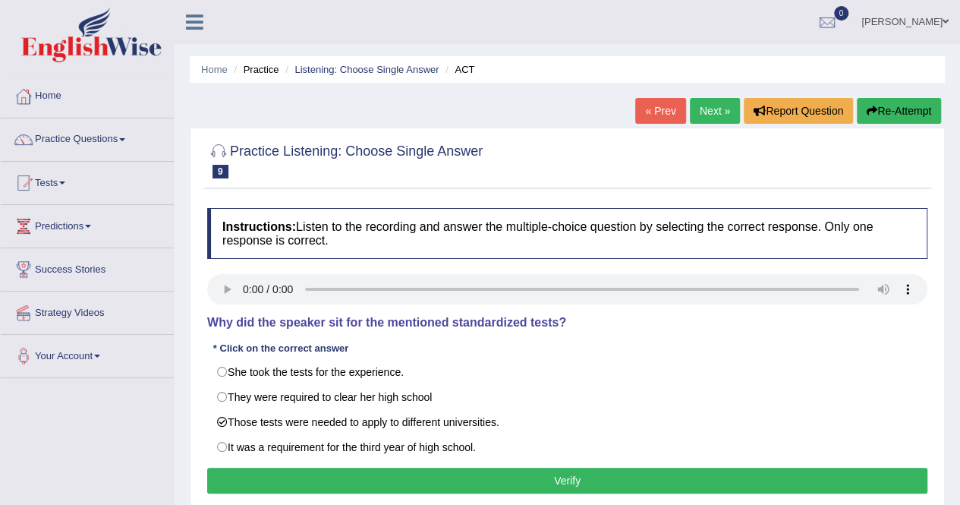
click at [588, 476] on button "Verify" at bounding box center [567, 481] width 720 height 26
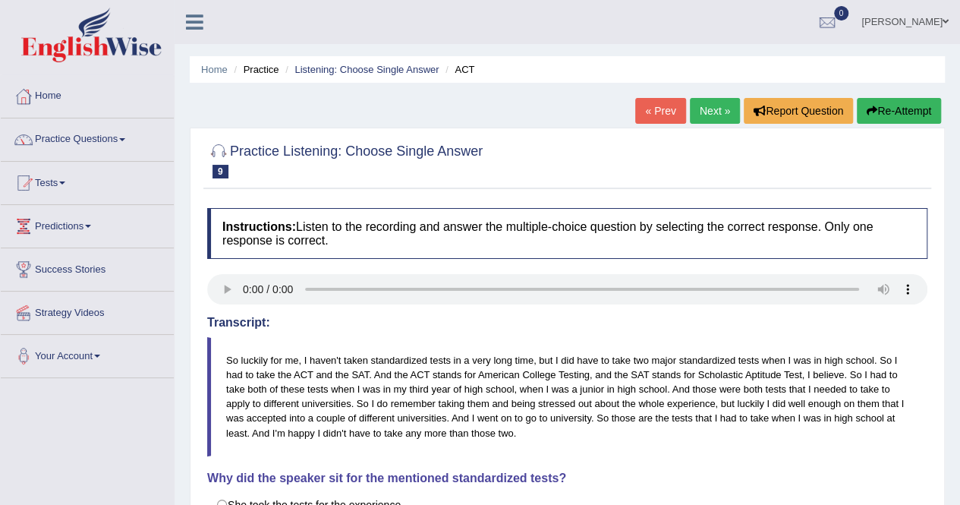
click at [706, 109] on link "Next »" at bounding box center [715, 111] width 50 height 26
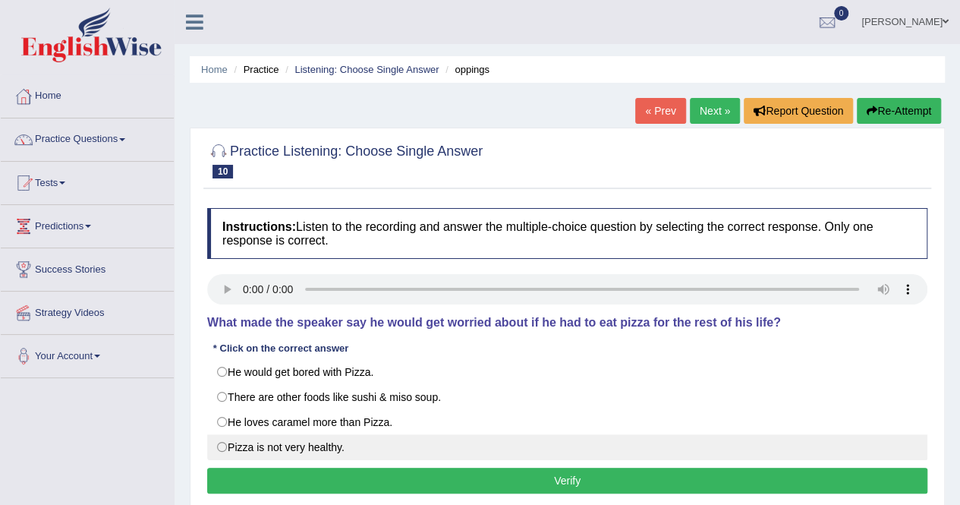
click at [235, 444] on label "Pizza is not very healthy." at bounding box center [567, 447] width 720 height 26
radio input "true"
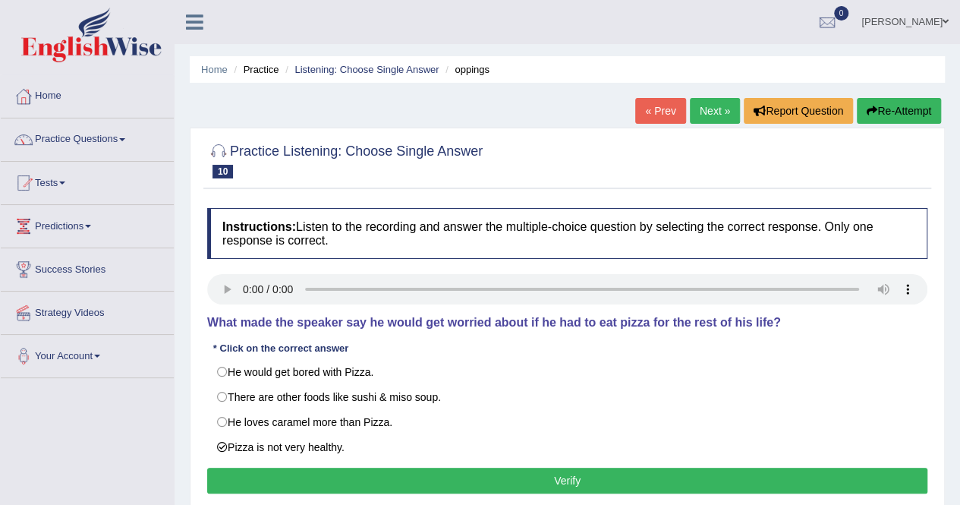
click at [566, 482] on button "Verify" at bounding box center [567, 481] width 720 height 26
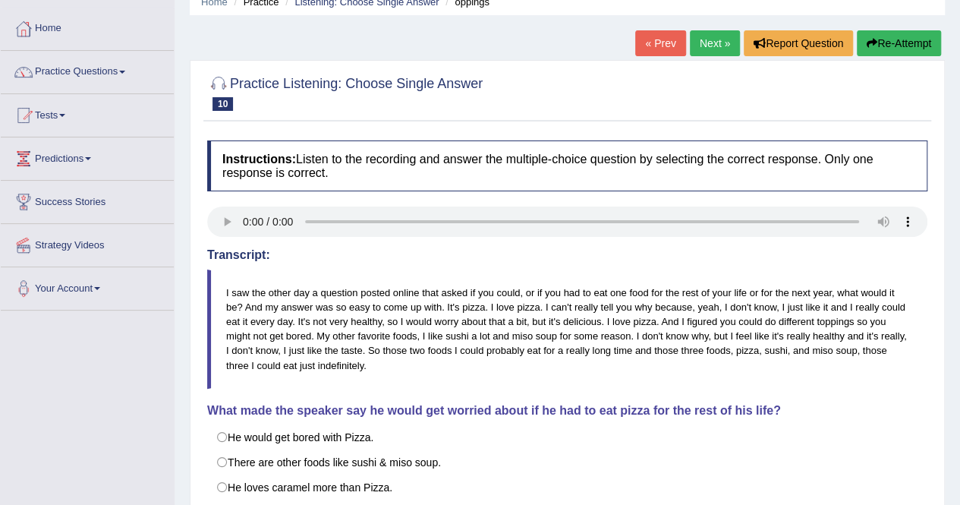
scroll to position [65, 0]
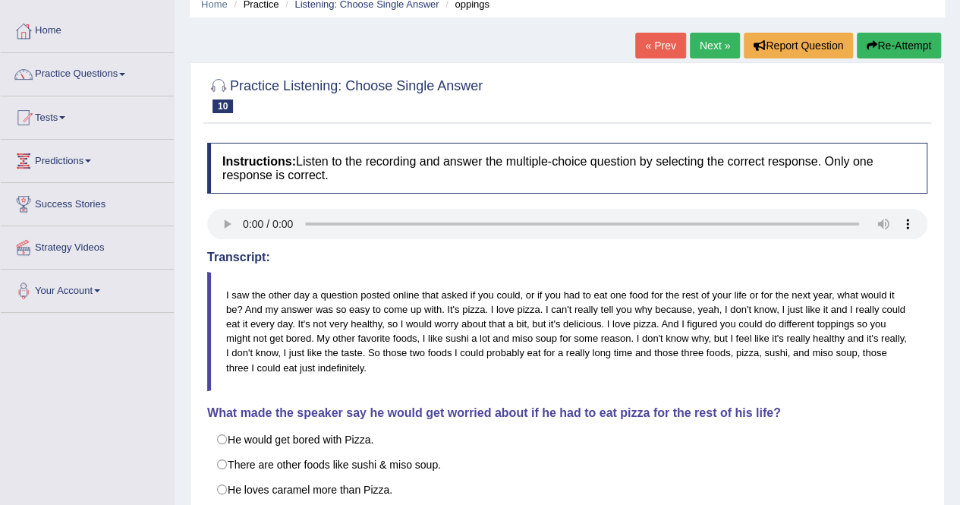
click at [714, 49] on link "Next »" at bounding box center [715, 46] width 50 height 26
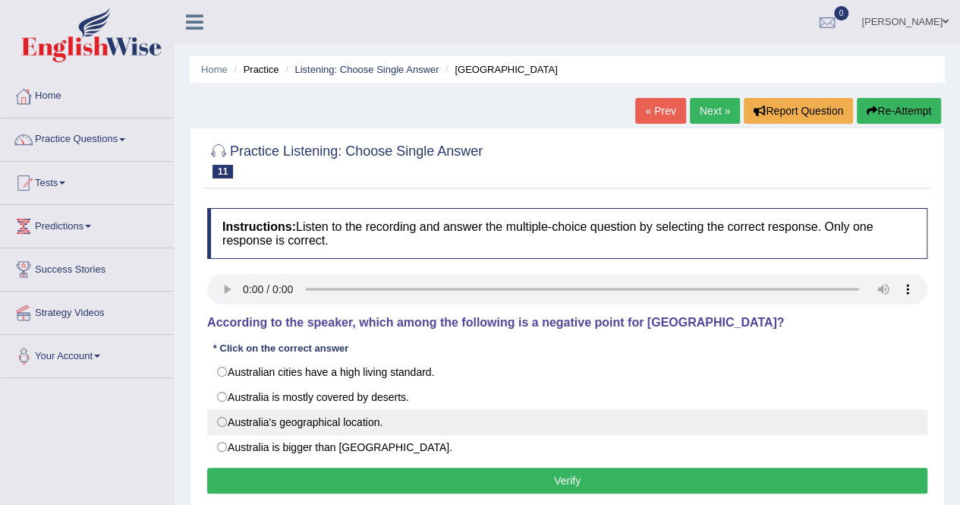
click at [221, 420] on label "Australia's geographical location." at bounding box center [567, 422] width 720 height 26
radio input "true"
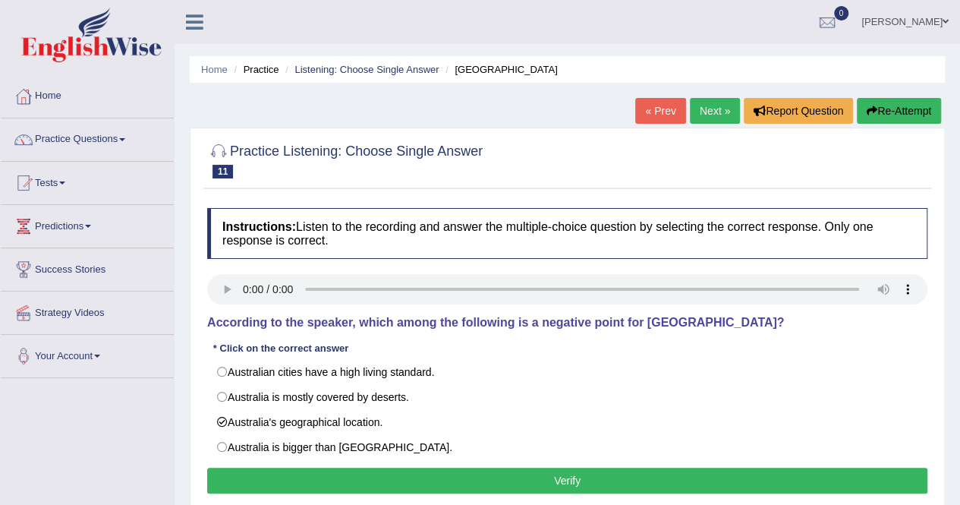
click at [524, 478] on button "Verify" at bounding box center [567, 481] width 720 height 26
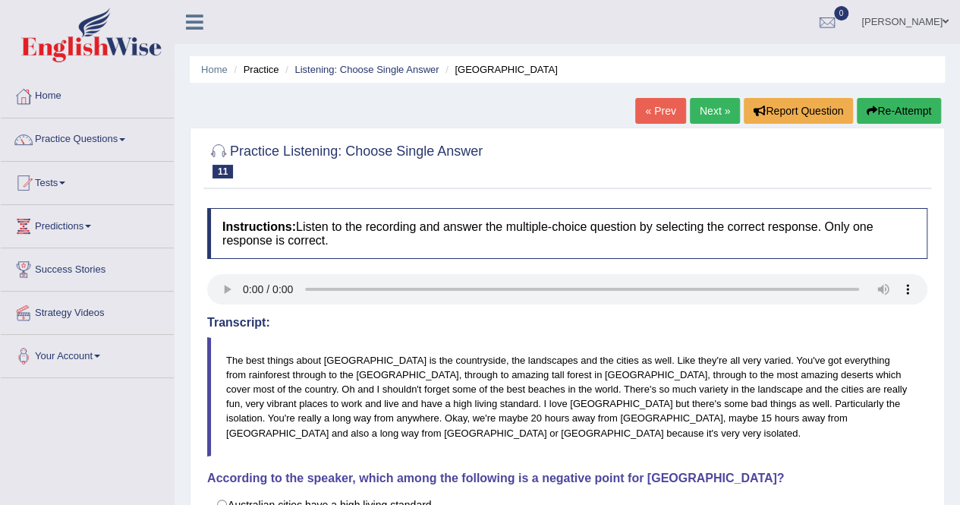
click at [718, 109] on link "Next »" at bounding box center [715, 111] width 50 height 26
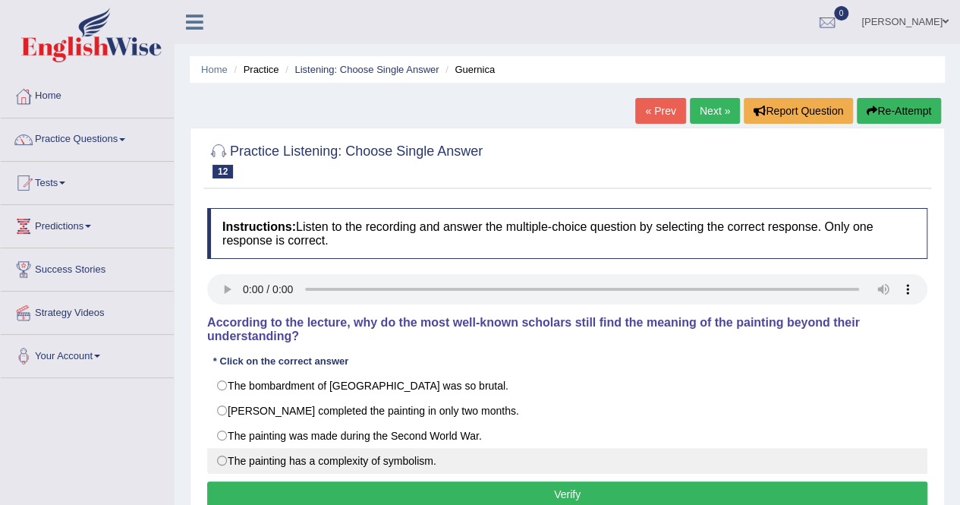
click at [222, 458] on label "The painting has a complexity of symbolism." at bounding box center [567, 461] width 720 height 26
radio input "true"
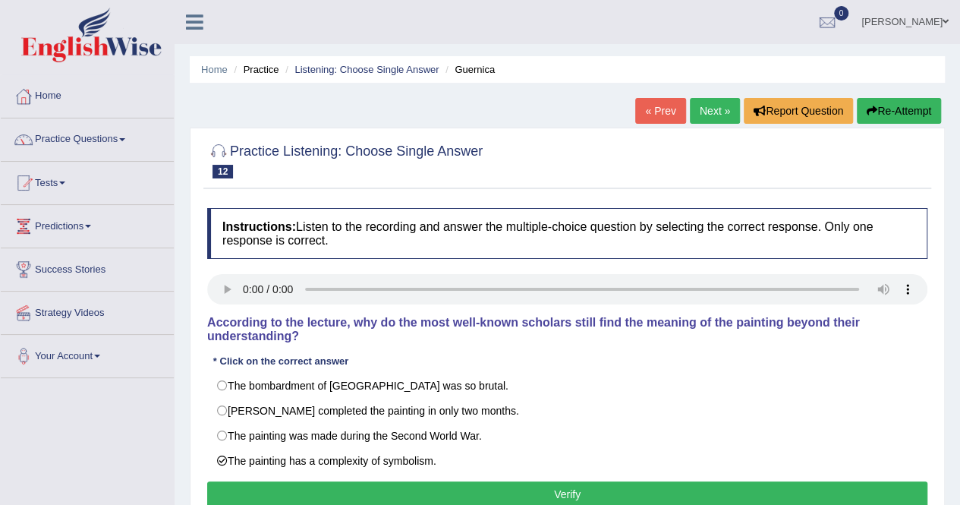
click at [553, 495] on button "Verify" at bounding box center [567, 494] width 720 height 26
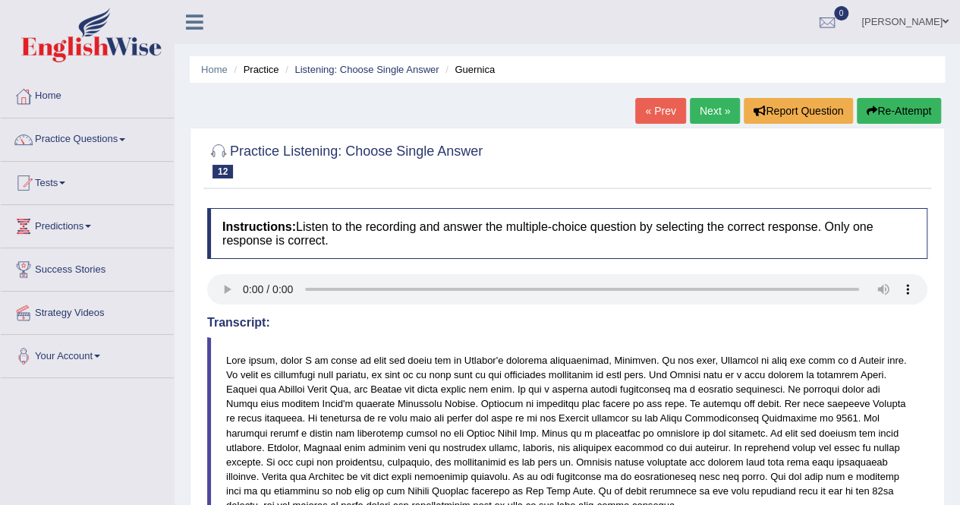
click at [715, 110] on link "Next »" at bounding box center [715, 111] width 50 height 26
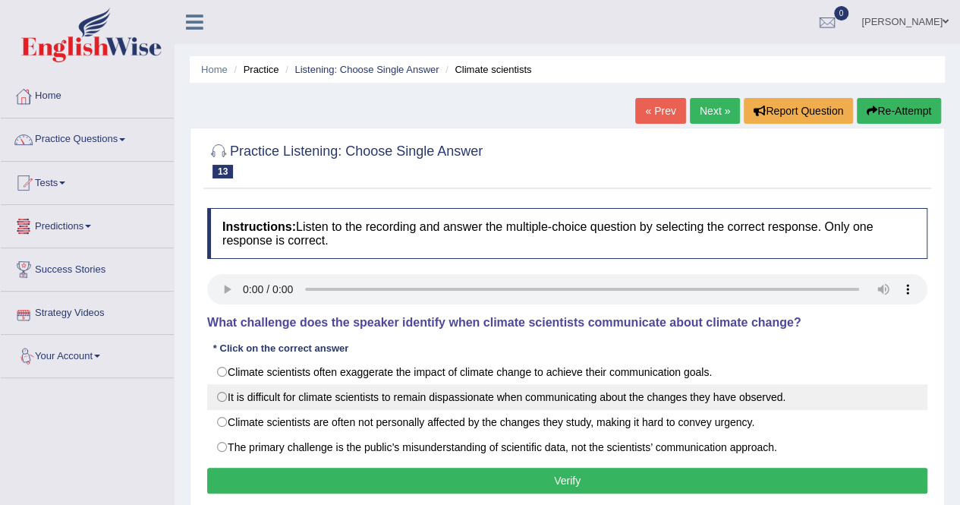
click at [231, 396] on label "It is difficult for climate scientists to remain dispassionate when communicati…" at bounding box center [567, 397] width 720 height 26
radio input "true"
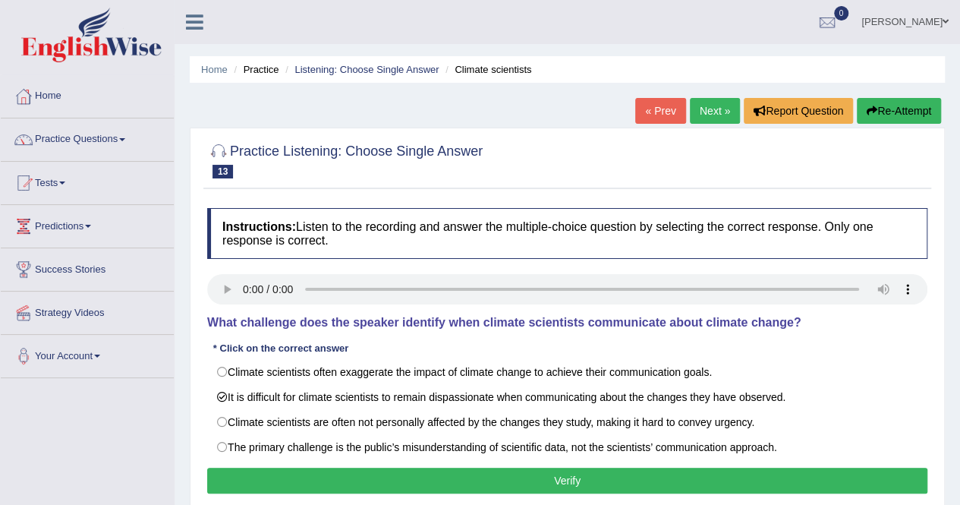
click at [408, 471] on button "Verify" at bounding box center [567, 481] width 720 height 26
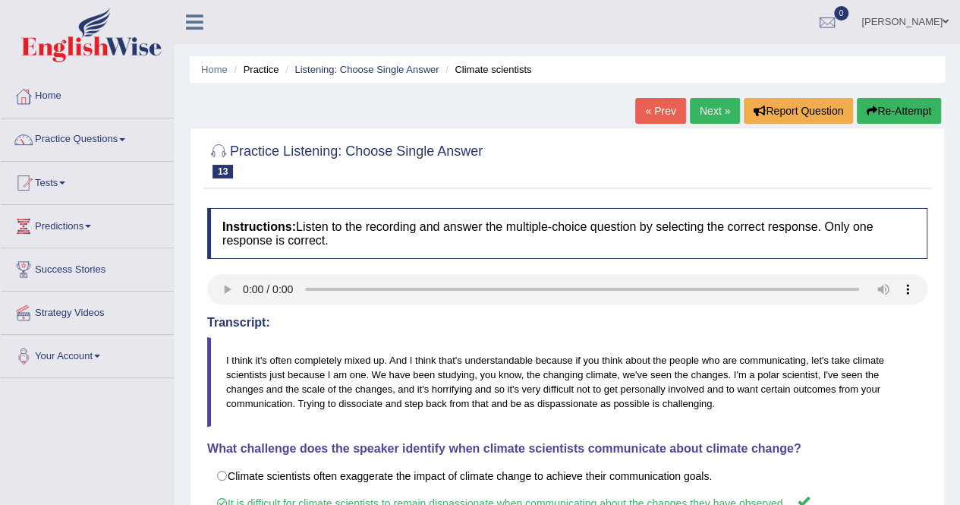
click at [715, 110] on link "Next »" at bounding box center [715, 111] width 50 height 26
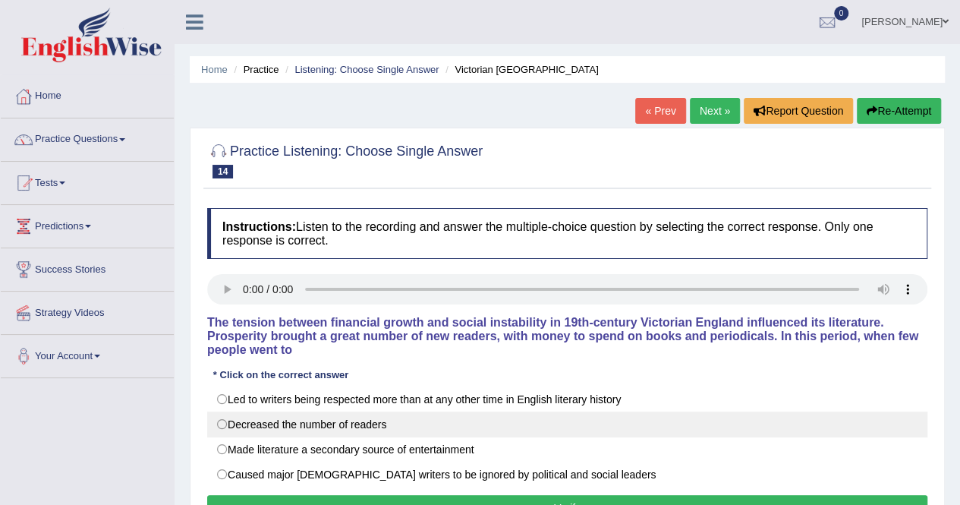
click at [225, 424] on label "Decreased the number of readers" at bounding box center [567, 424] width 720 height 26
radio input "true"
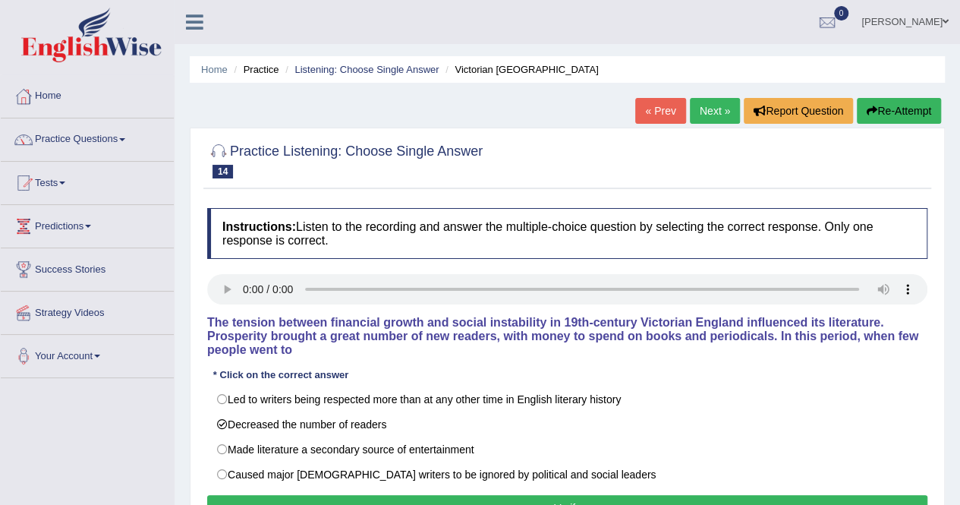
click at [451, 495] on button "Verify" at bounding box center [567, 508] width 720 height 26
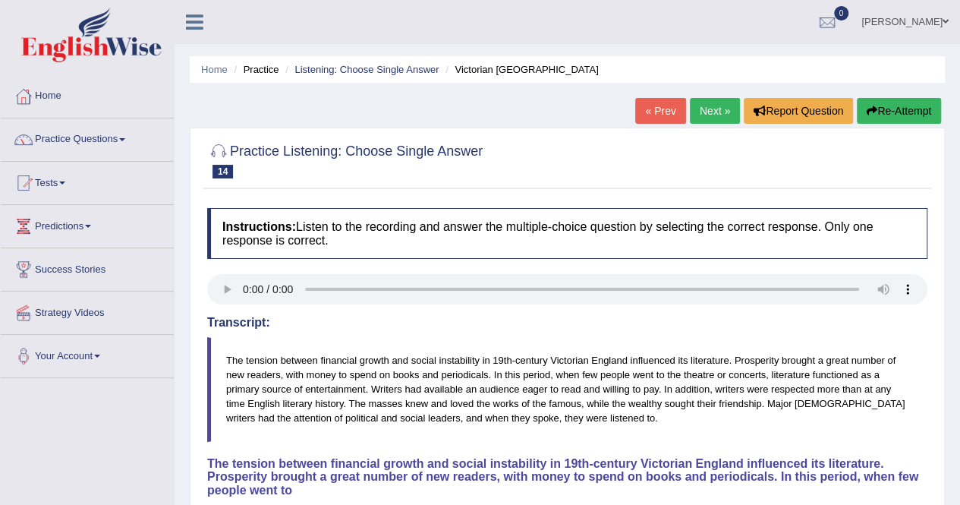
click at [707, 117] on link "Next »" at bounding box center [715, 111] width 50 height 26
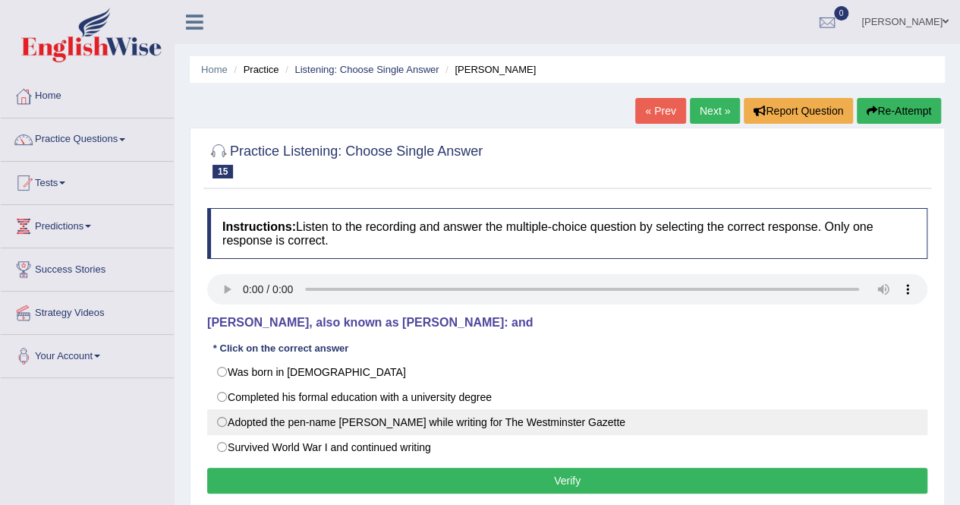
click at [233, 421] on label "Adopted the pen-name [PERSON_NAME] while writing for The Westminster Gazette" at bounding box center [567, 422] width 720 height 26
radio input "true"
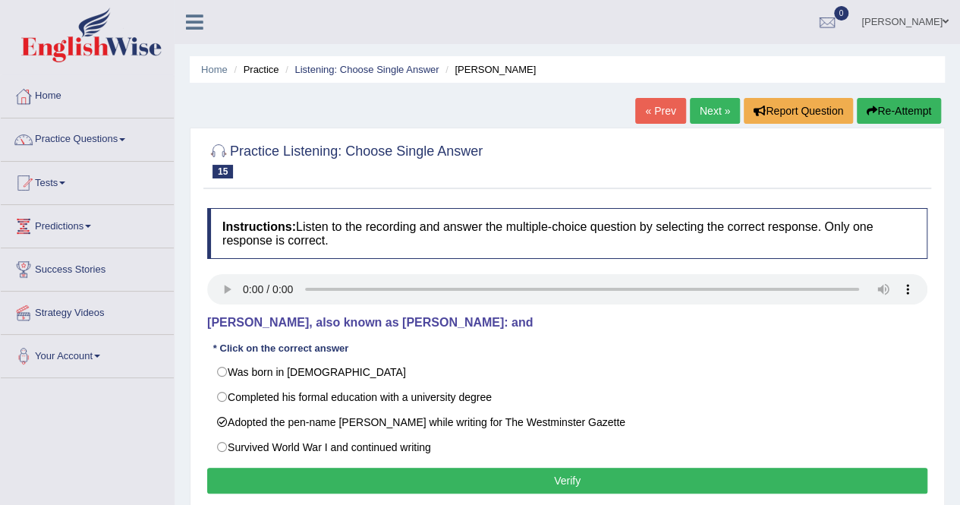
click at [571, 481] on button "Verify" at bounding box center [567, 481] width 720 height 26
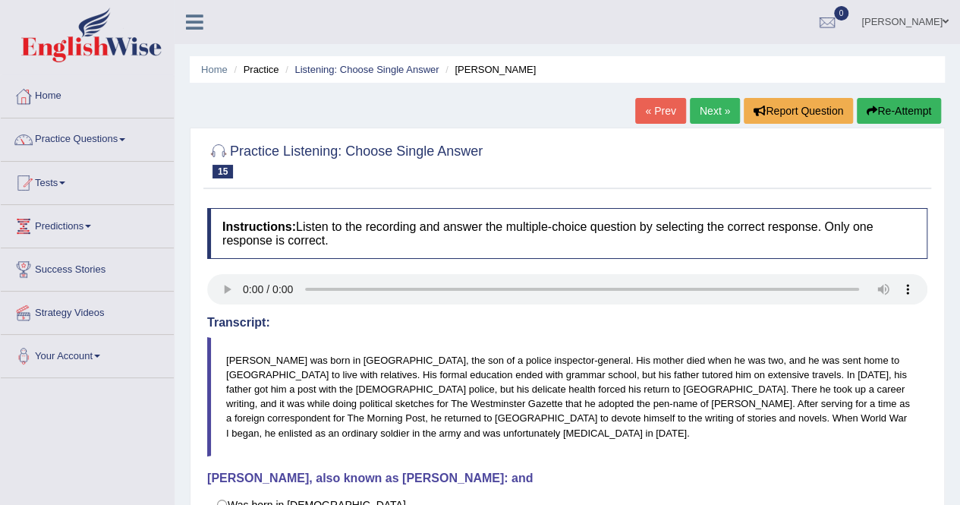
click at [337, 366] on blockquote "[PERSON_NAME] was born in [GEOGRAPHIC_DATA], the son of a police inspector-gene…" at bounding box center [567, 396] width 720 height 119
